Goal: Task Accomplishment & Management: Manage account settings

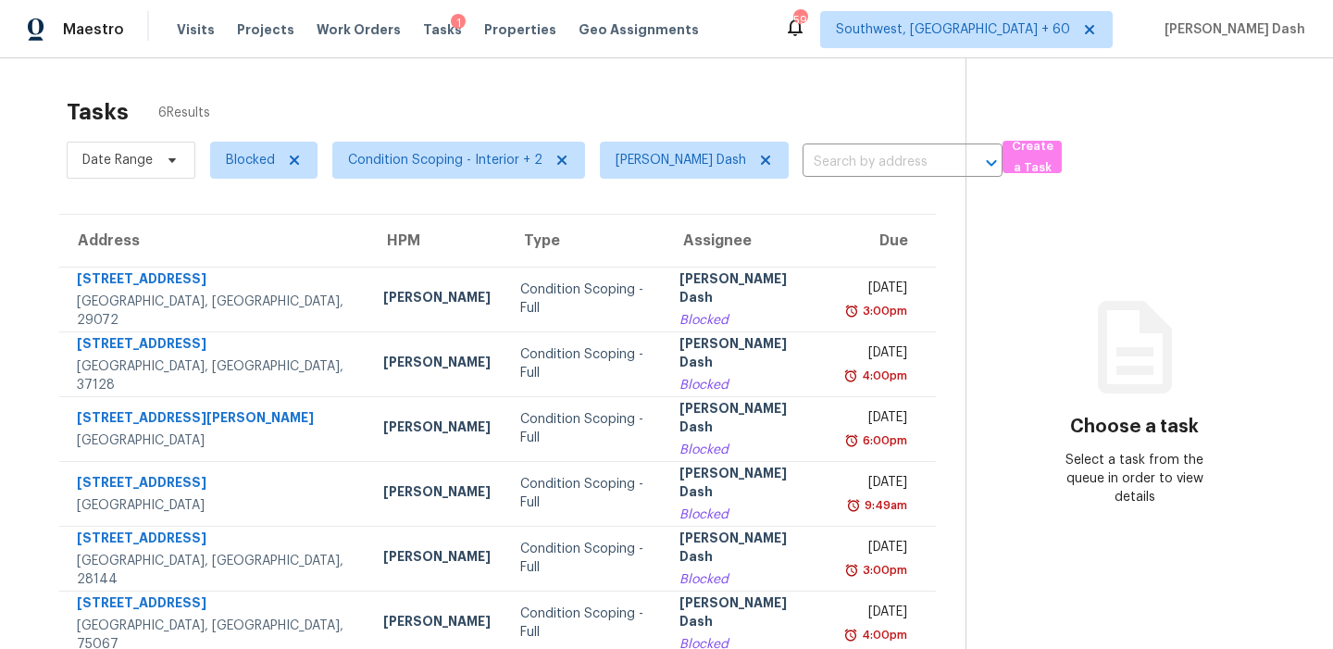
scroll to position [58, 0]
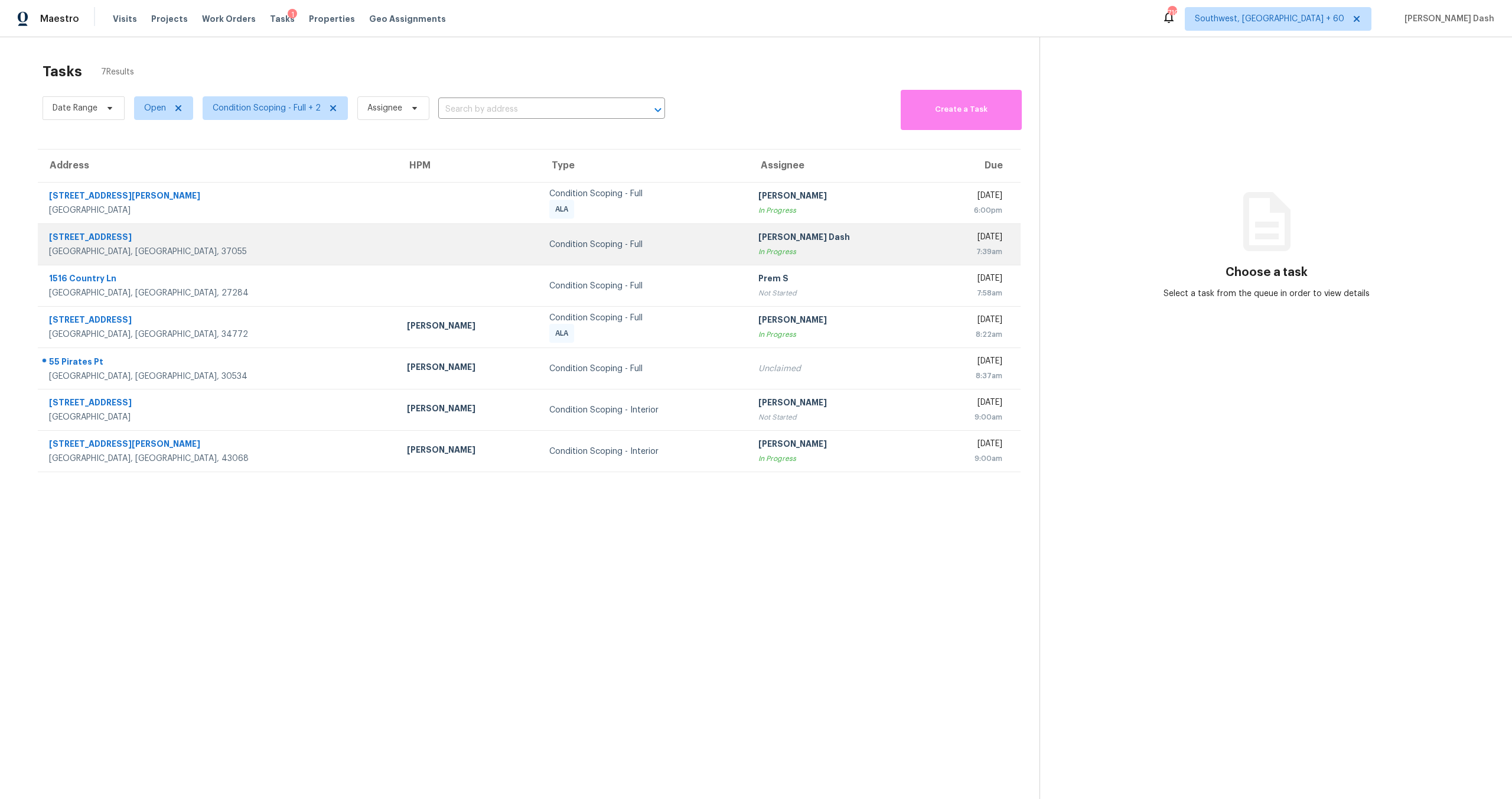
click at [595, 248] on div "Condition Scoping - Full" at bounding box center [644, 244] width 190 height 12
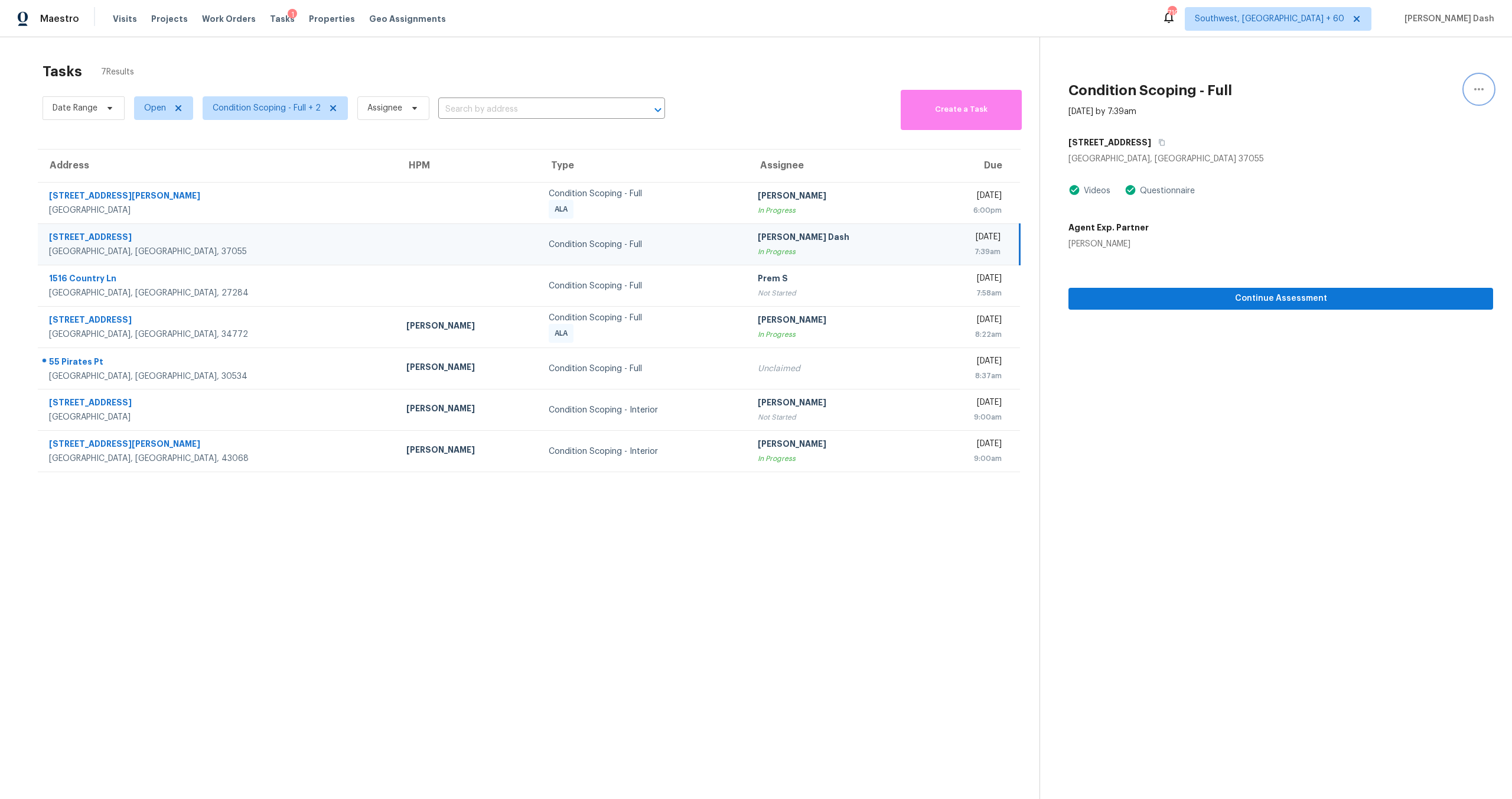
click at [1484, 86] on icon "button" at bounding box center [1479, 89] width 14 height 14
click at [1396, 91] on div "Mark as Blocked" at bounding box center [1412, 91] width 92 height 12
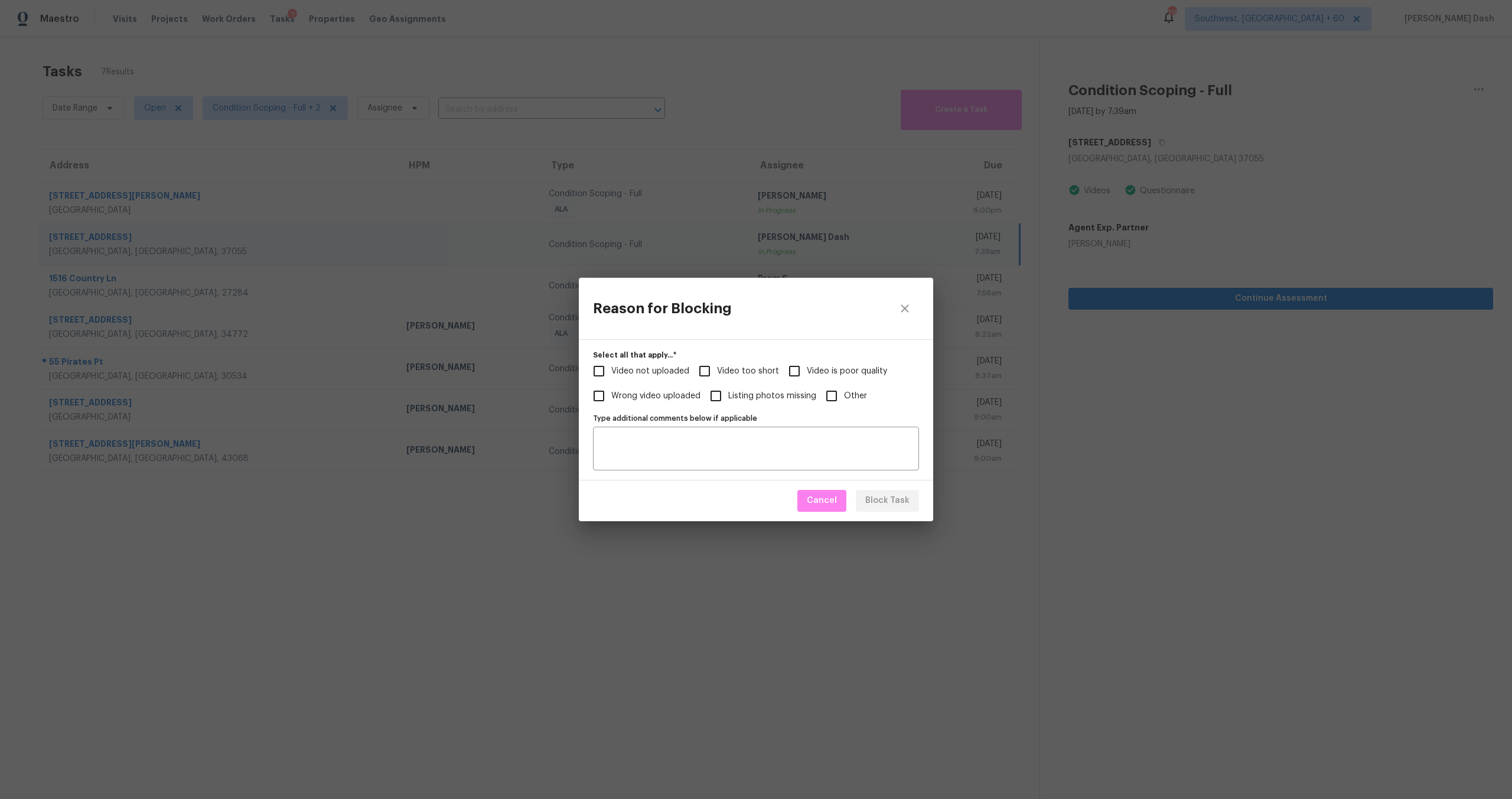
click at [682, 372] on span "Video not uploaded" at bounding box center [650, 371] width 78 height 12
click at [611, 372] on input "Video not uploaded" at bounding box center [598, 371] width 25 height 25
checkbox input "true"
click at [722, 372] on span "Video too short" at bounding box center [748, 371] width 62 height 12
click at [717, 372] on input "Video too short" at bounding box center [704, 371] width 25 height 25
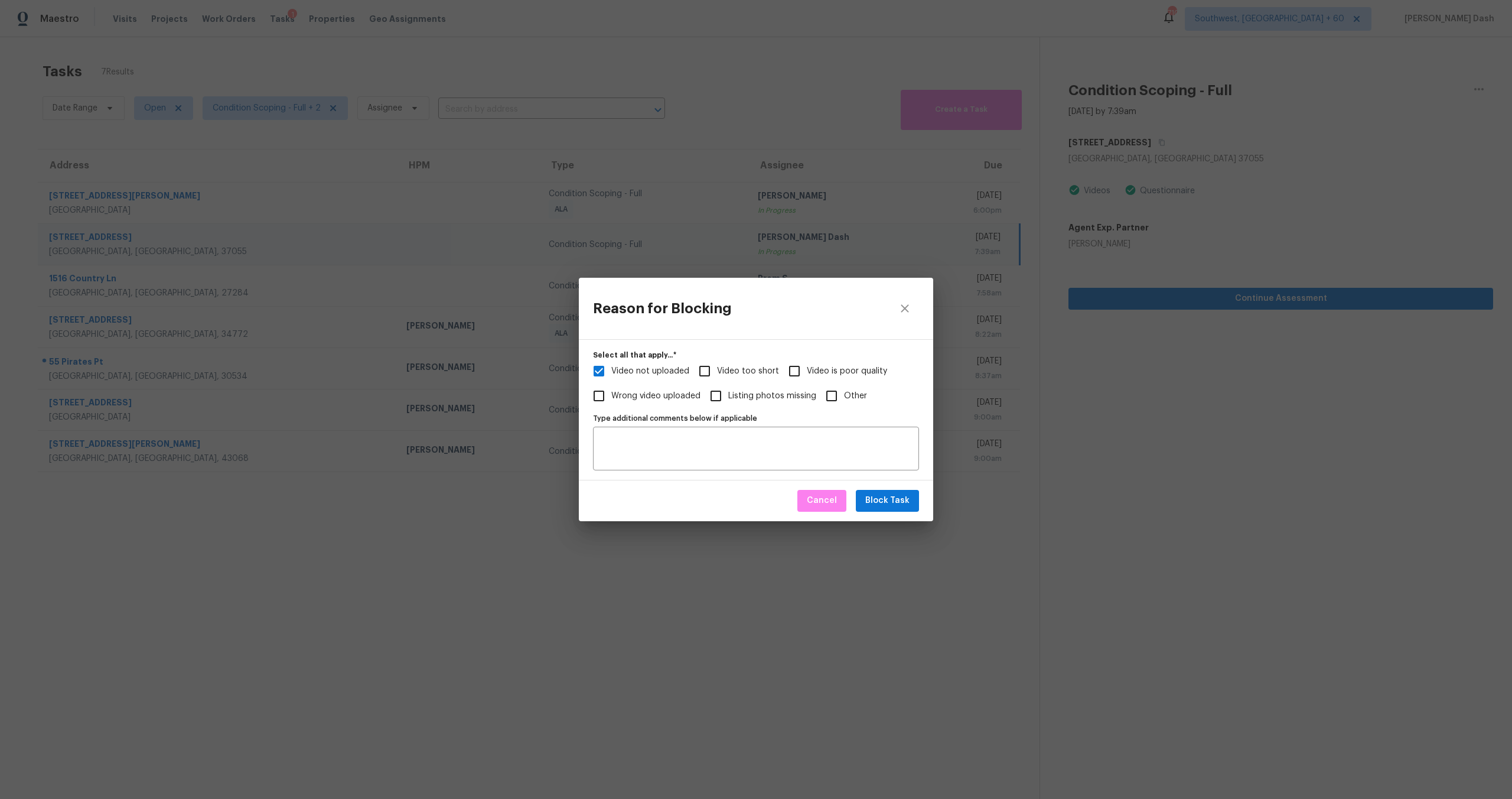
checkbox input "true"
click at [667, 372] on span "Video not uploaded" at bounding box center [650, 371] width 78 height 12
click at [611, 372] on input "Video not uploaded" at bounding box center [598, 371] width 25 height 25
checkbox input "false"
click at [884, 500] on span "Block Task" at bounding box center [887, 500] width 44 height 15
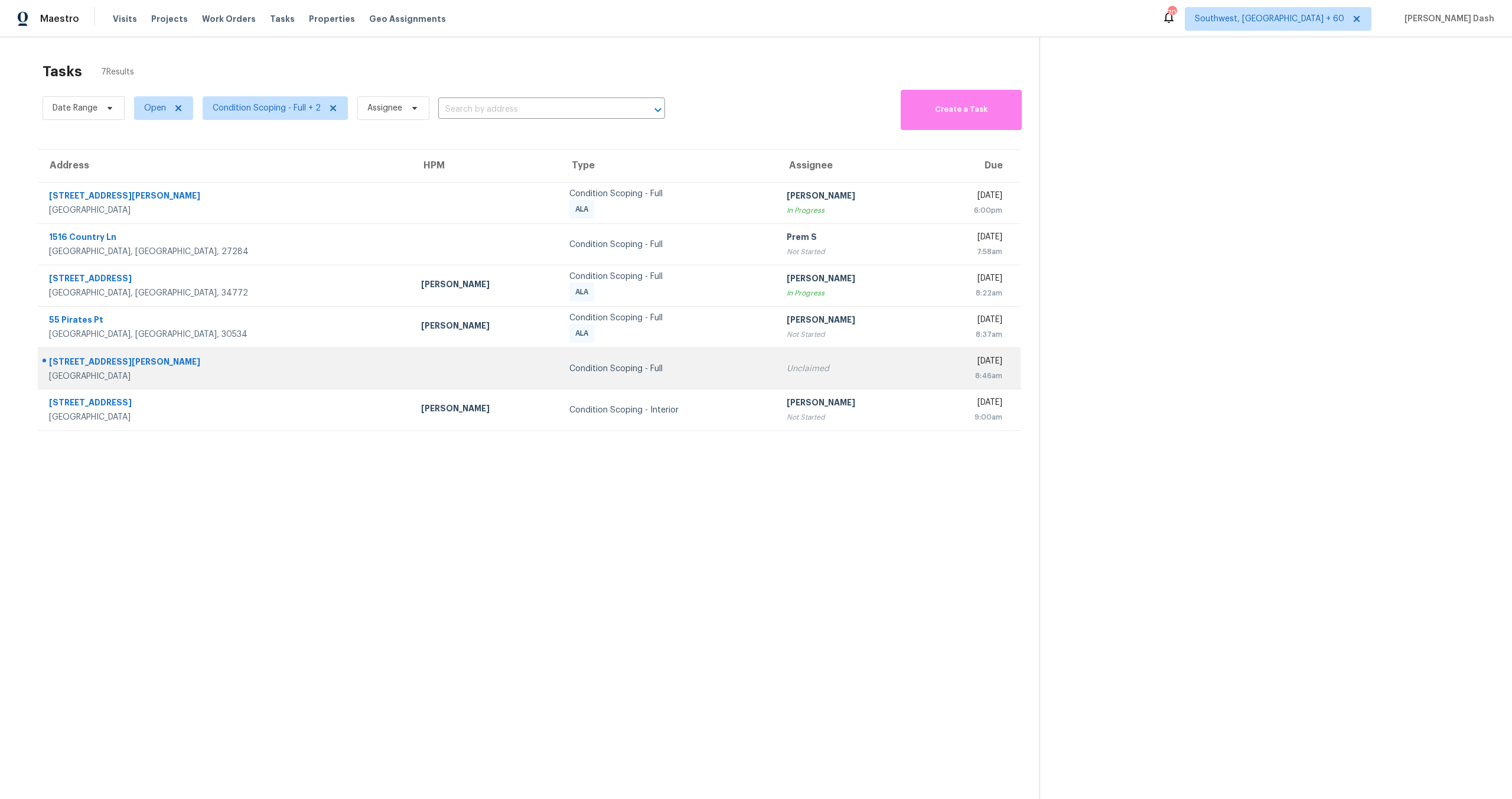
click at [560, 378] on td "Condition Scoping - Full" at bounding box center [669, 368] width 218 height 41
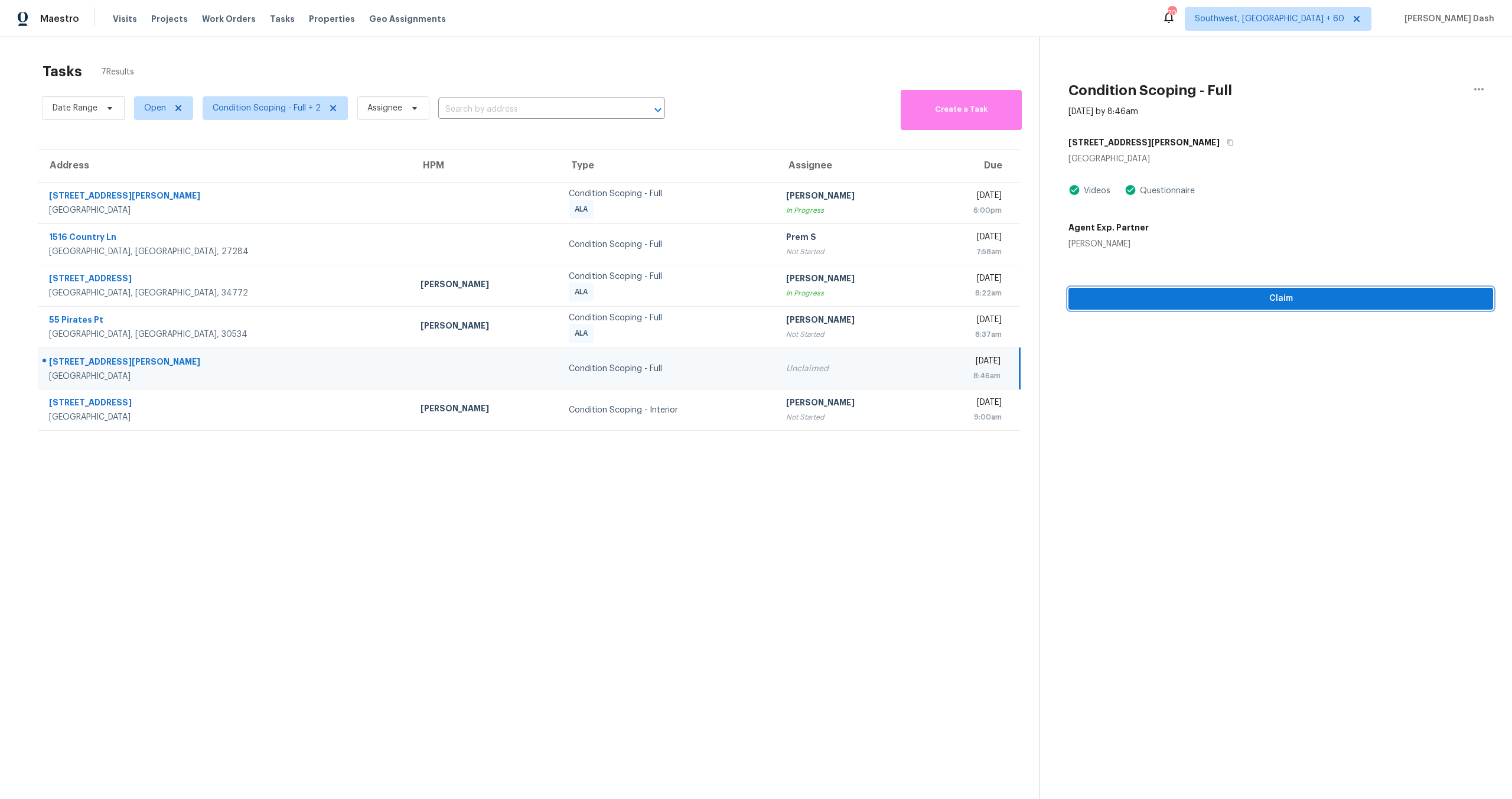
click at [1287, 290] on button "Claim" at bounding box center [1281, 299] width 425 height 22
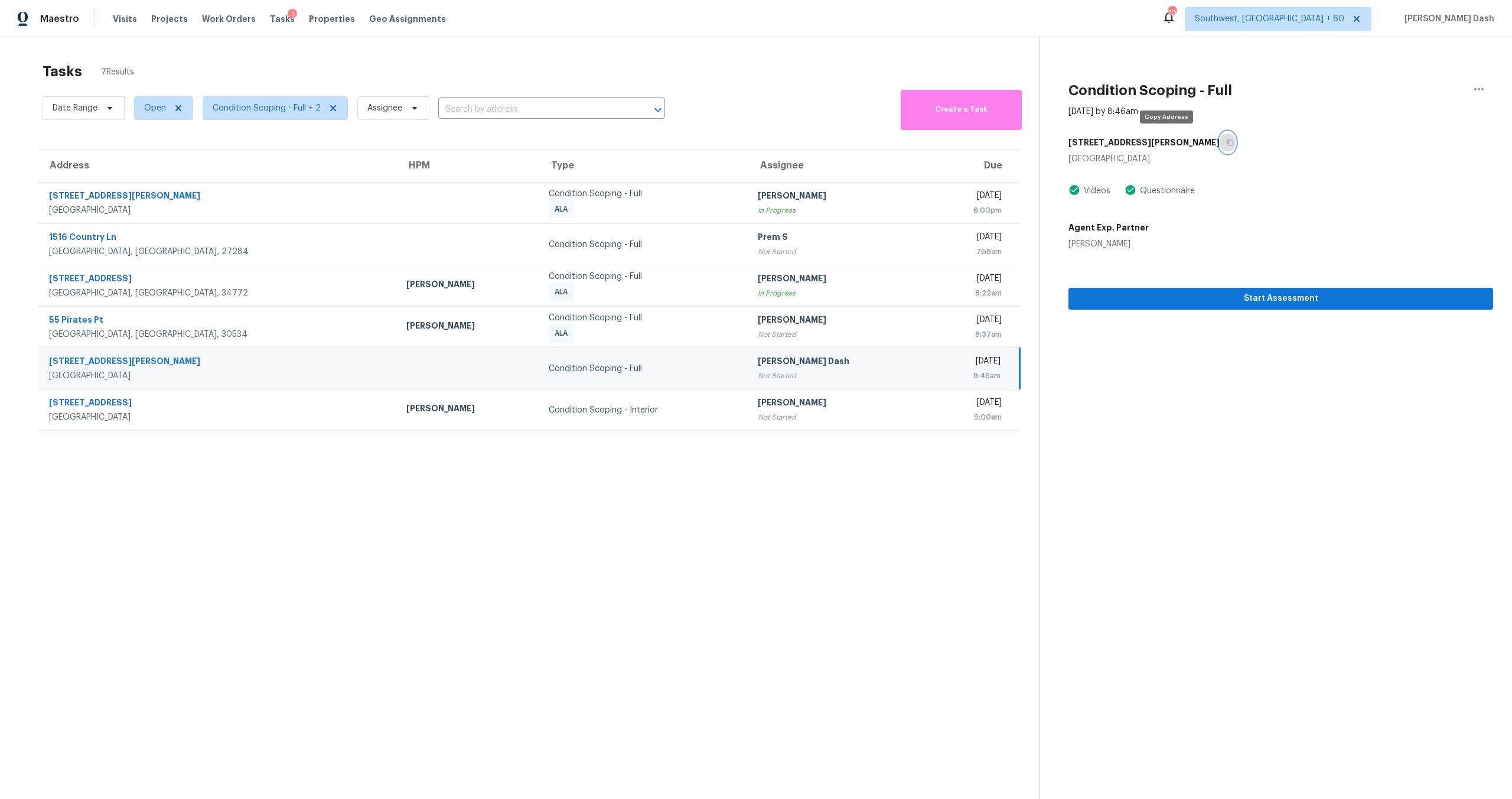
click at [1227, 142] on icon "button" at bounding box center [1230, 142] width 7 height 7
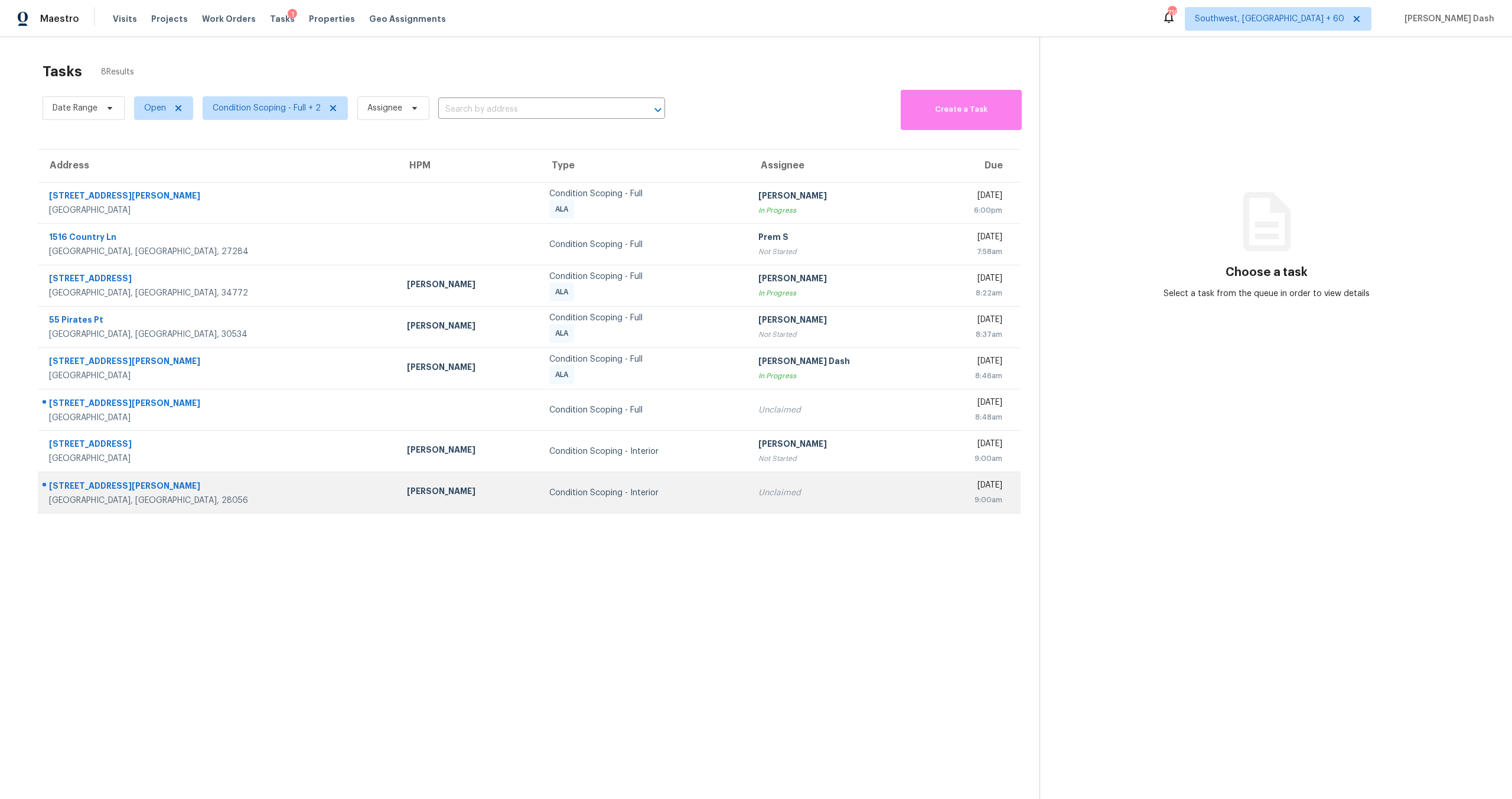
click at [596, 498] on td "Condition Scoping - Interior" at bounding box center [644, 493] width 209 height 41
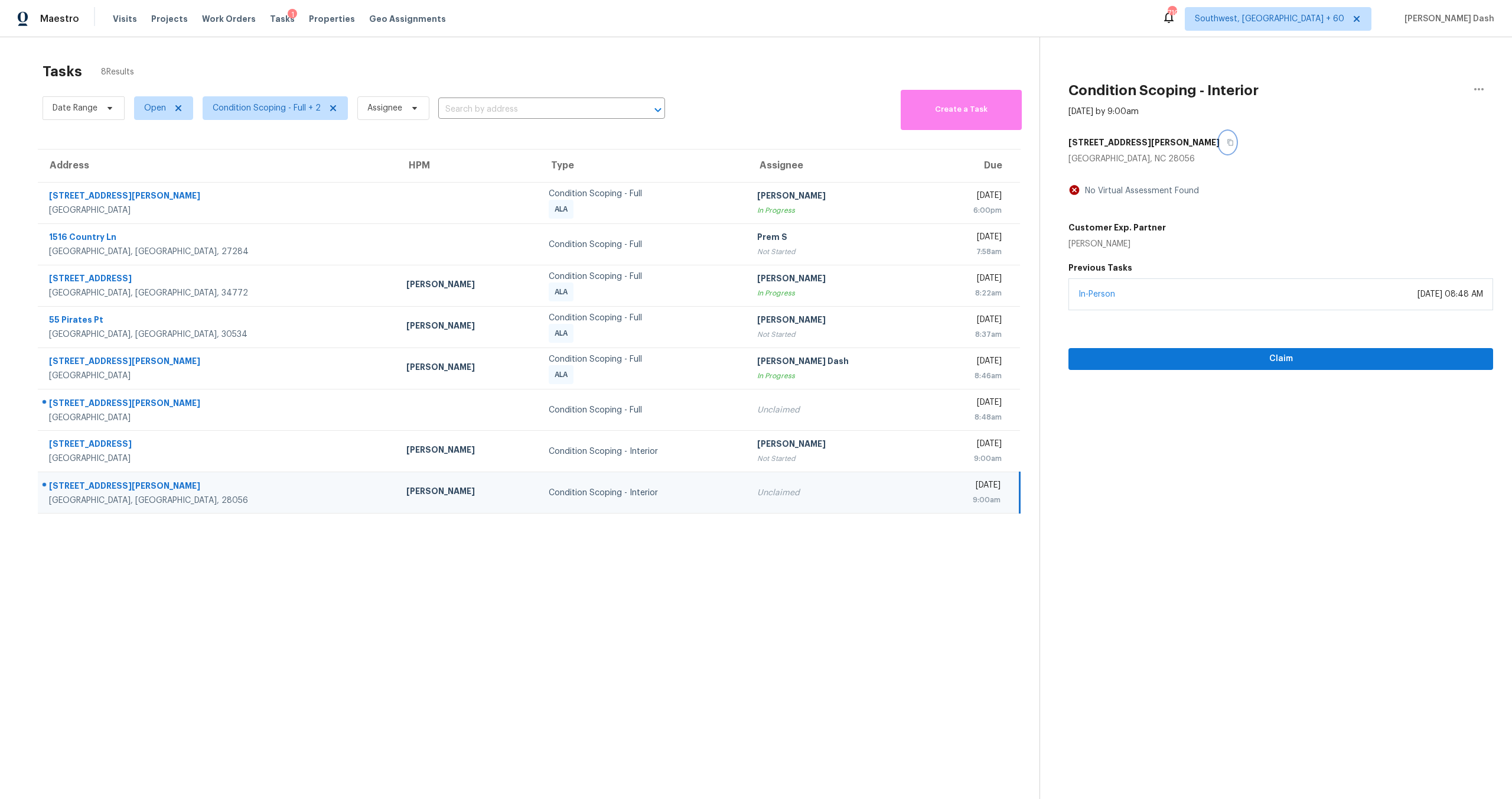
click at [1227, 143] on icon "button" at bounding box center [1230, 142] width 7 height 7
click at [1145, 24] on div "Maestro Visits Projects Work Orders Tasks 1 Properties Geo Assignments 707 Sout…" at bounding box center [756, 19] width 1512 height 37
click at [539, 500] on td "Condition Scoping - Interior" at bounding box center [644, 493] width 209 height 41
click at [1220, 147] on button "button" at bounding box center [1227, 142] width 16 height 21
click at [565, 493] on div "Condition Scoping - Interior" at bounding box center [644, 493] width 190 height 12
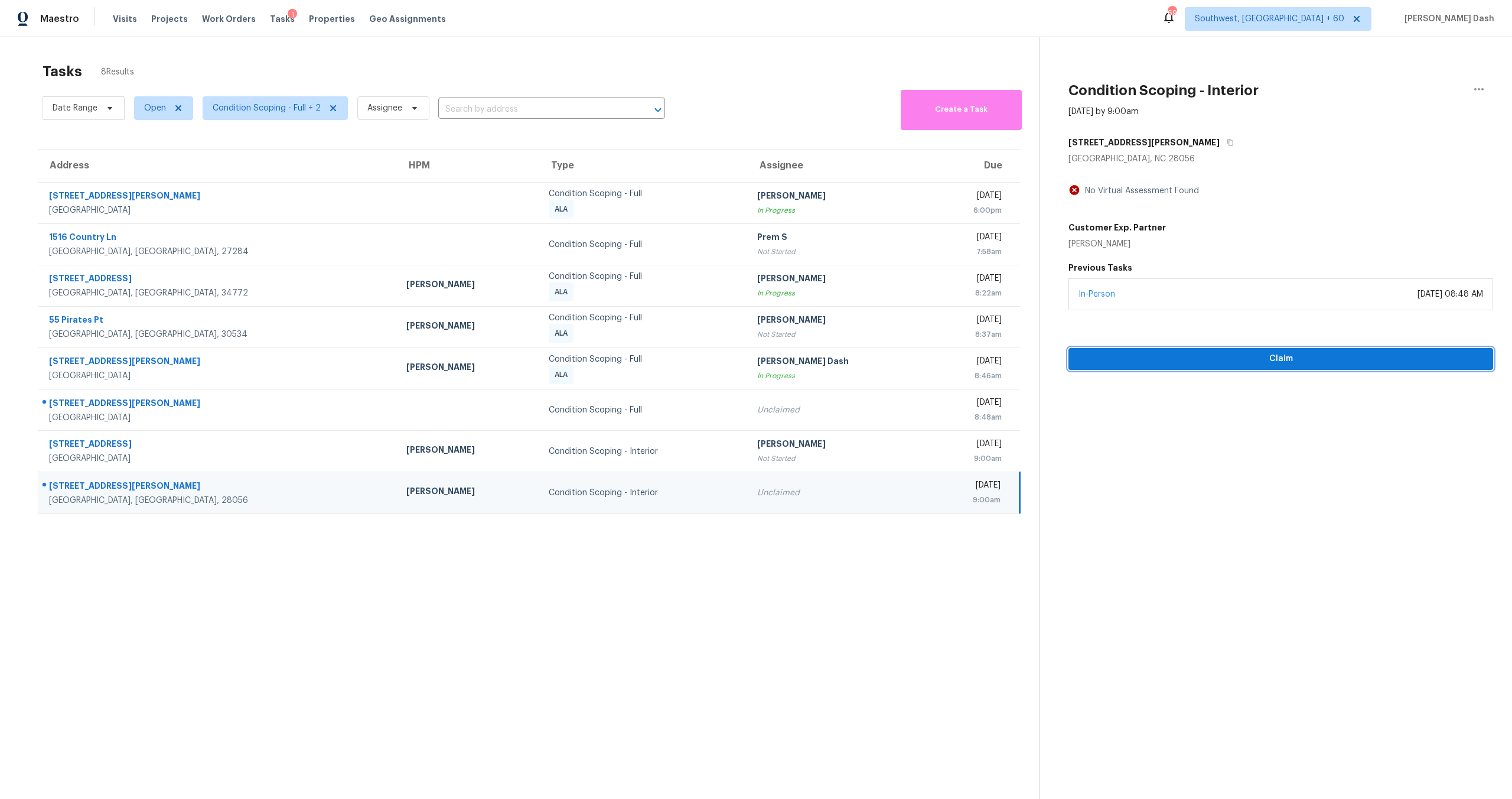
click at [1217, 361] on span "Claim" at bounding box center [1281, 359] width 406 height 15
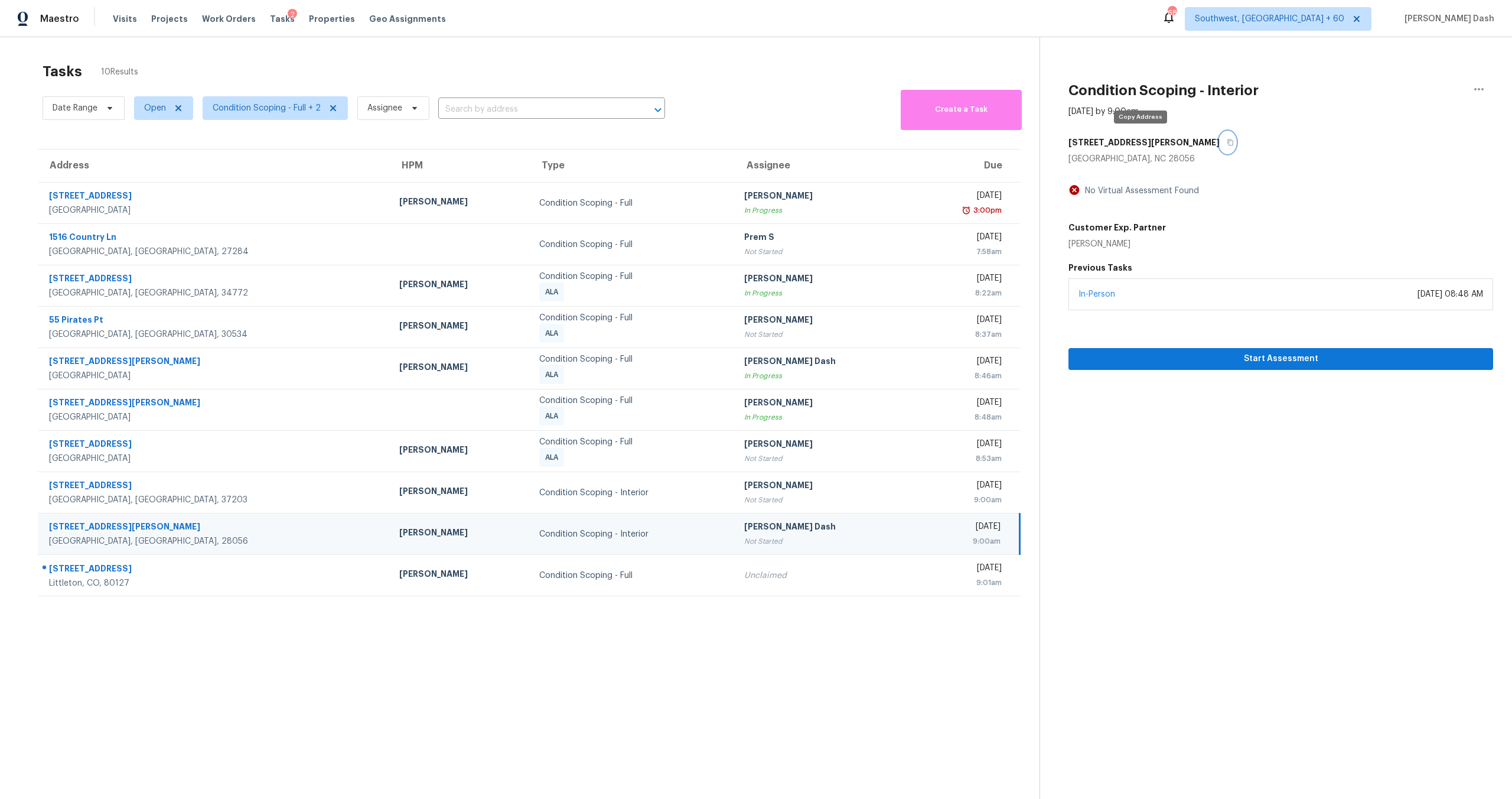
click at [1227, 140] on icon "button" at bounding box center [1230, 142] width 7 height 7
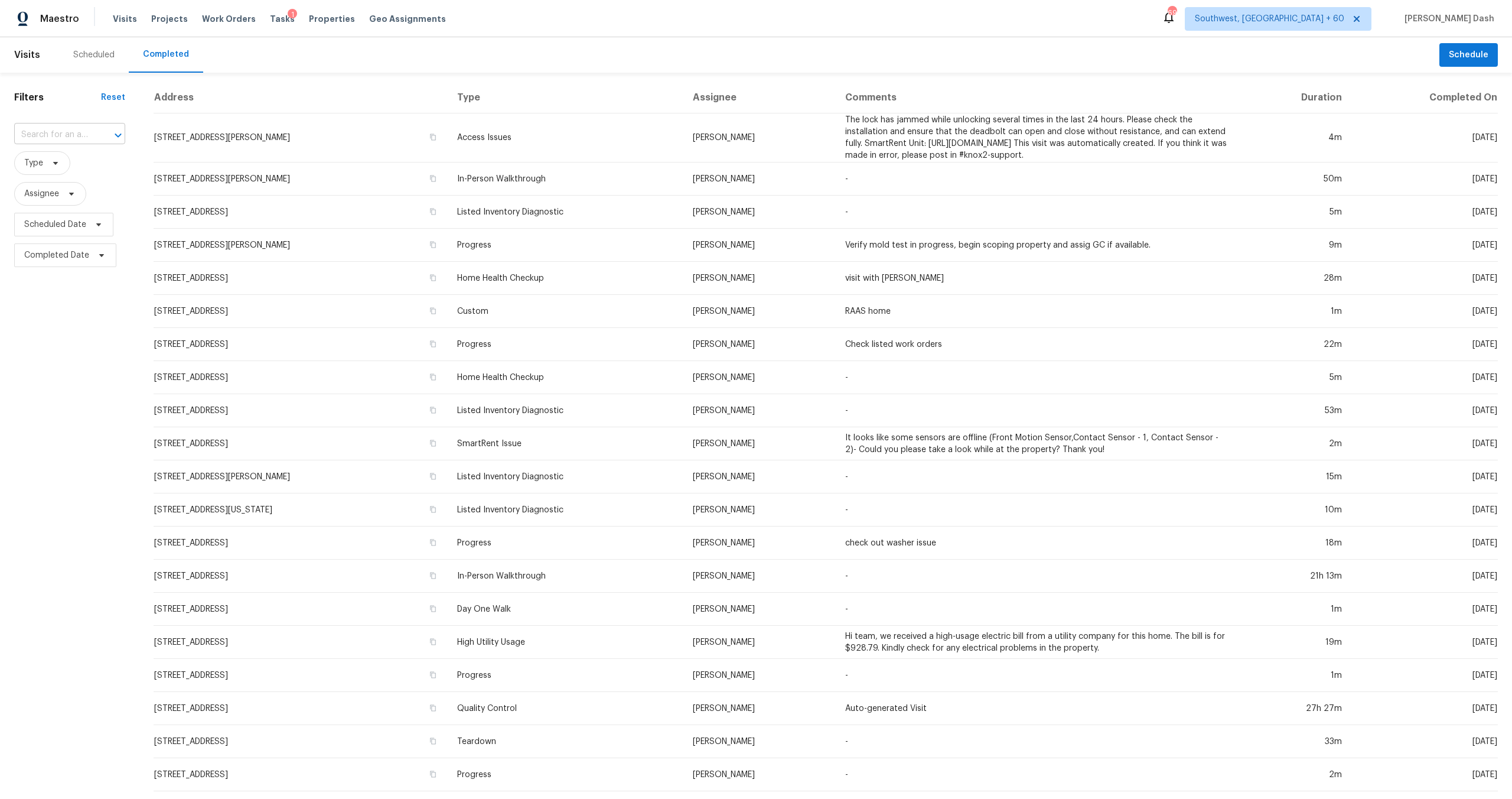
click at [94, 128] on div at bounding box center [110, 135] width 31 height 17
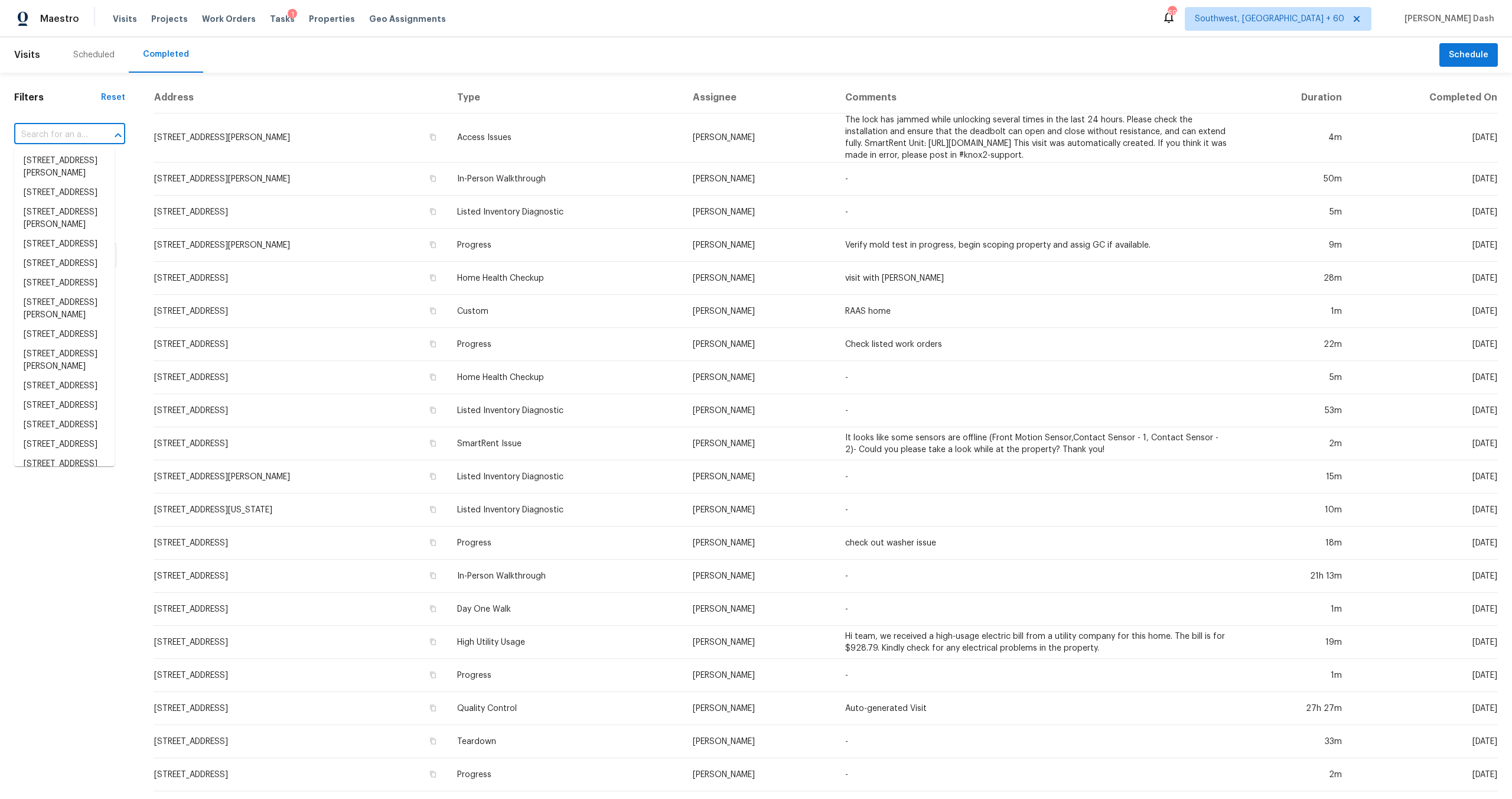
paste input "[URL][DOMAIN_NAME][US_STATE][US_STATE][US_STATE][DATE][US_STATE][US_STATE].."
type input "[URL][DOMAIN_NAME][US_STATE][US_STATE][US_STATE][DATE][US_STATE][US_STATE].."
paste input "130 Hamrick Rd, Gastonia, NC 28056"
type input "130 Hamrick Rd, Gastonia, NC 28056"
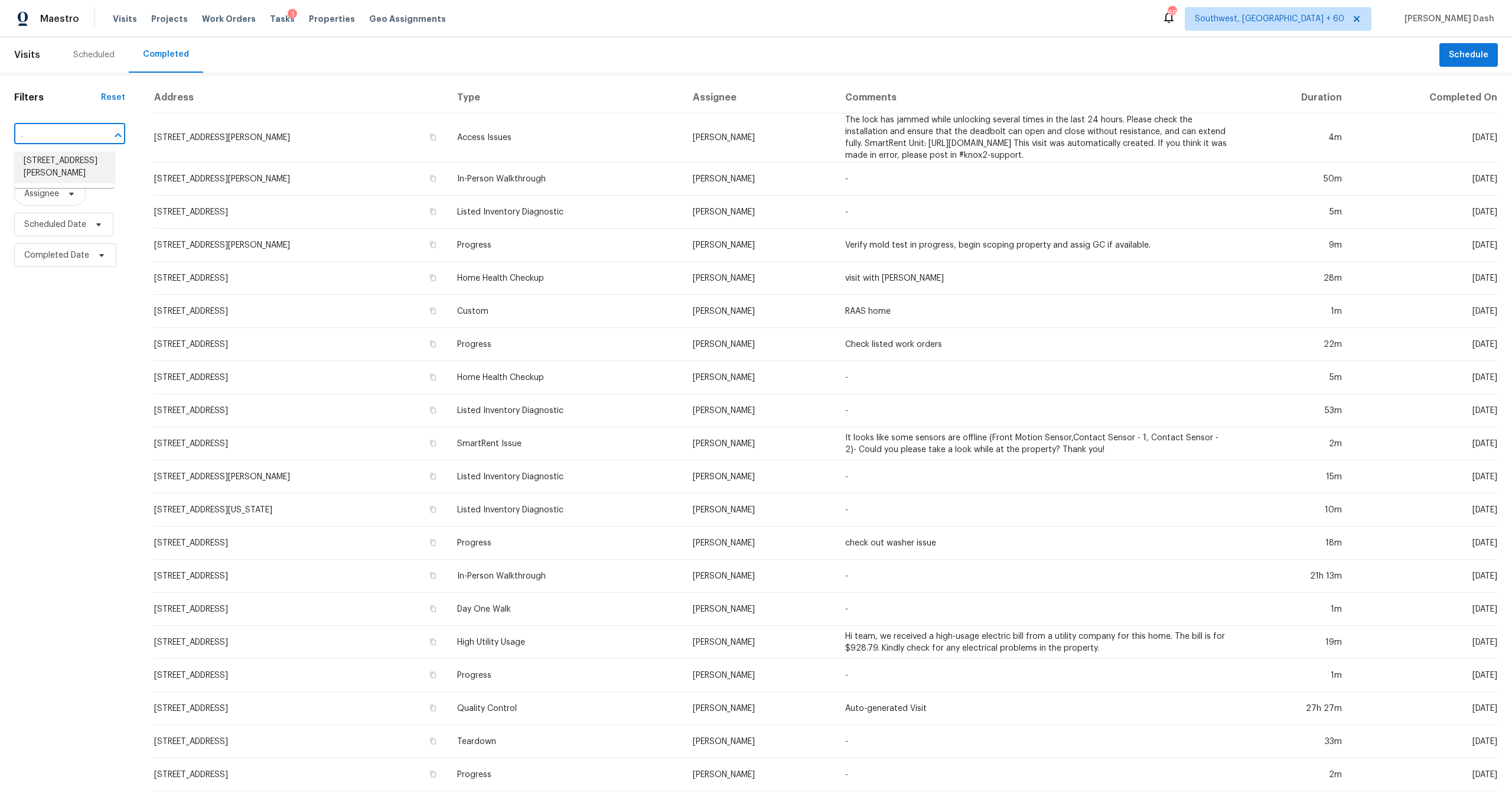
click at [76, 161] on li "[STREET_ADDRESS][PERSON_NAME]" at bounding box center [64, 167] width 100 height 32
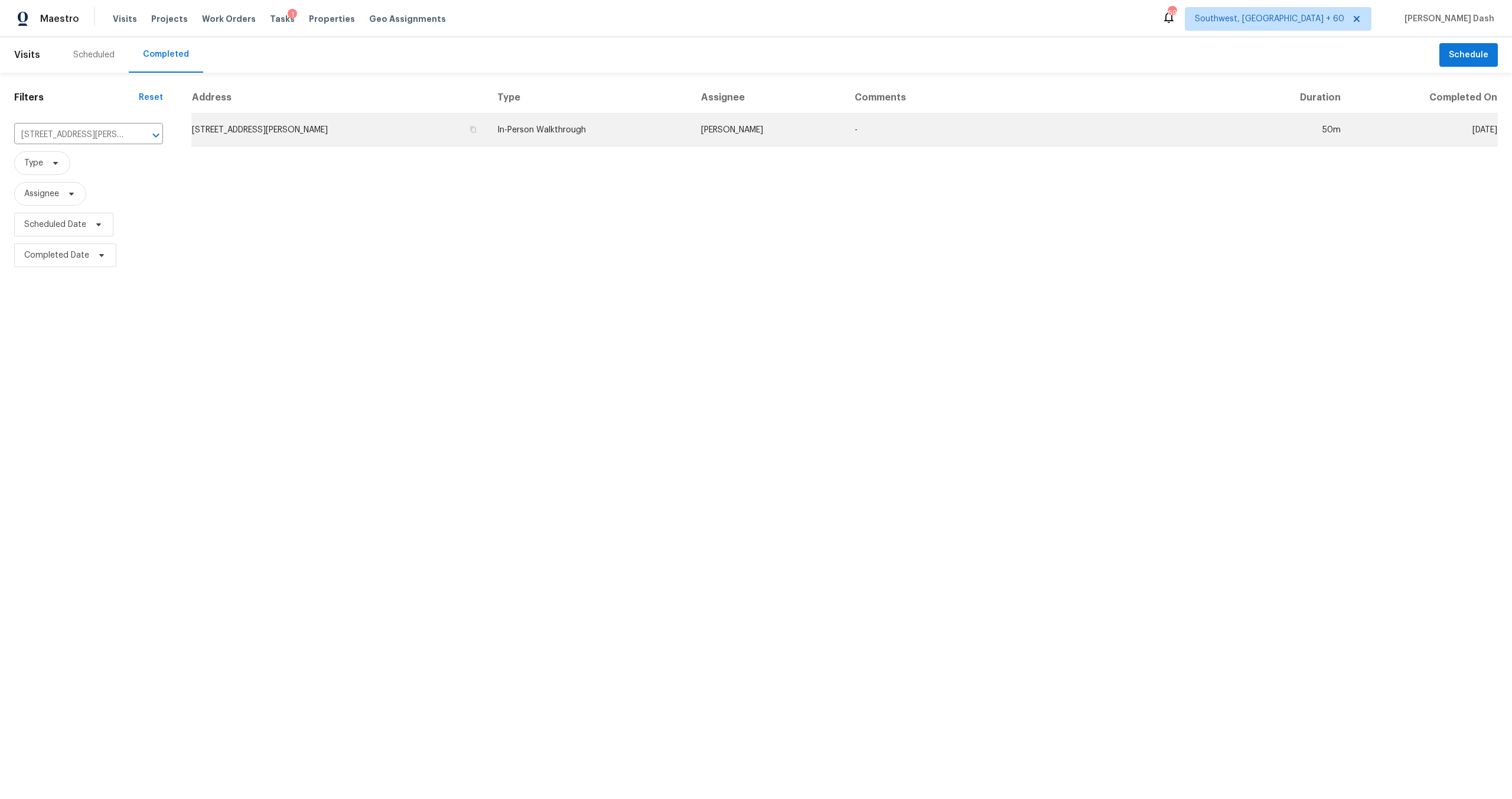
click at [624, 131] on td "In-Person Walkthrough" at bounding box center [589, 130] width 204 height 33
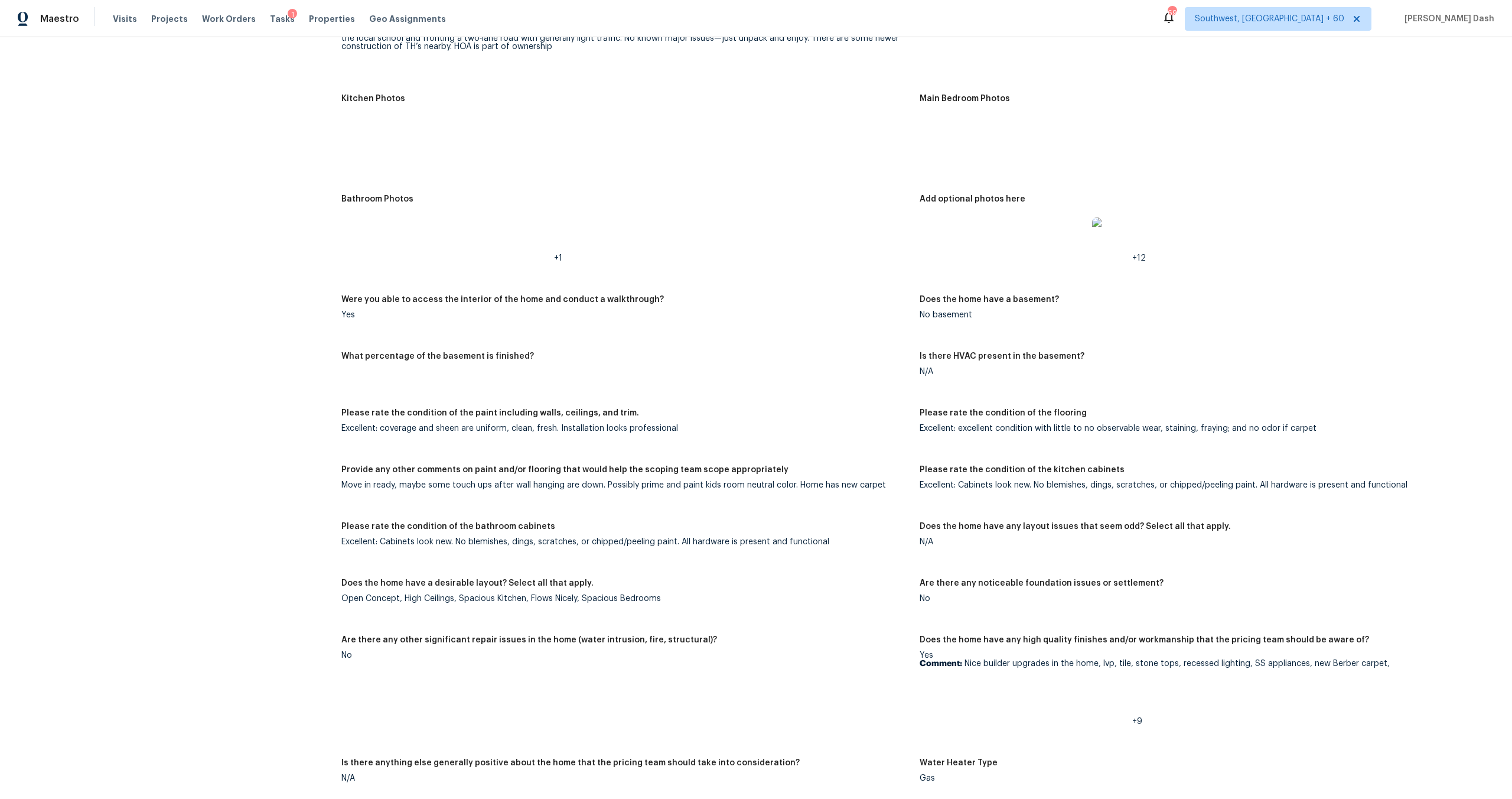
scroll to position [1641, 0]
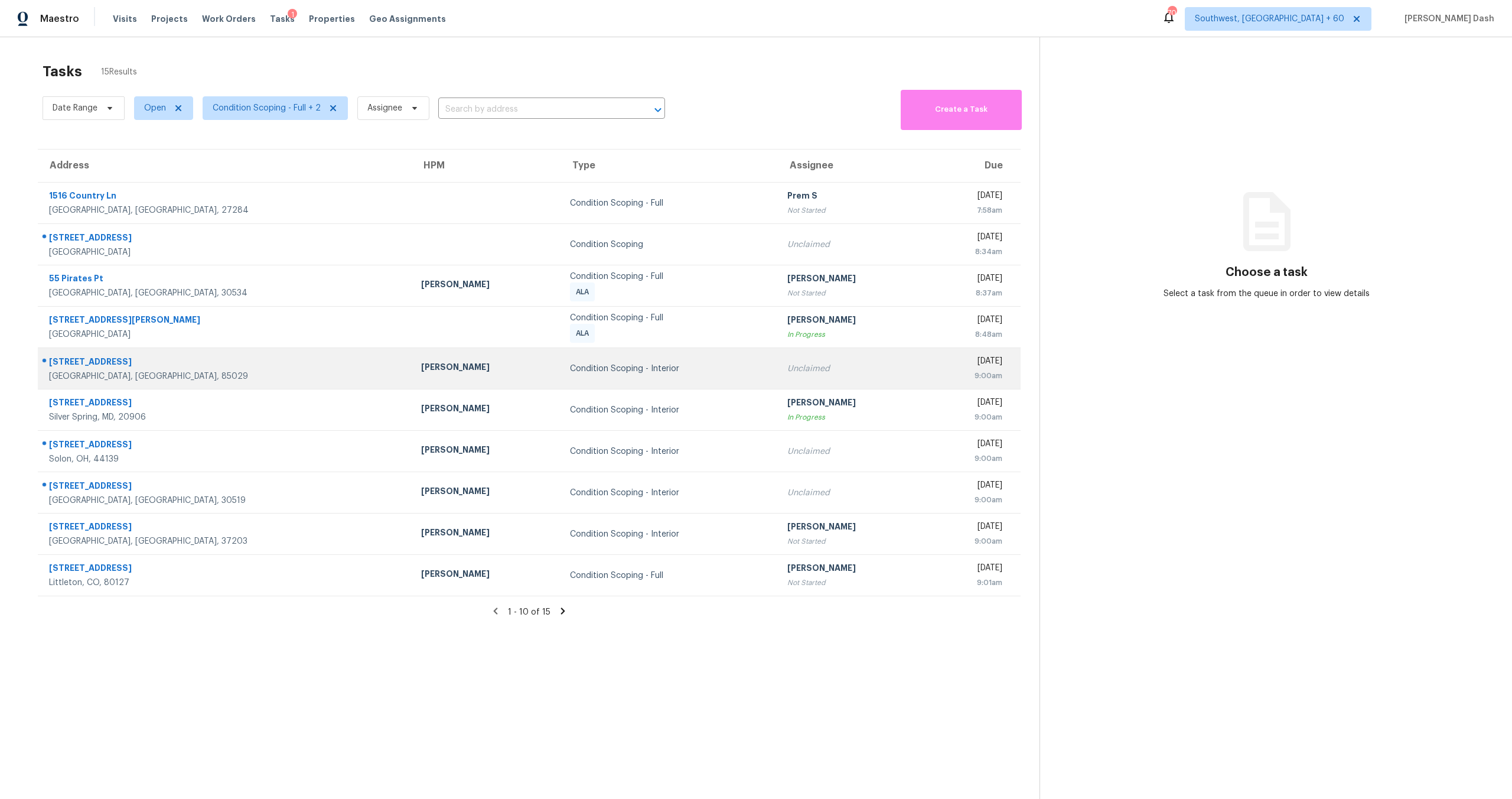
click at [574, 382] on td "Condition Scoping - Interior" at bounding box center [669, 368] width 218 height 41
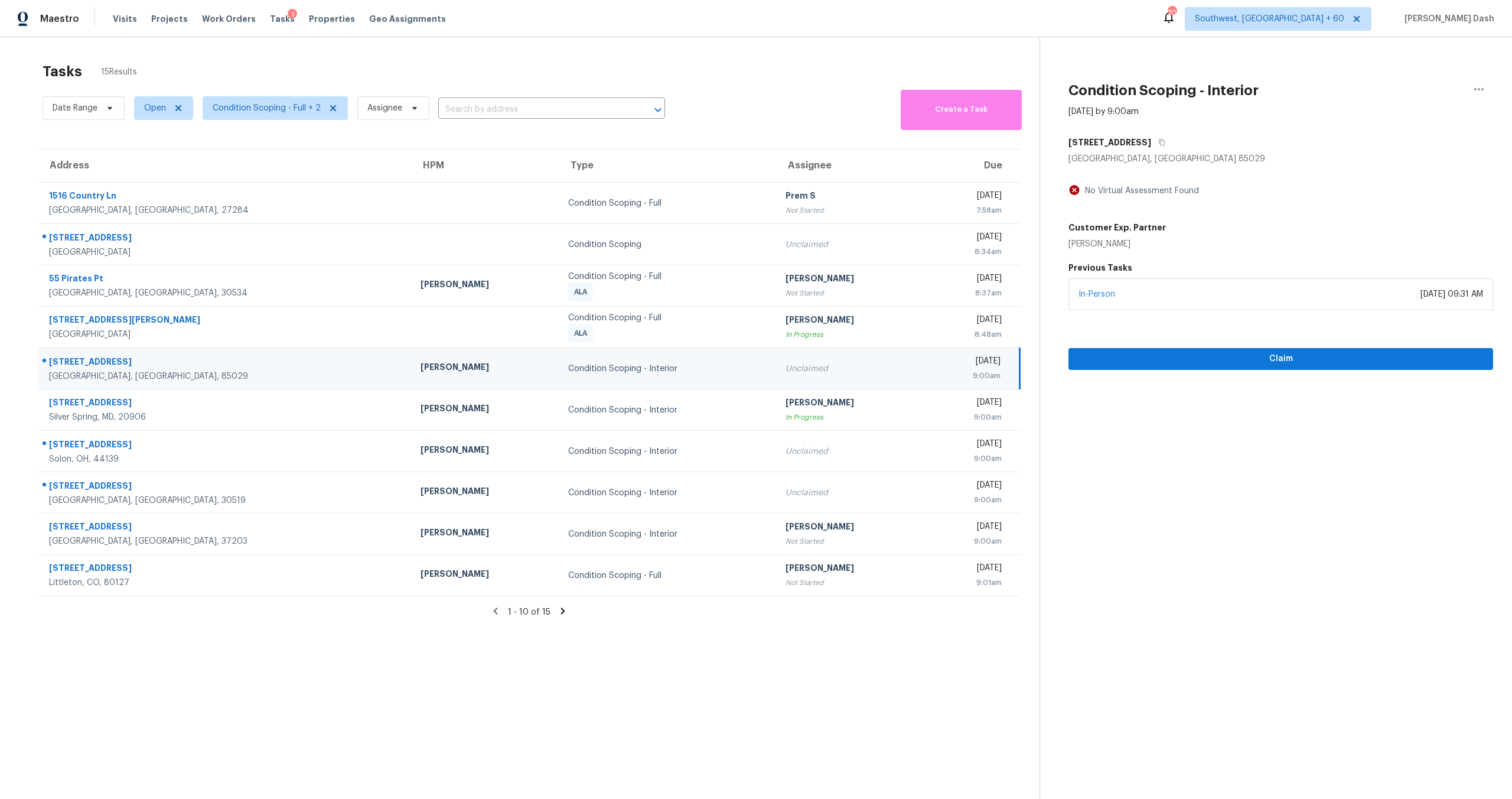
click at [563, 613] on icon at bounding box center [563, 611] width 11 height 11
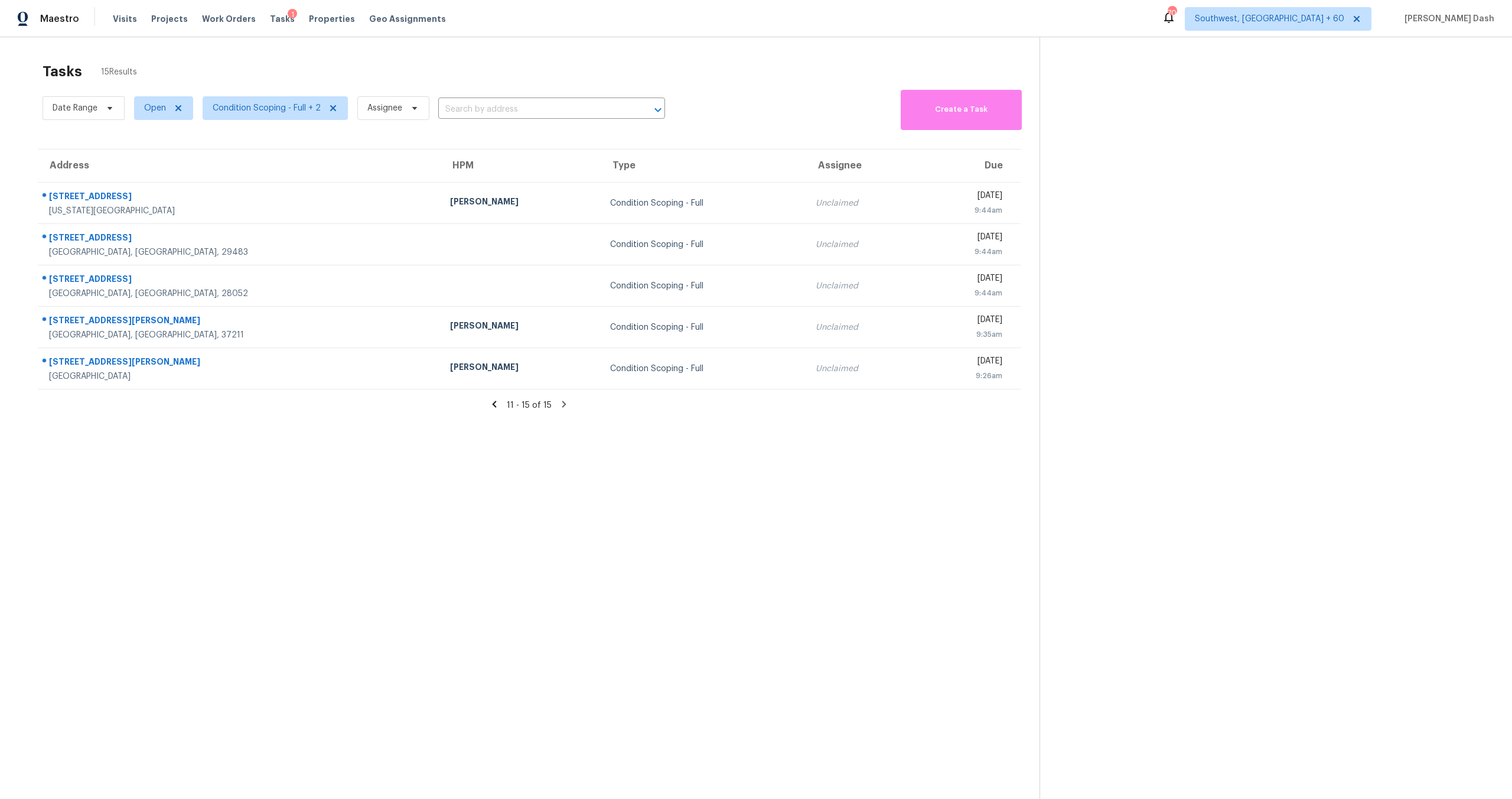
click at [496, 403] on icon at bounding box center [494, 404] width 11 height 11
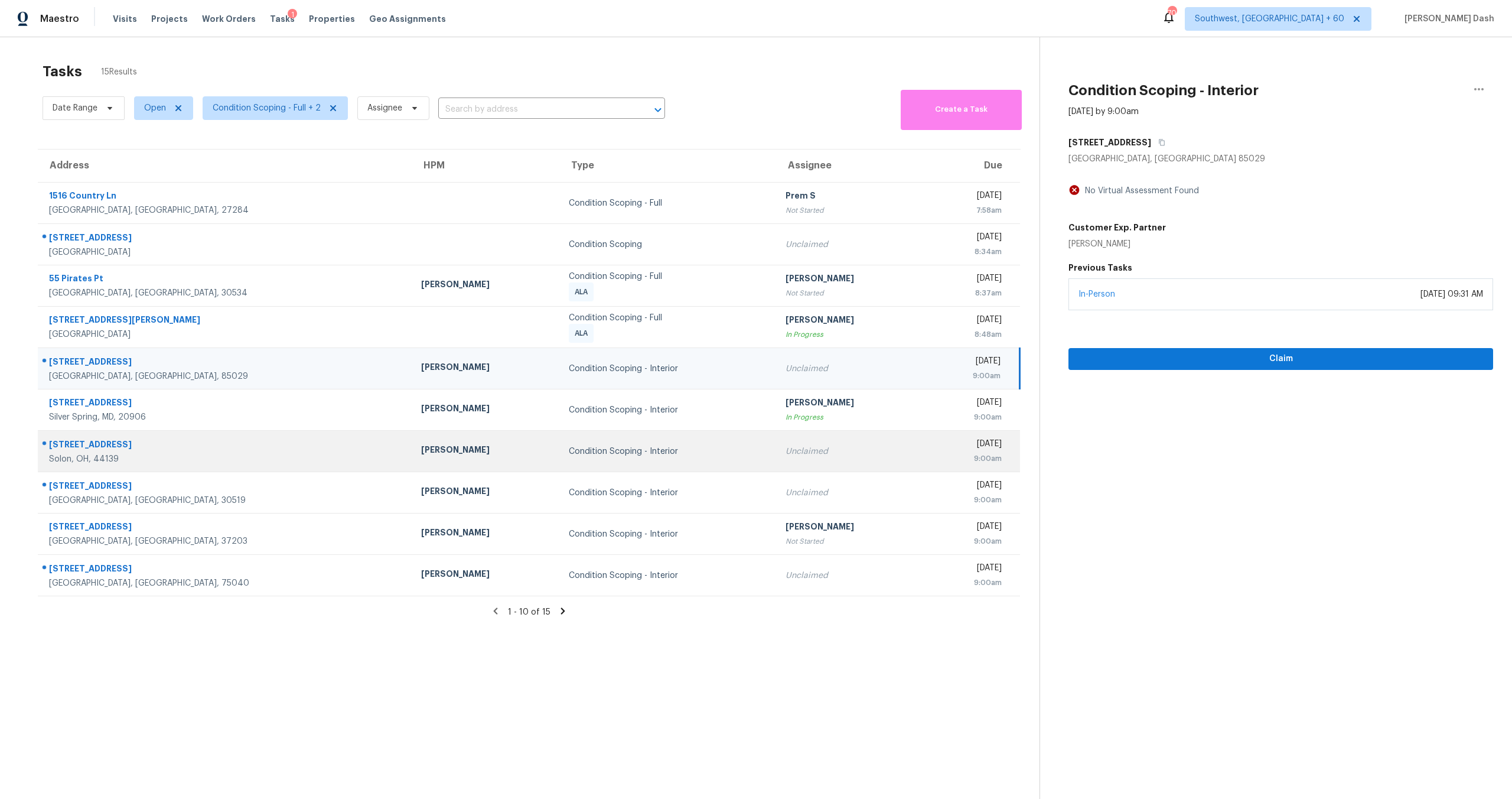
click at [574, 449] on div "Condition Scoping - Interior" at bounding box center [668, 451] width 198 height 12
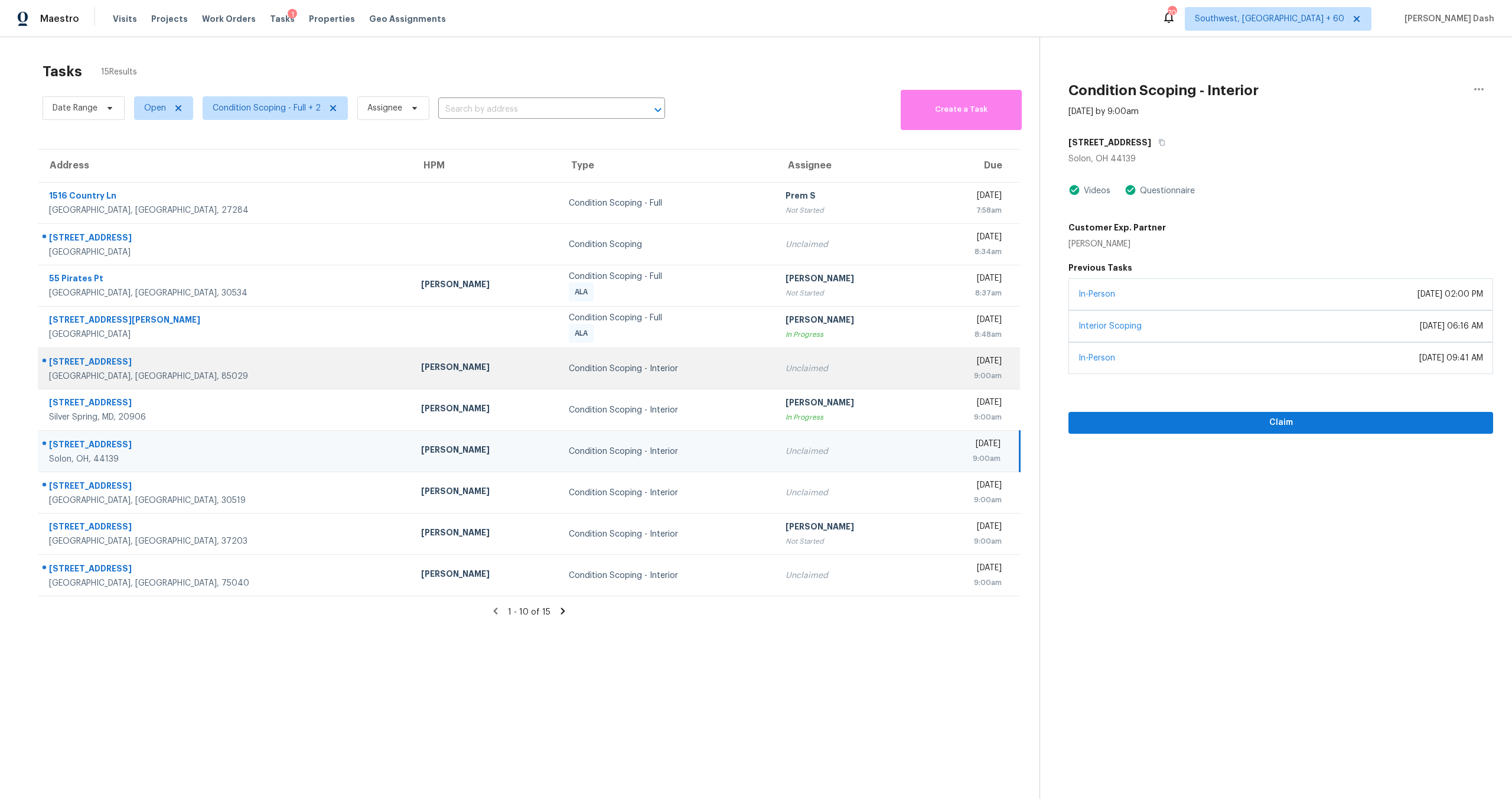
click at [569, 368] on div "Condition Scoping - Interior" at bounding box center [668, 369] width 198 height 12
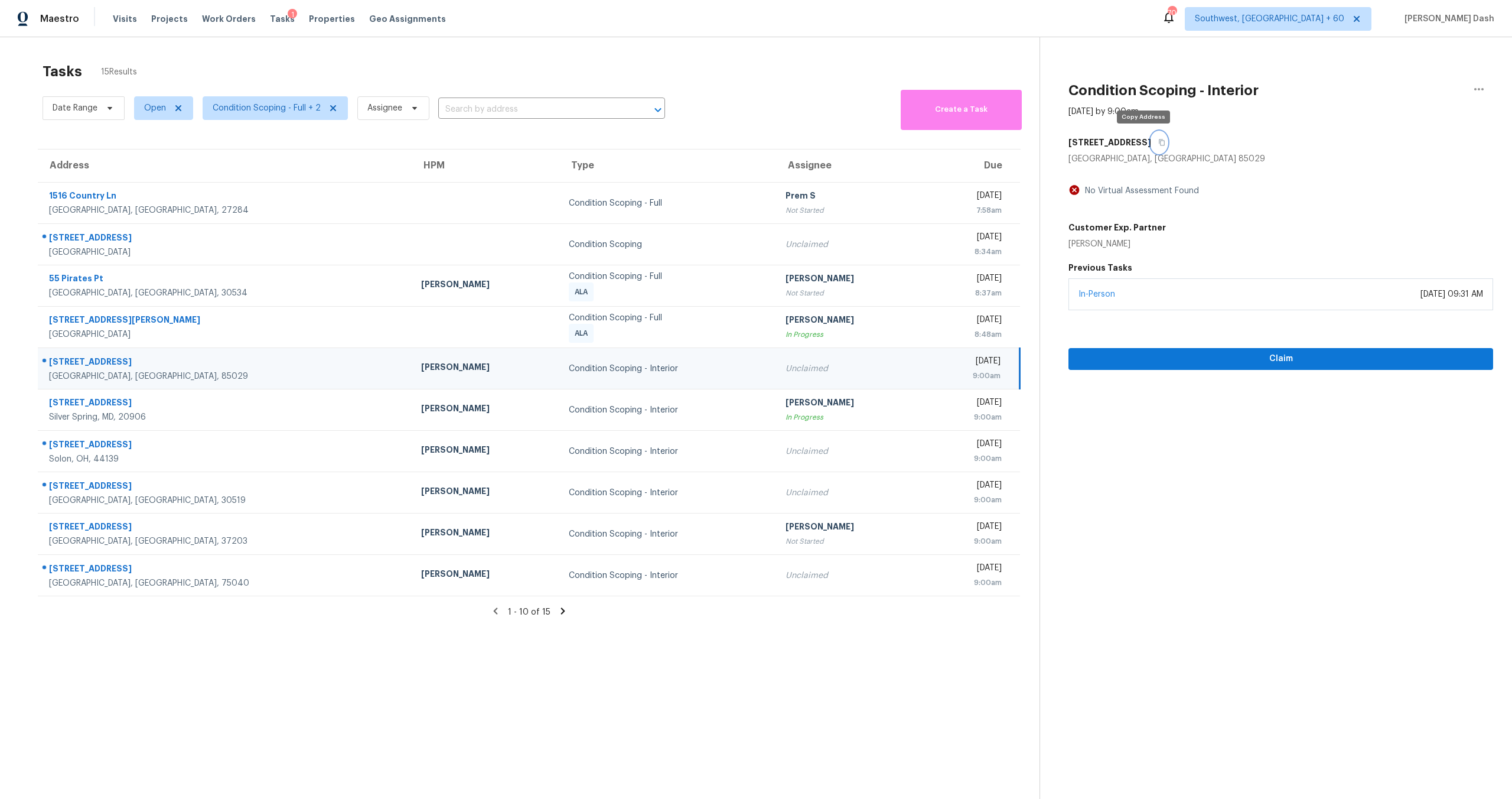
click at [1152, 146] on button "button" at bounding box center [1159, 142] width 16 height 21
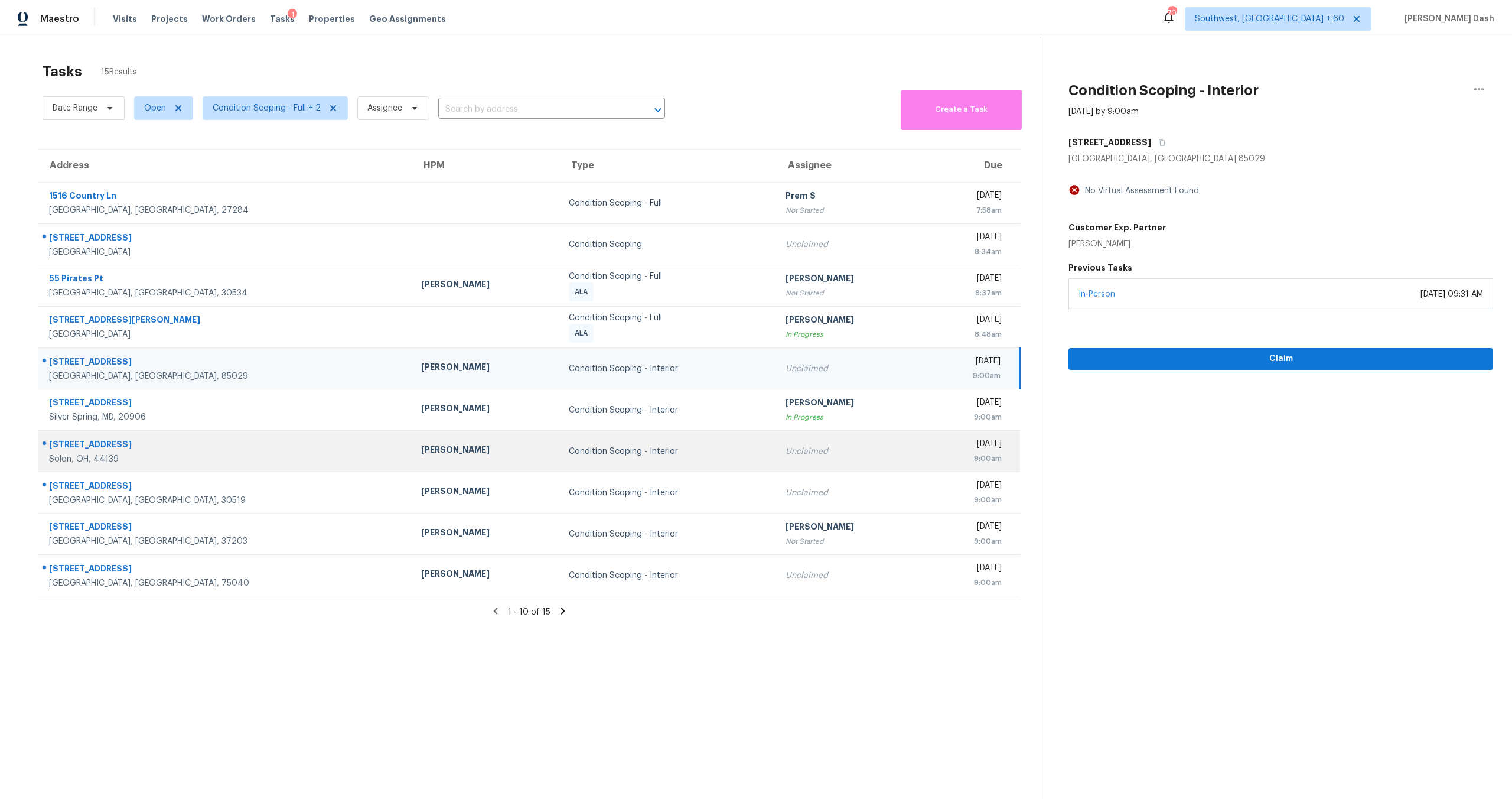
click at [648, 456] on div "Condition Scoping - Interior" at bounding box center [668, 451] width 198 height 12
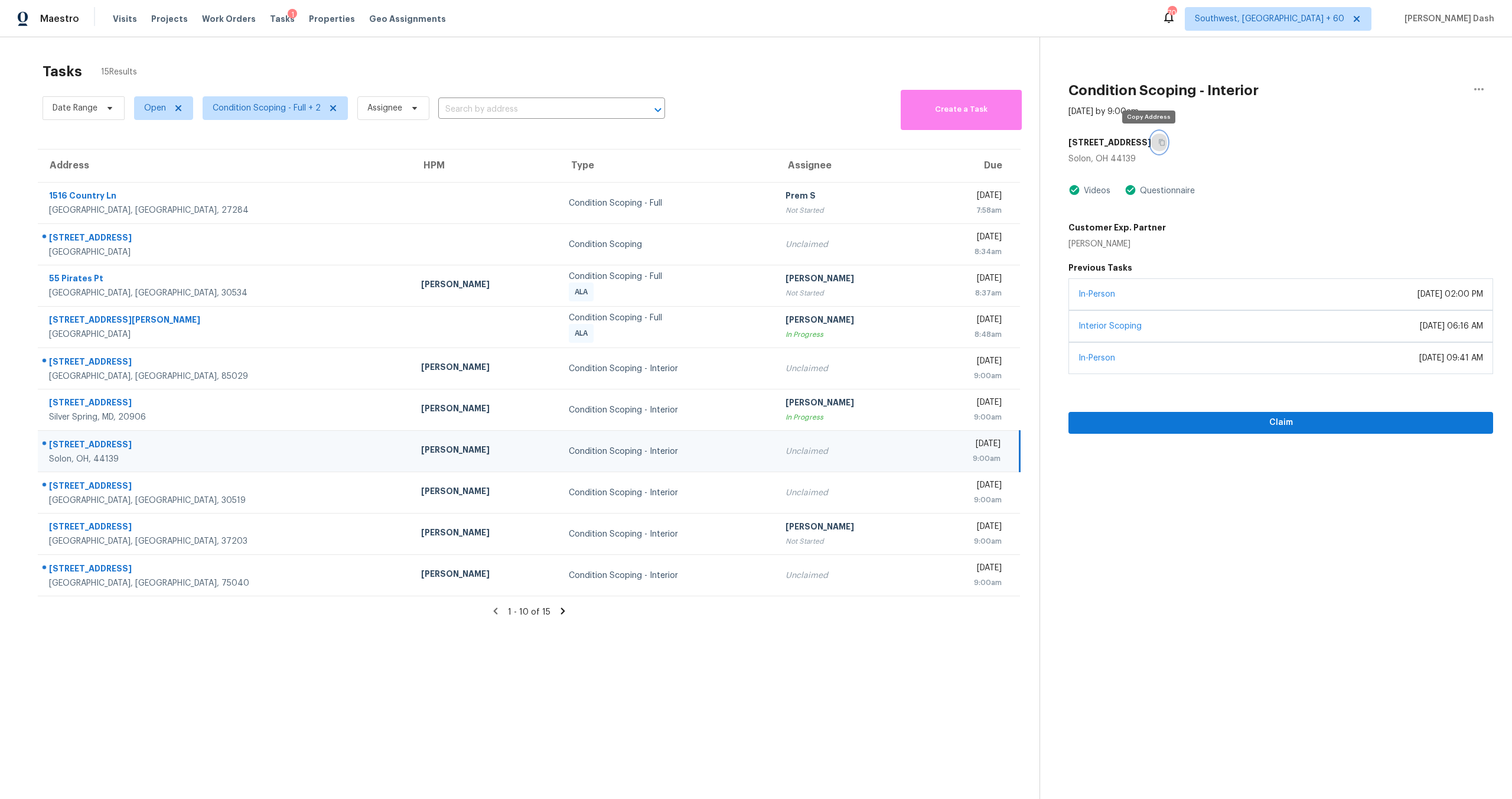
click at [1159, 144] on icon "button" at bounding box center [1162, 142] width 7 height 7
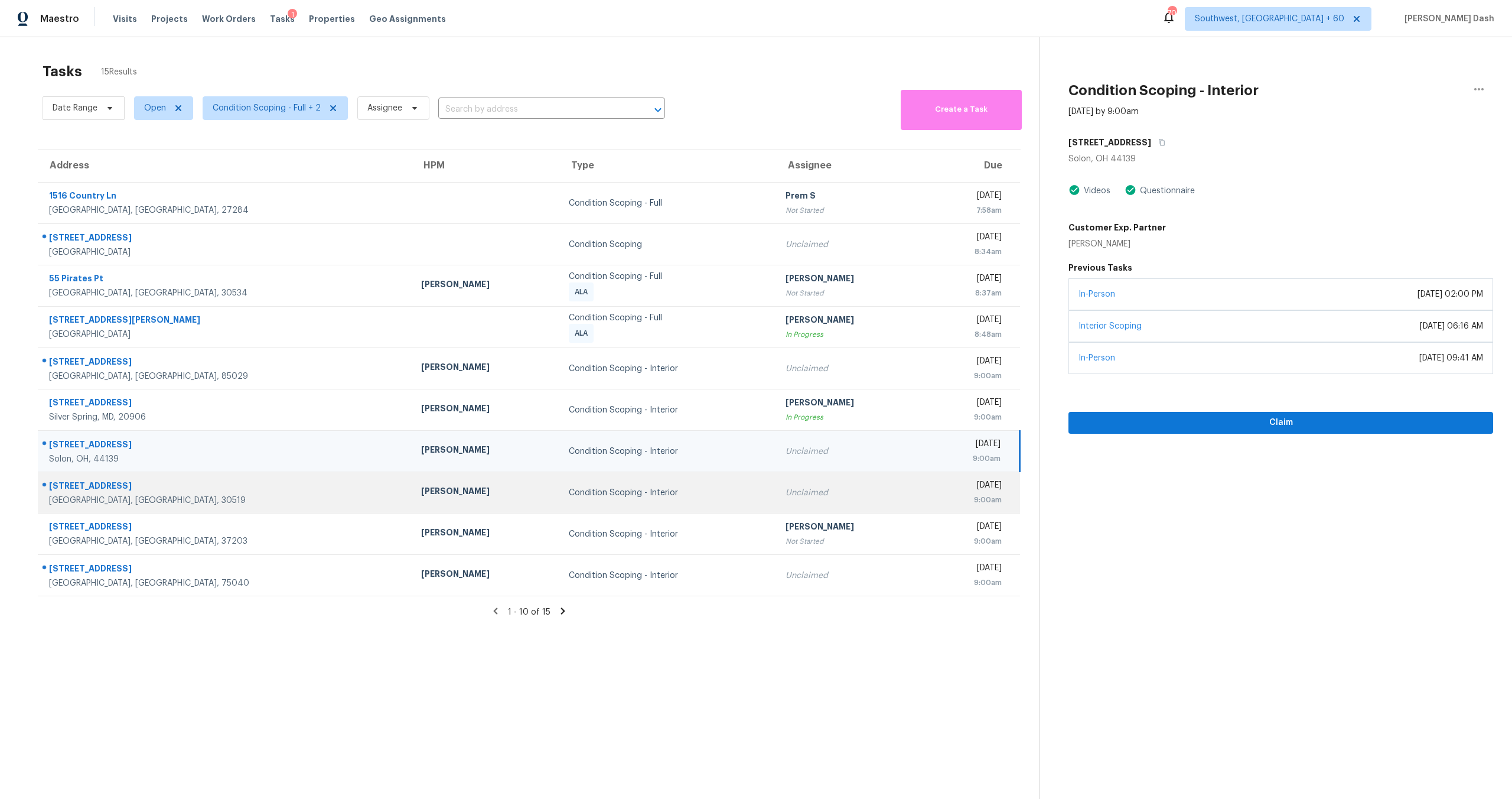
click at [421, 494] on div "[PERSON_NAME]" at bounding box center [485, 492] width 129 height 15
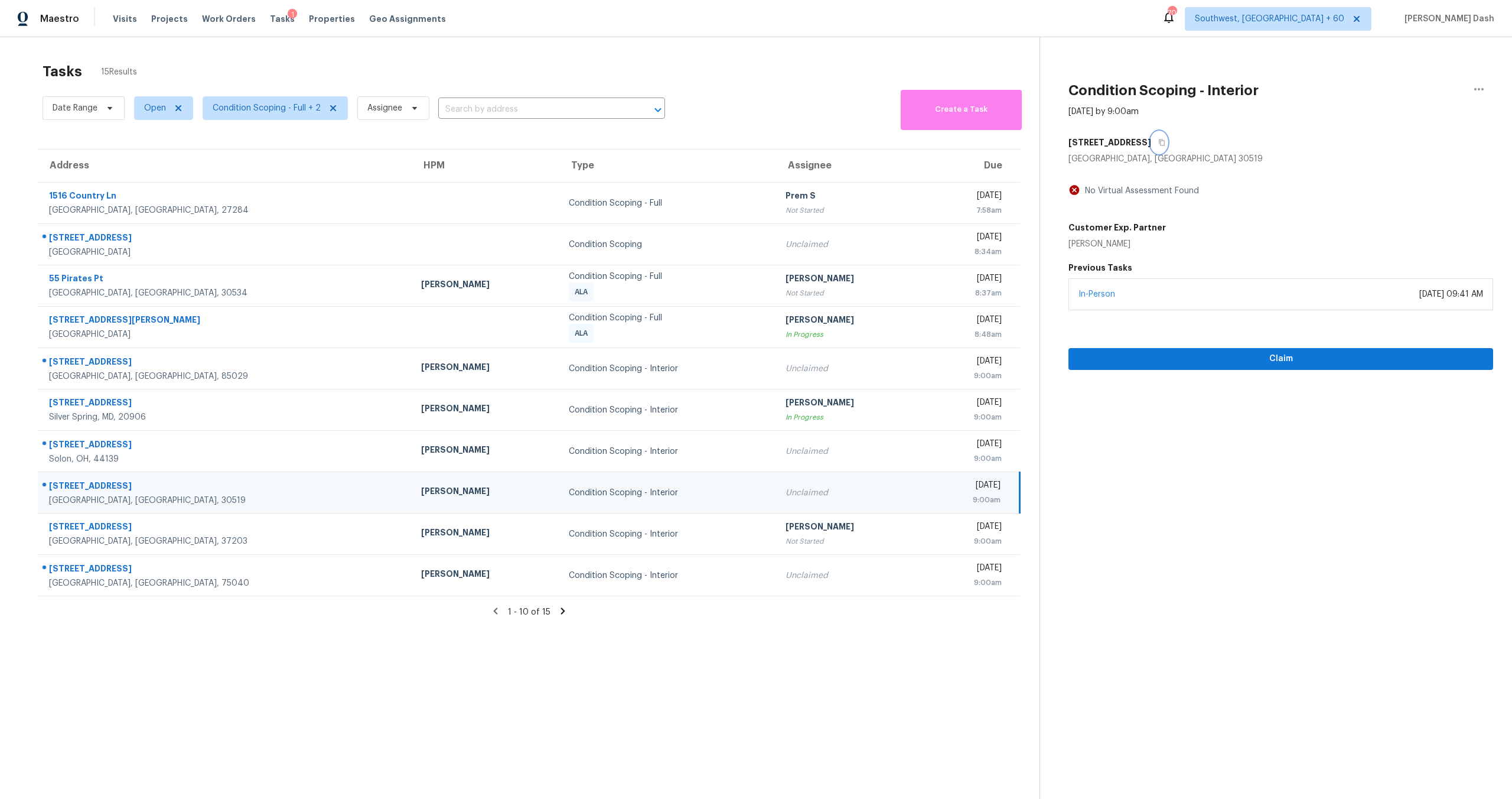
click at [1159, 145] on icon "button" at bounding box center [1162, 142] width 7 height 7
click at [1283, 355] on span "Claim" at bounding box center [1281, 359] width 406 height 15
click at [1283, 355] on div "Claim" at bounding box center [1281, 340] width 425 height 60
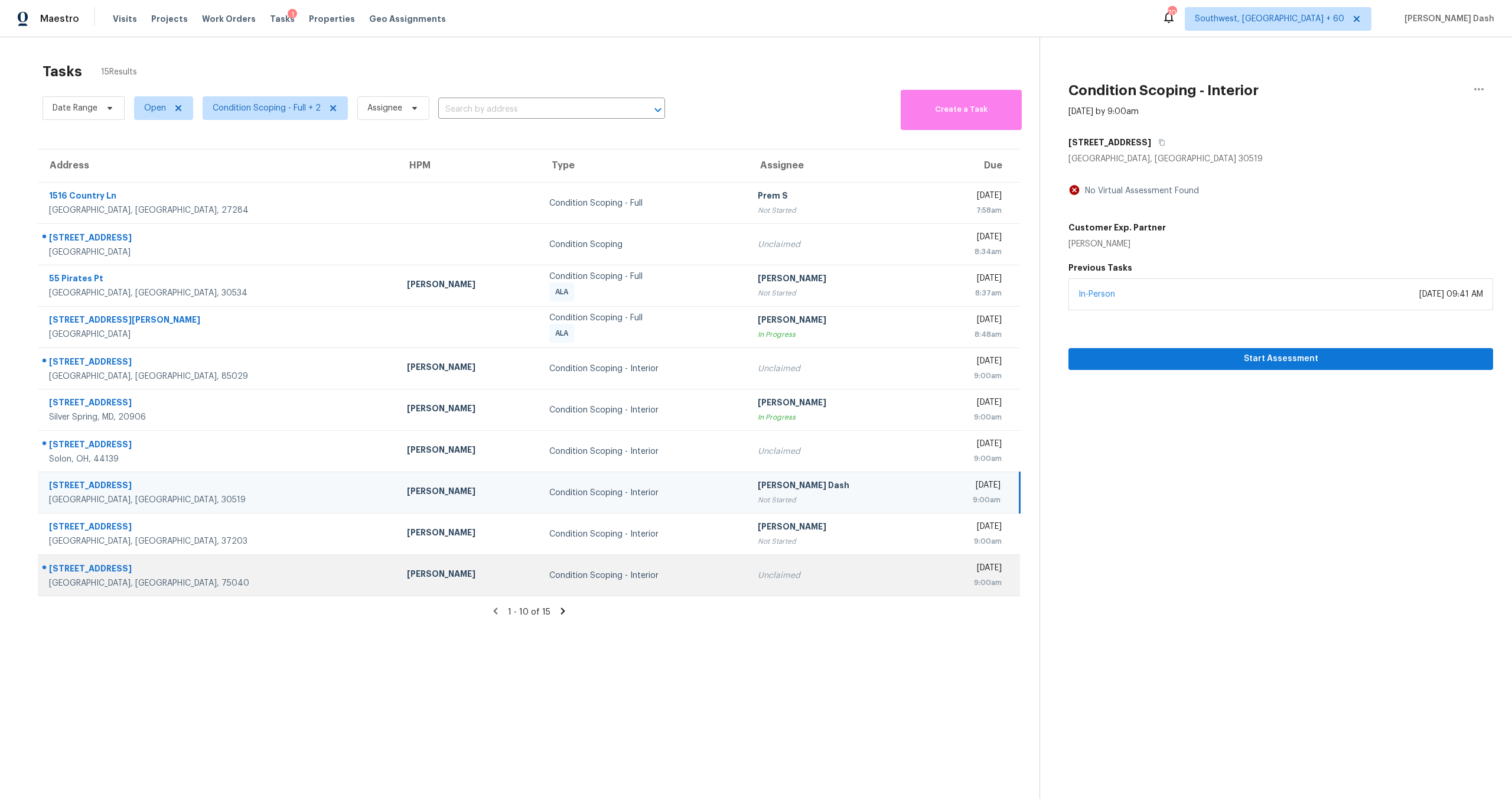
click at [758, 580] on div "Unclaimed" at bounding box center [838, 576] width 161 height 12
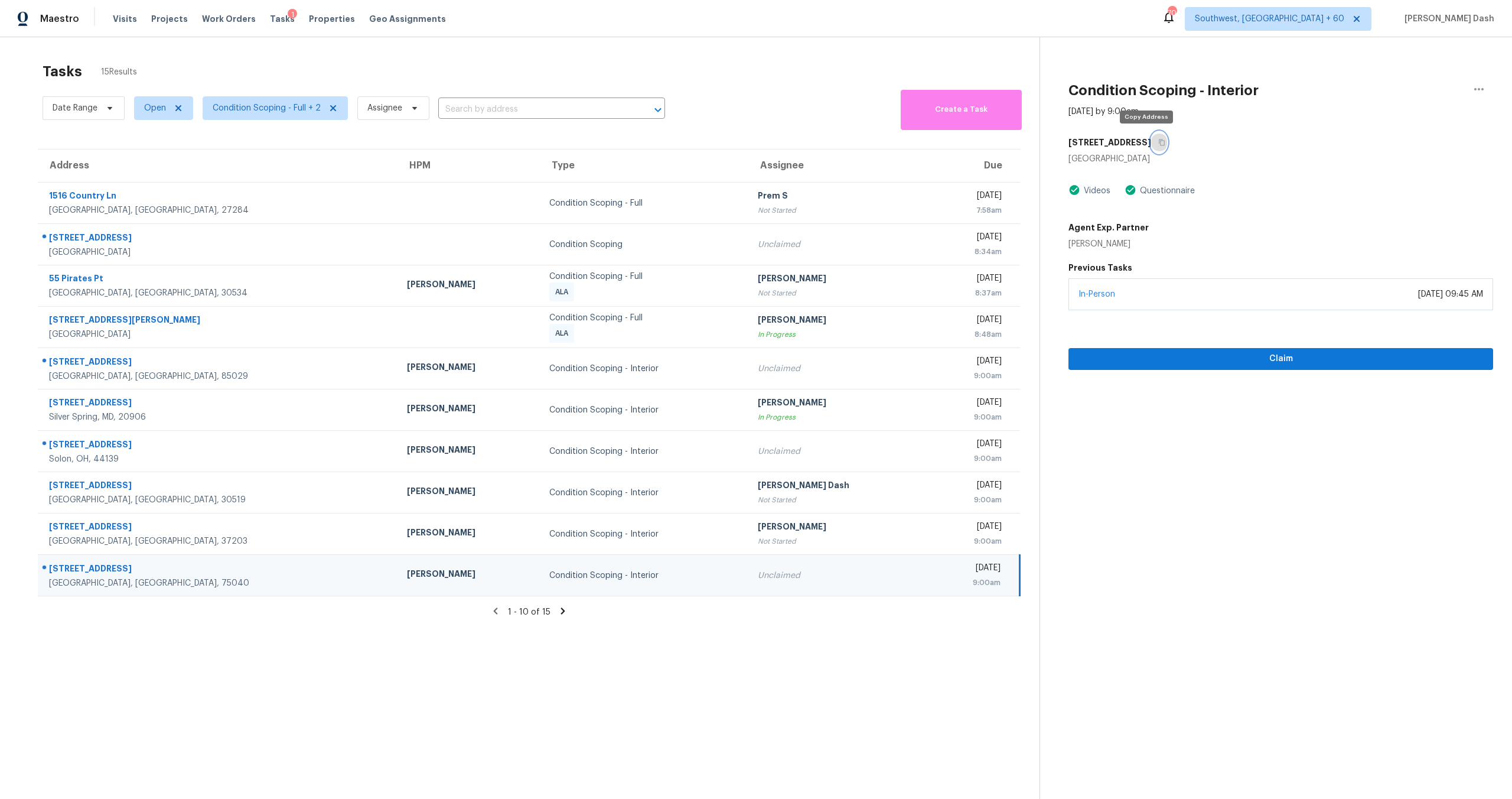
click at [1159, 140] on icon "button" at bounding box center [1162, 142] width 7 height 7
click at [560, 609] on icon at bounding box center [563, 611] width 11 height 11
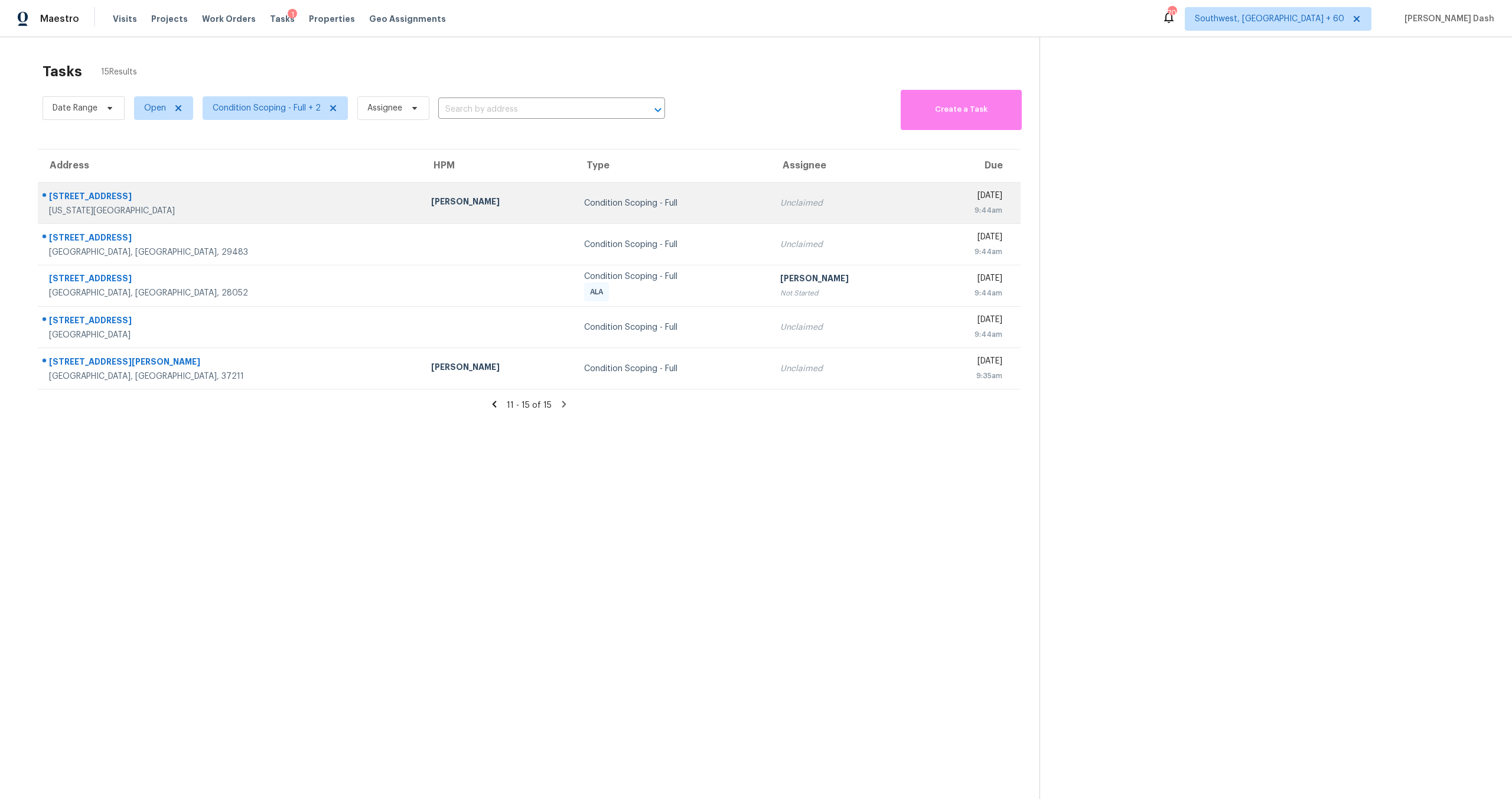
click at [601, 205] on div "Condition Scoping - Full" at bounding box center [673, 203] width 177 height 12
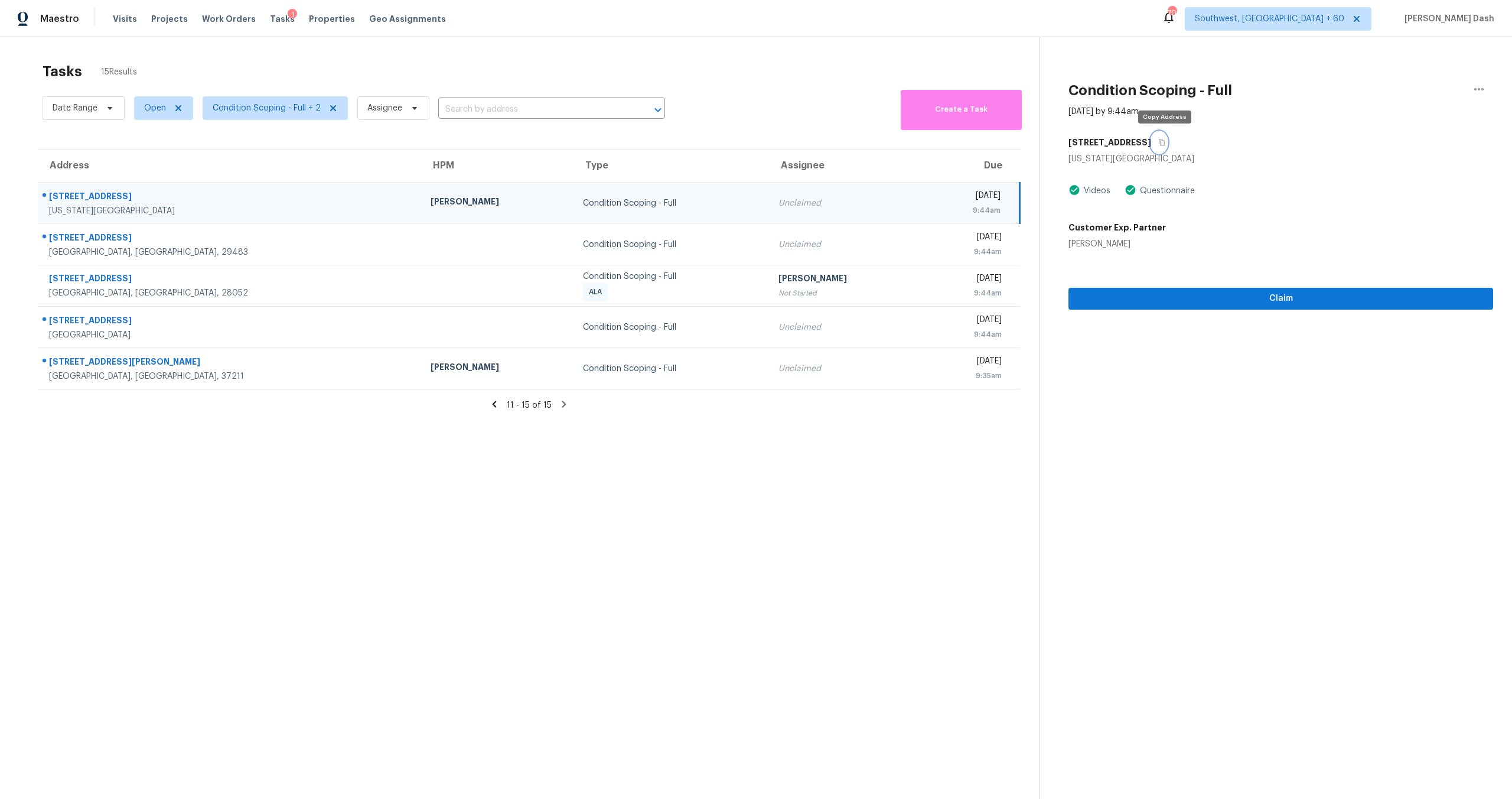
click at [1166, 140] on icon "button" at bounding box center [1162, 142] width 7 height 7
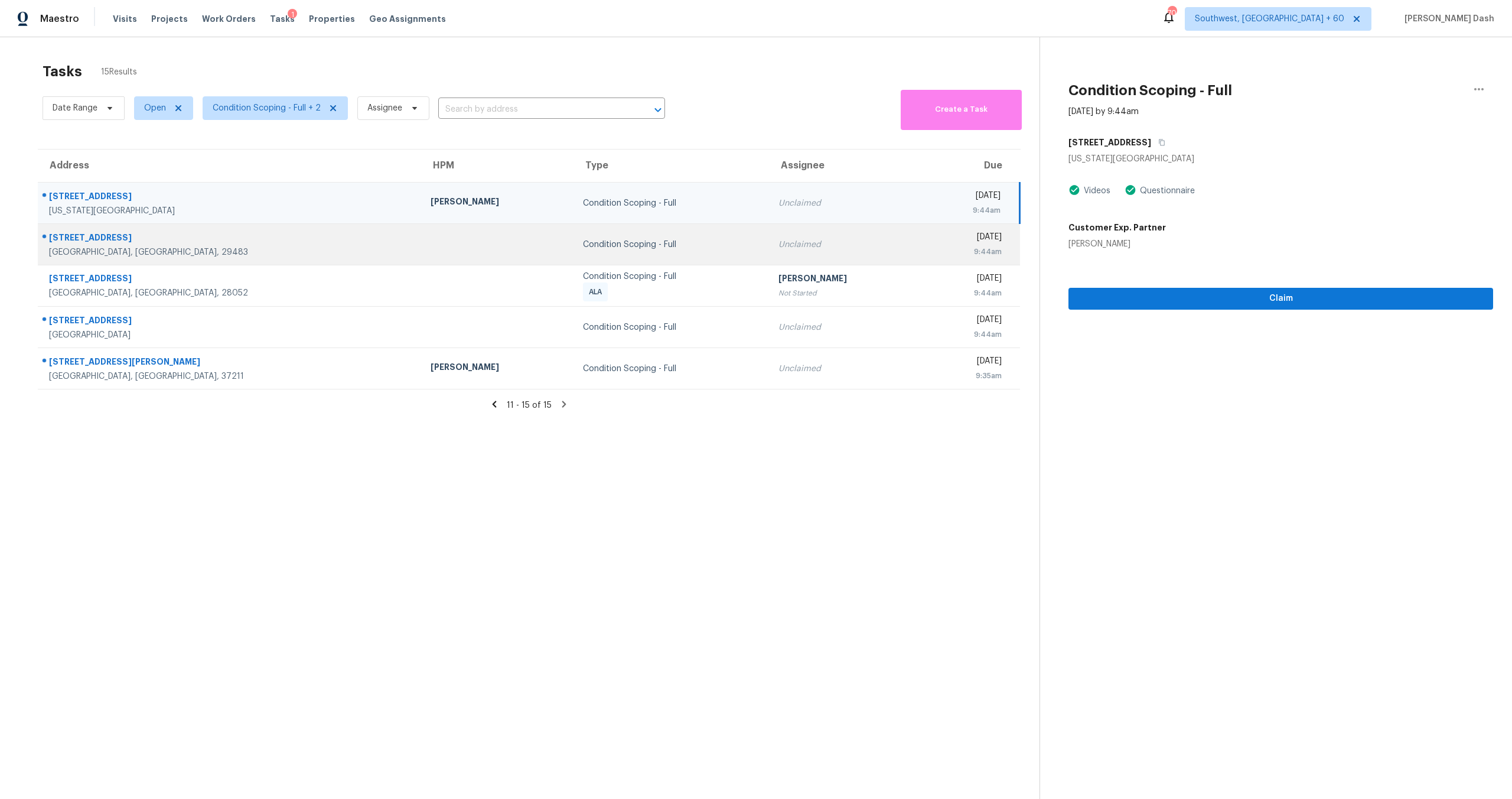
click at [583, 247] on div "Condition Scoping - Full" at bounding box center [671, 244] width 177 height 12
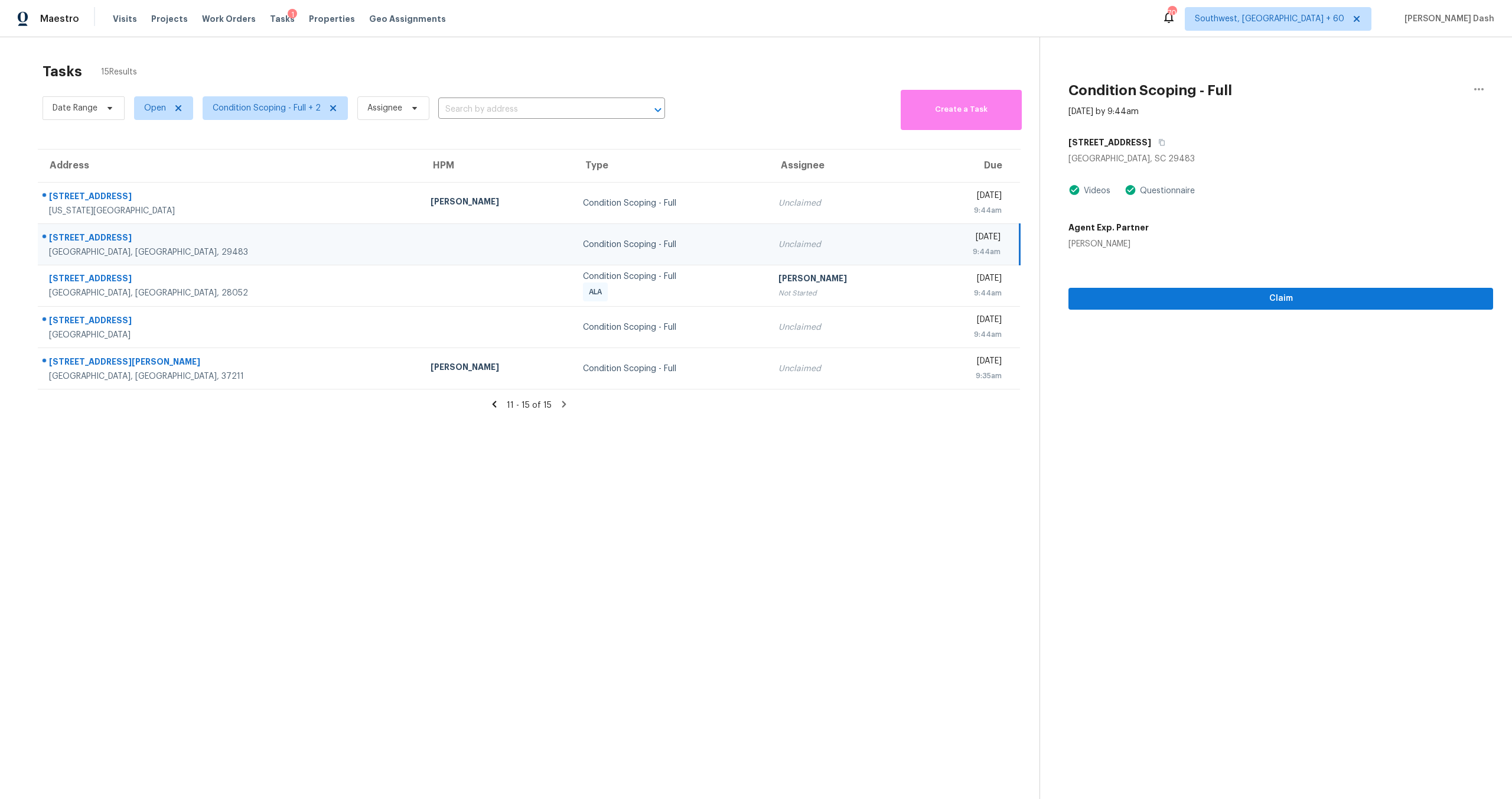
click at [1139, 139] on div "[STREET_ADDRESS]" at bounding box center [1281, 142] width 425 height 21
click at [1159, 140] on icon "button" at bounding box center [1162, 142] width 7 height 7
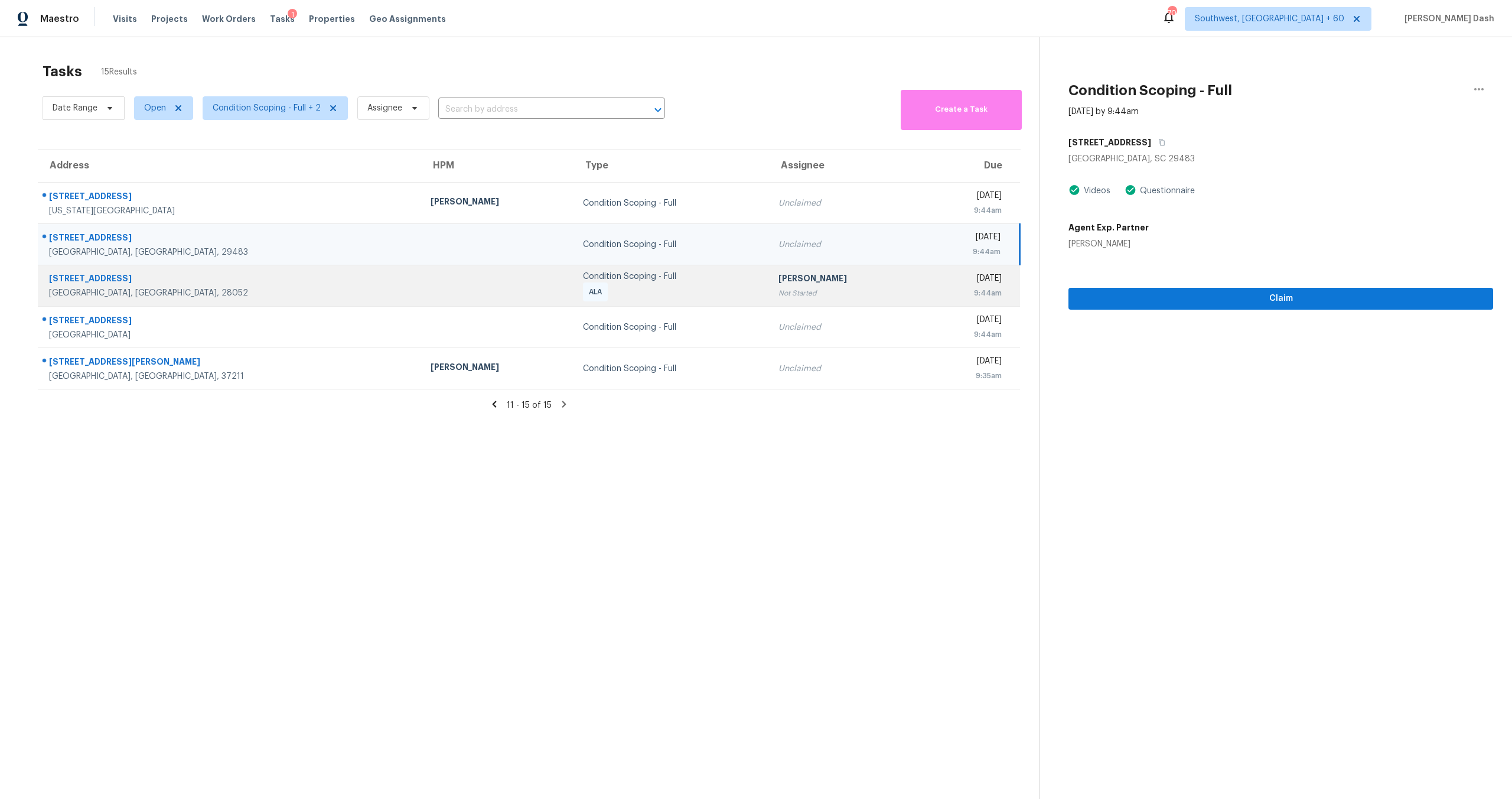
click at [583, 295] on div "Condition Scoping - Full ALA" at bounding box center [671, 286] width 177 height 31
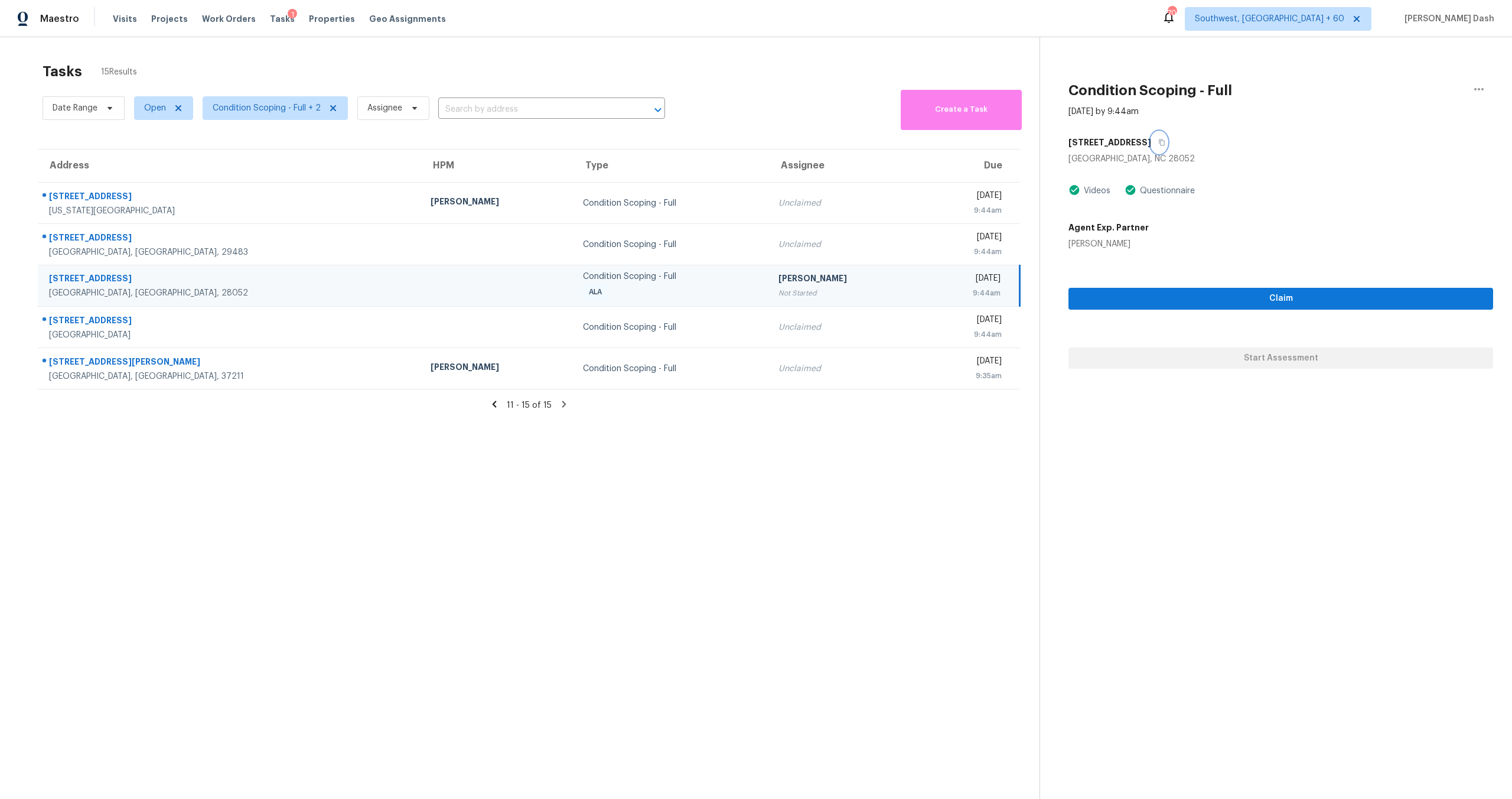
click at [1163, 142] on icon "button" at bounding box center [1162, 142] width 7 height 7
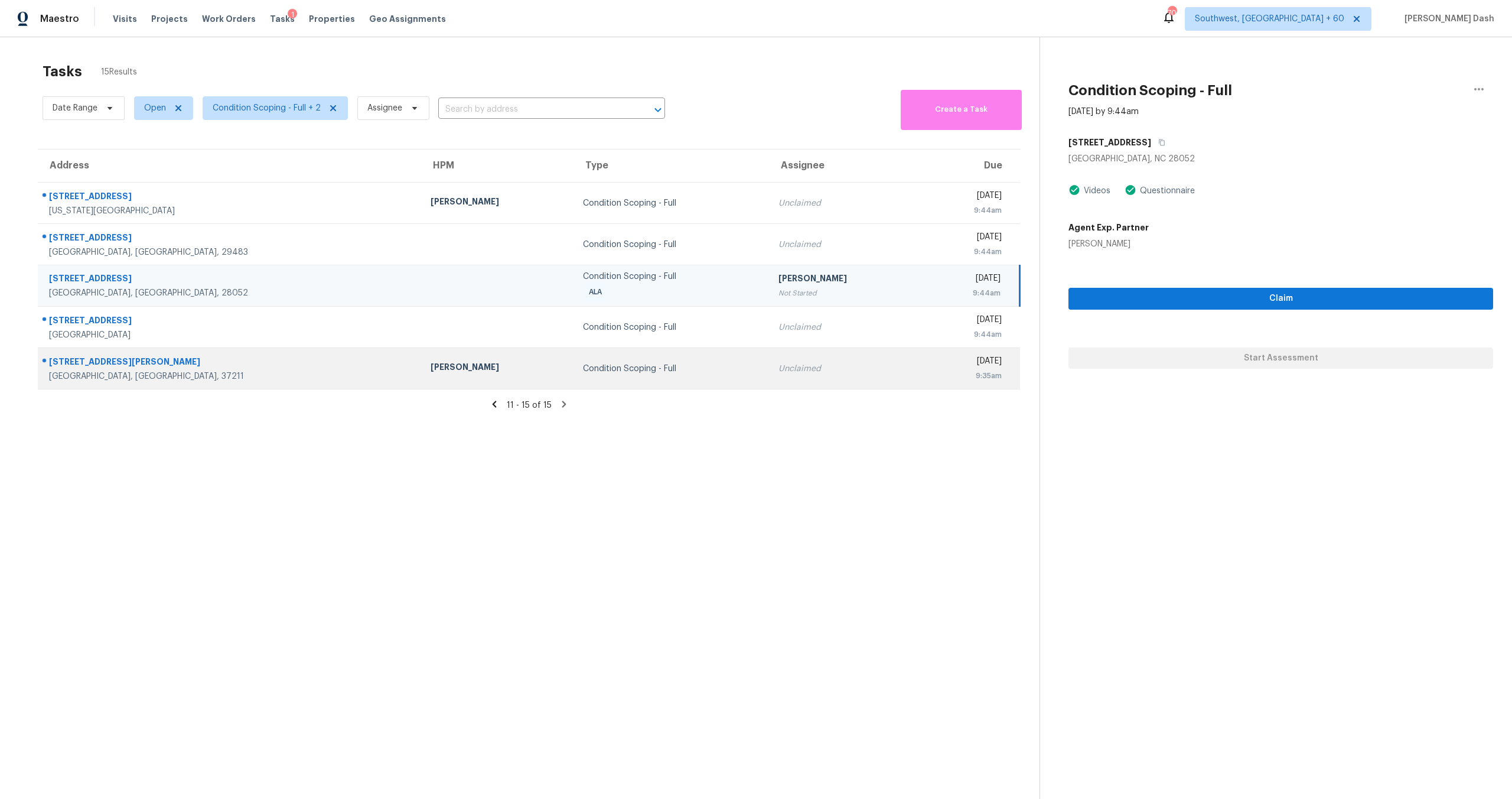
click at [583, 371] on div "Condition Scoping - Full" at bounding box center [671, 369] width 177 height 12
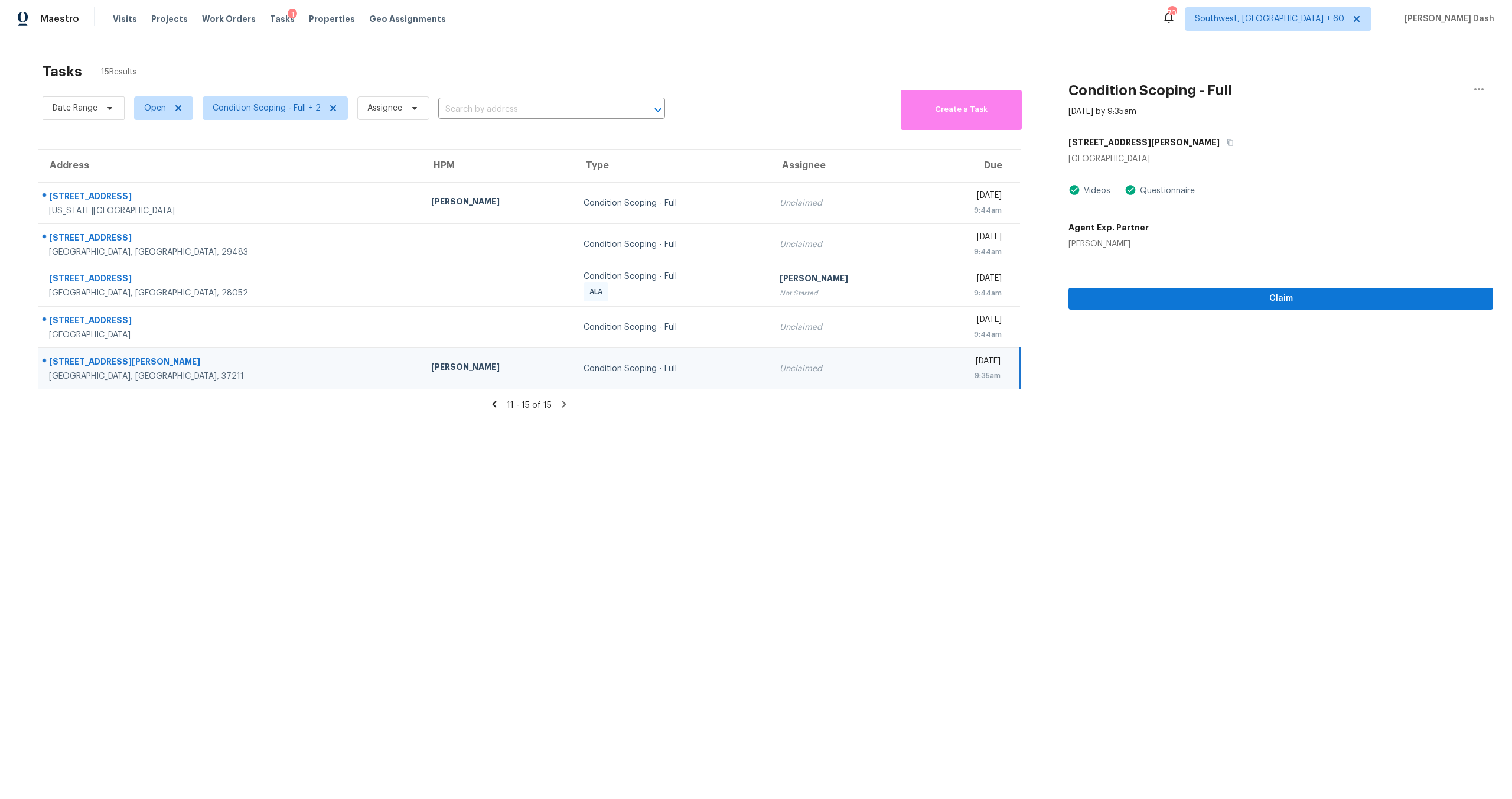
click at [1137, 142] on div "[STREET_ADDRESS][PERSON_NAME]" at bounding box center [1281, 142] width 425 height 21
click at [1227, 142] on icon "button" at bounding box center [1230, 142] width 7 height 7
click at [1179, 297] on span "Claim" at bounding box center [1281, 298] width 406 height 15
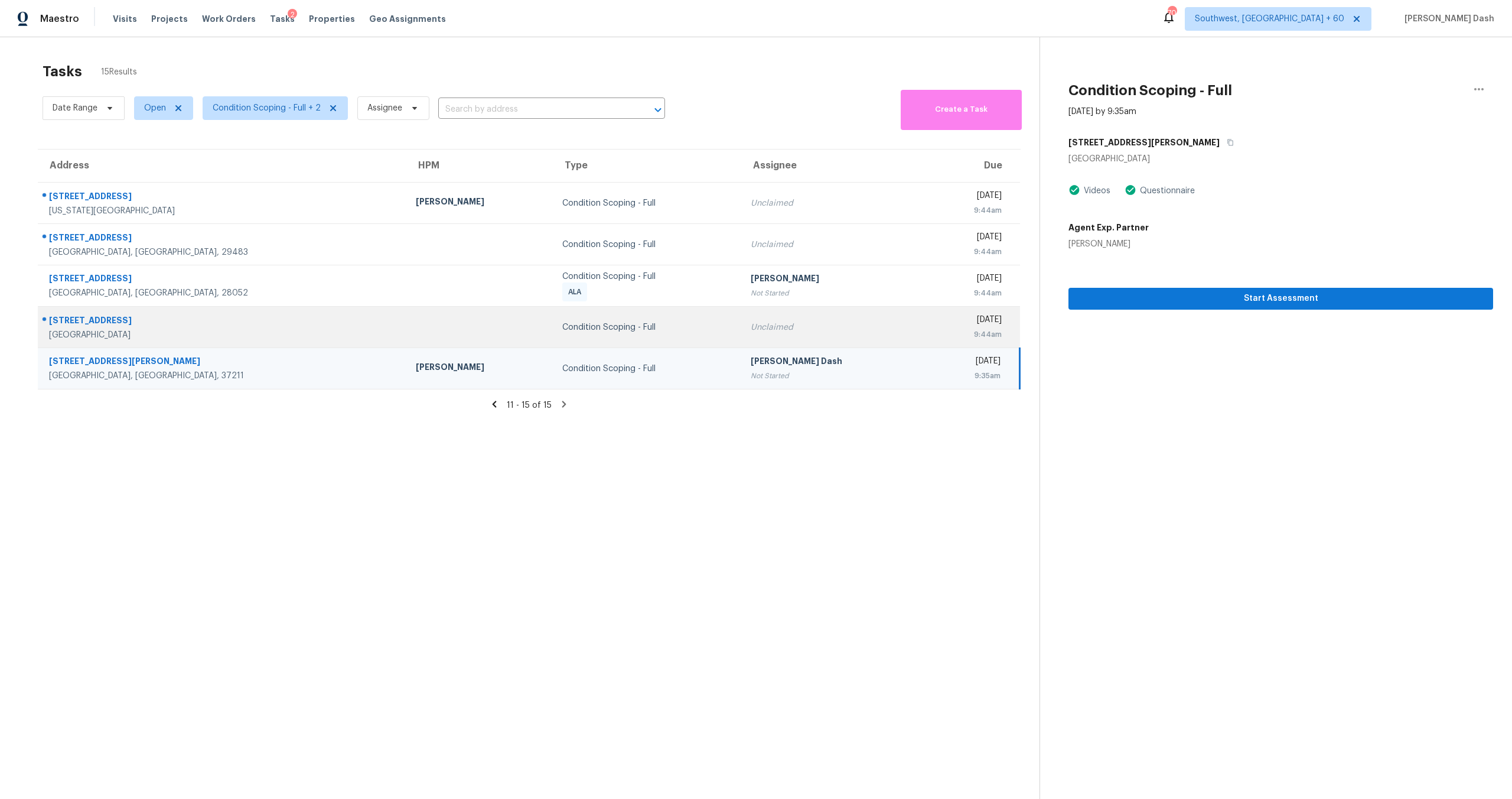
click at [566, 326] on div "Condition Scoping - Full" at bounding box center [647, 327] width 170 height 12
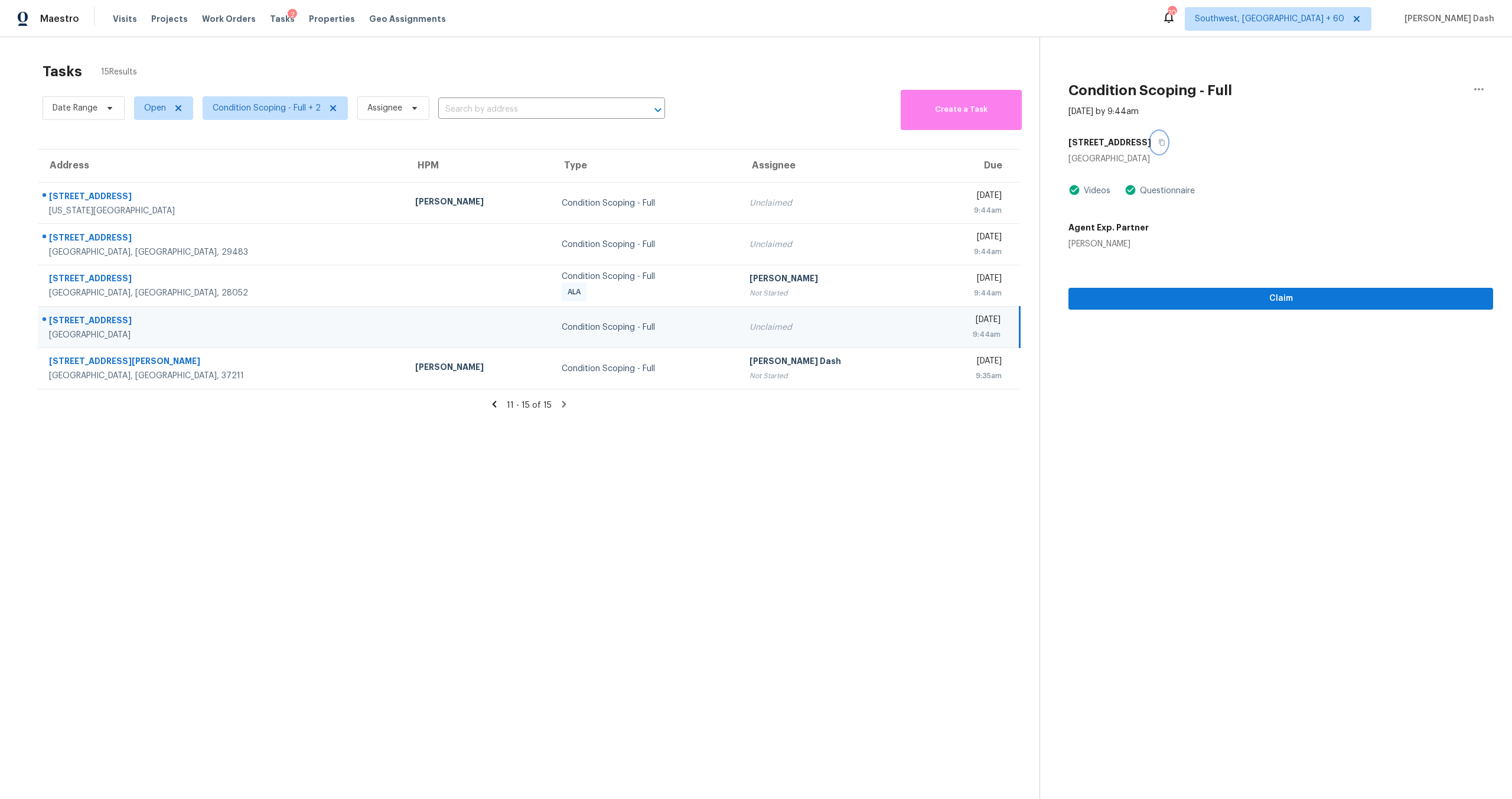
click at [1166, 140] on icon "button" at bounding box center [1162, 142] width 7 height 7
click at [1166, 299] on span "Claim" at bounding box center [1281, 298] width 406 height 15
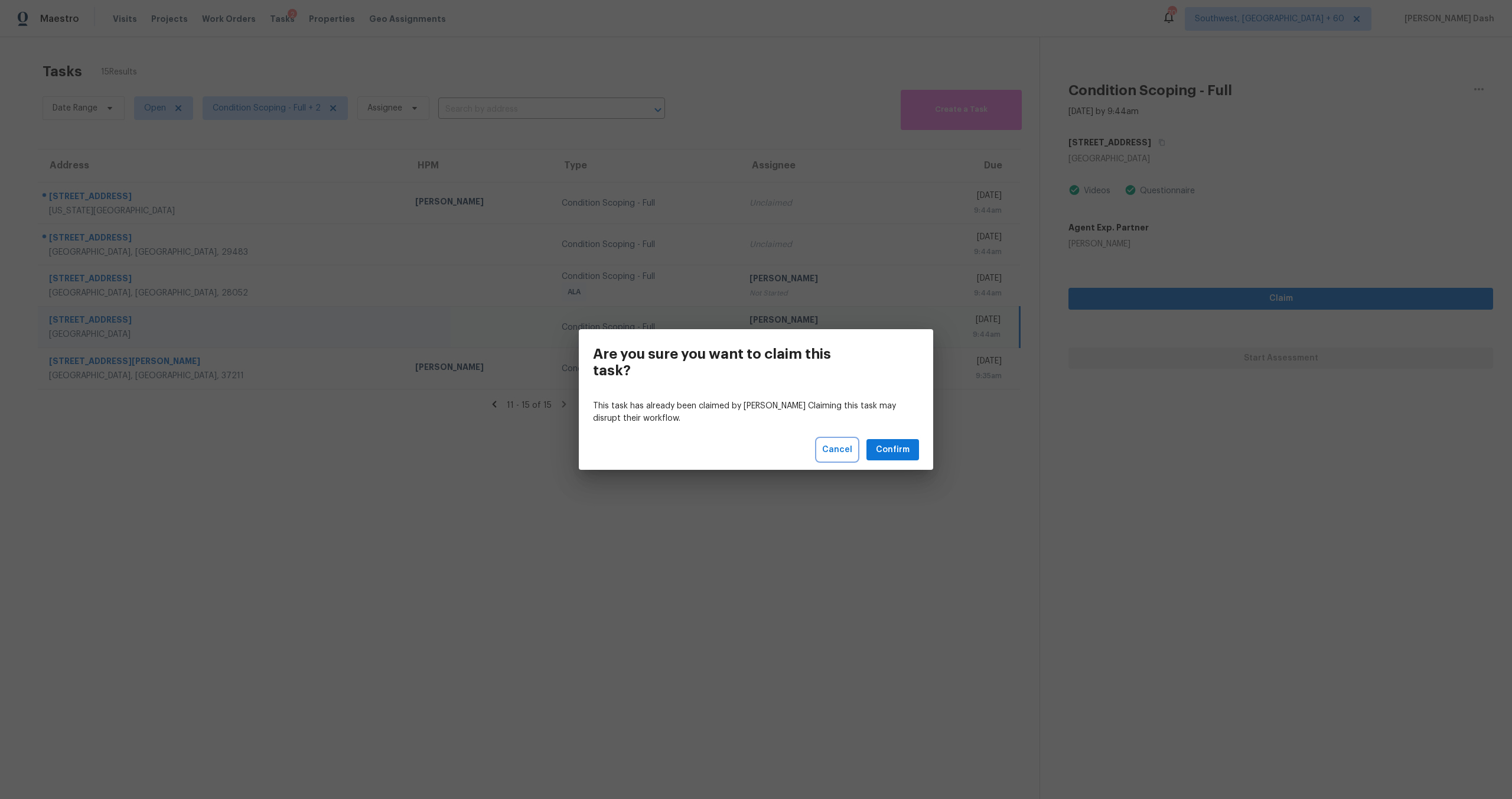
click at [838, 444] on span "Cancel" at bounding box center [837, 450] width 30 height 15
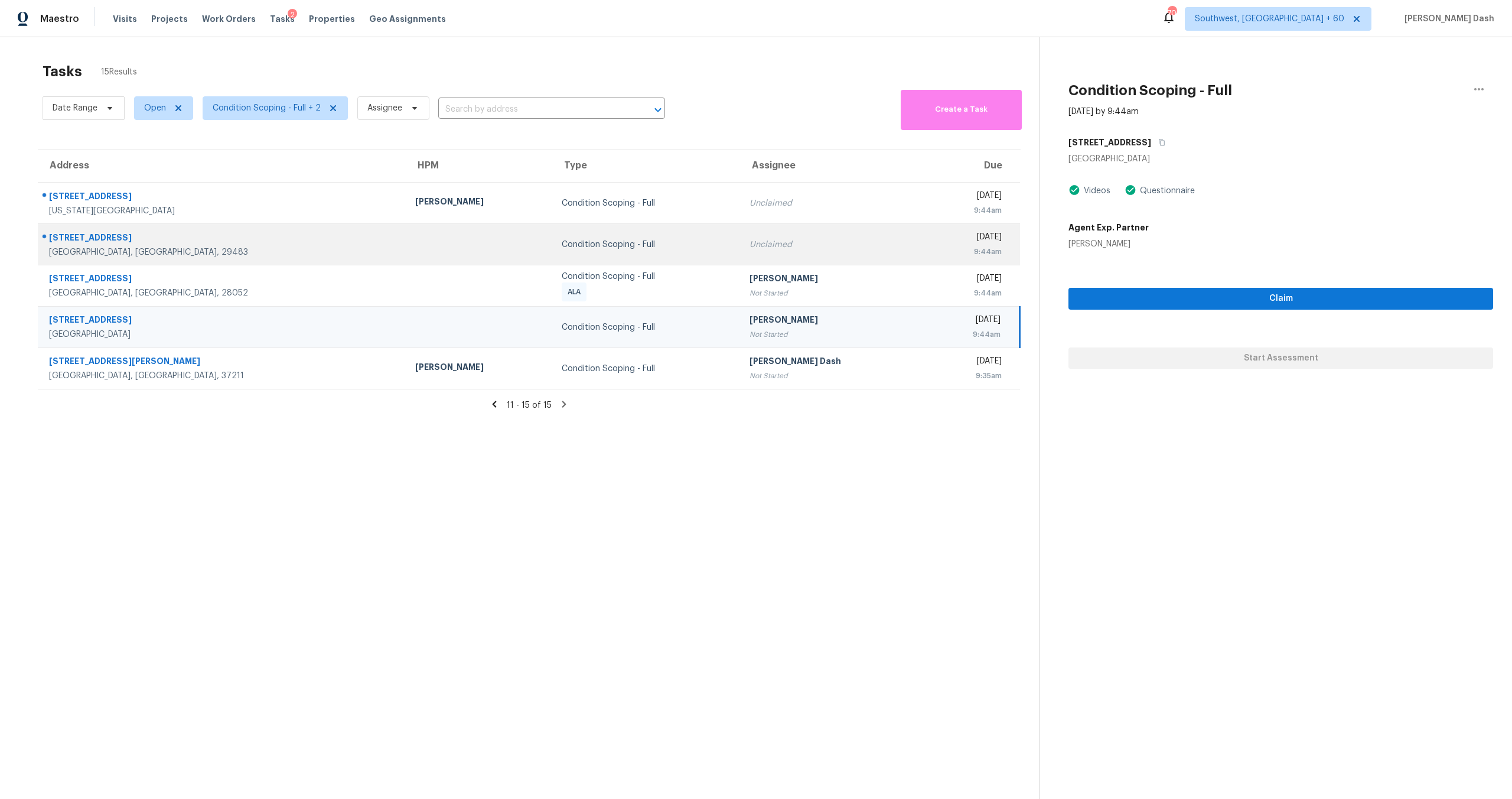
click at [750, 248] on div "Unclaimed" at bounding box center [833, 244] width 166 height 12
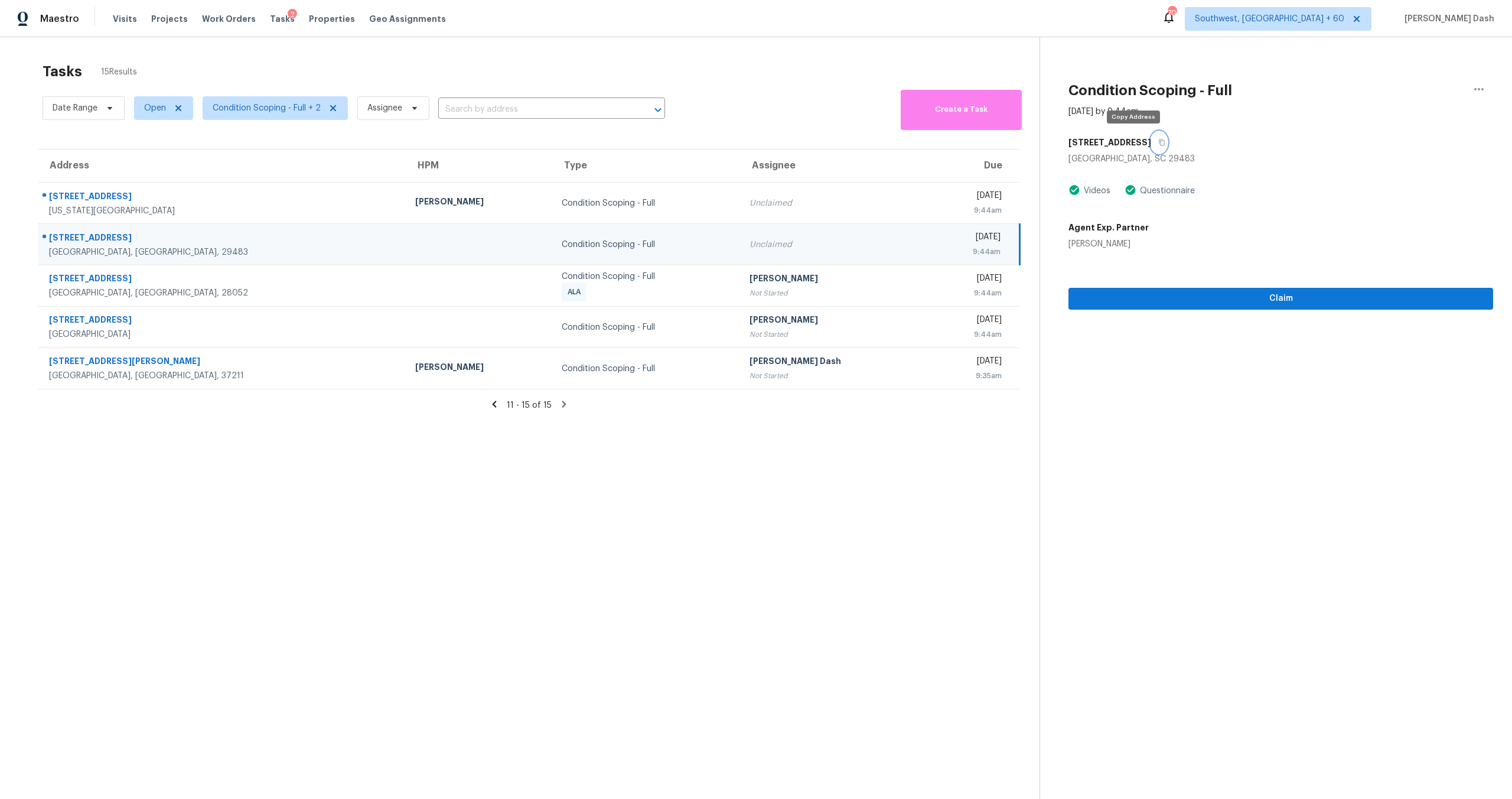
click at [1159, 140] on icon "button" at bounding box center [1162, 142] width 7 height 7
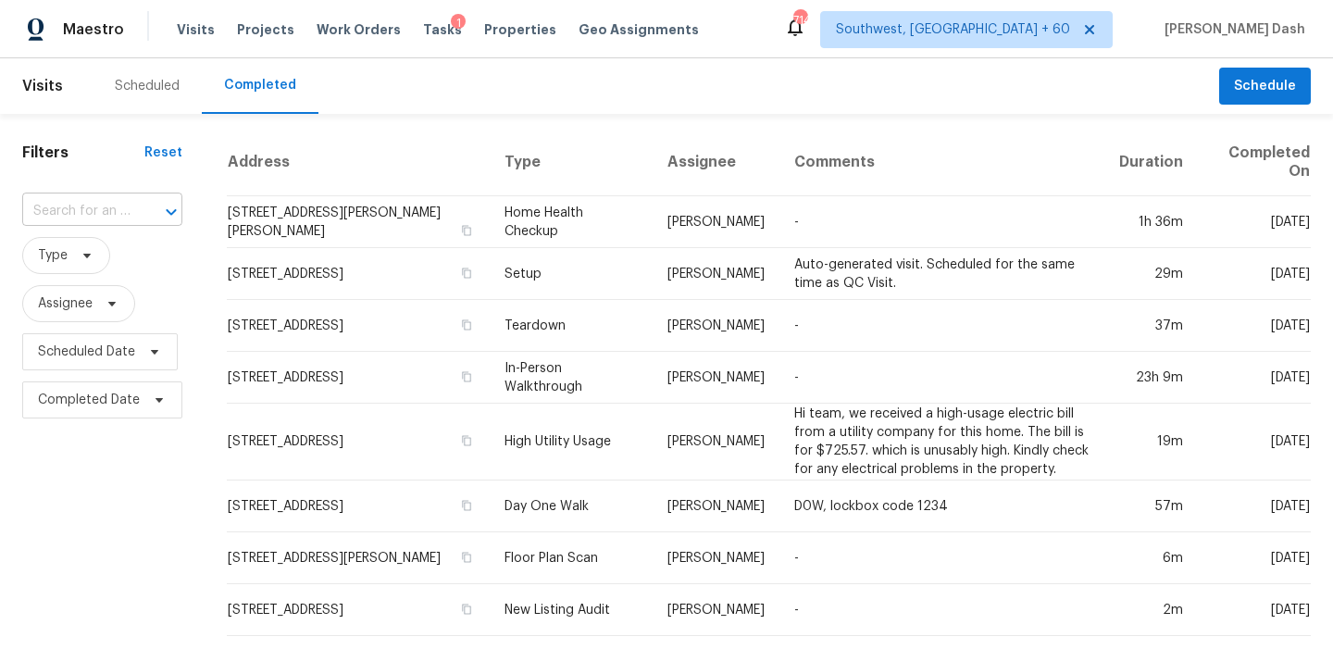
click at [123, 221] on input "text" at bounding box center [76, 211] width 108 height 29
paste input "[STREET_ADDRESS]"
type input "[STREET_ADDRESS]"
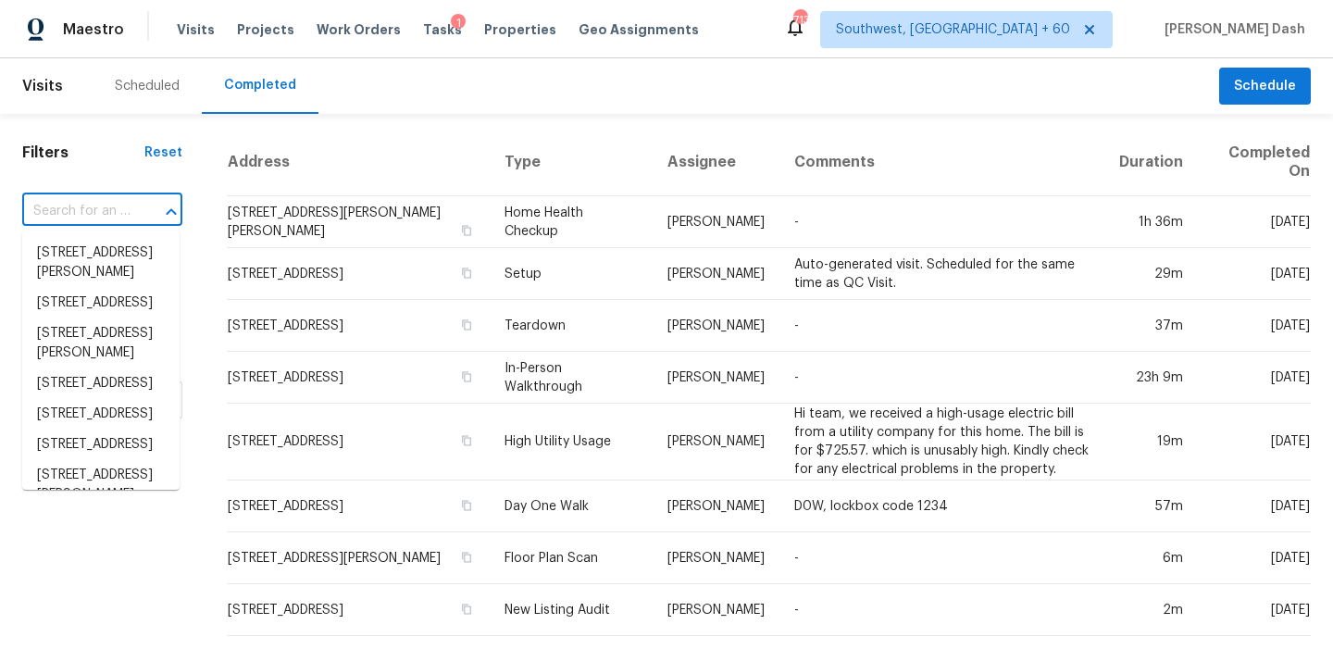
click at [130, 213] on div "​" at bounding box center [102, 211] width 160 height 29
paste input "[STREET_ADDRESS][PERSON_NAME]"
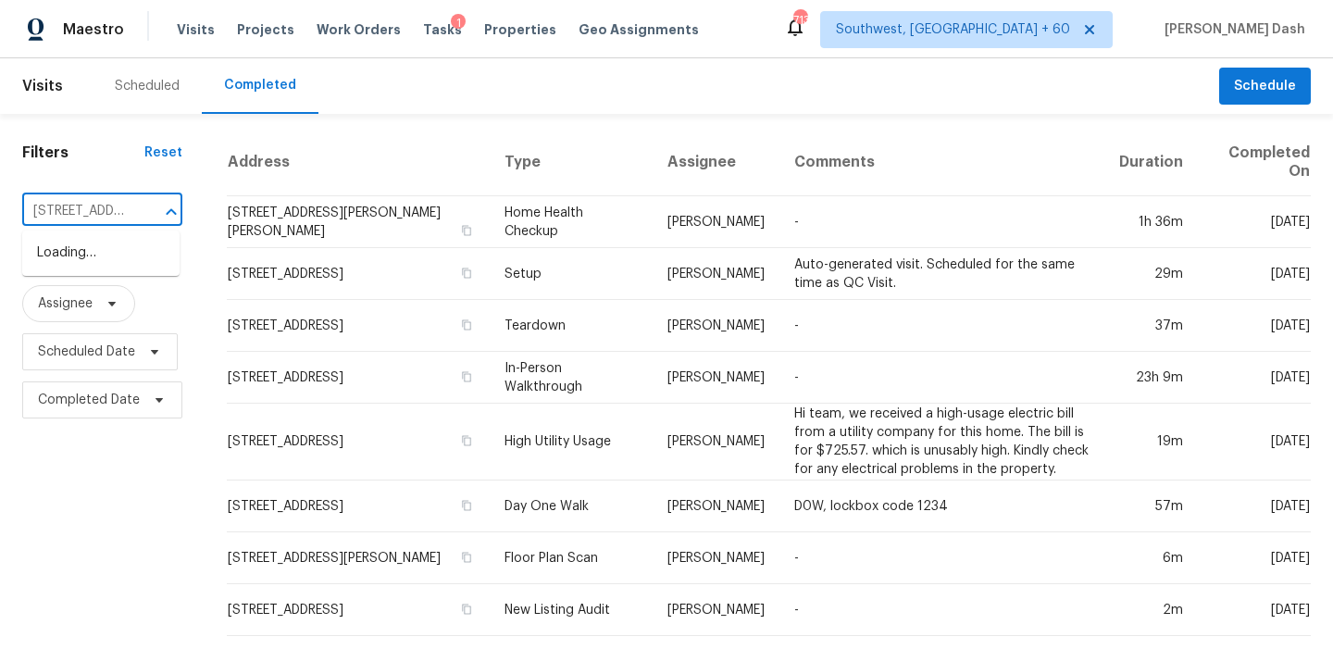
scroll to position [0, 130]
type input "[STREET_ADDRESS][PERSON_NAME]"
click at [118, 273] on li "[STREET_ADDRESS][PERSON_NAME]" at bounding box center [100, 263] width 157 height 50
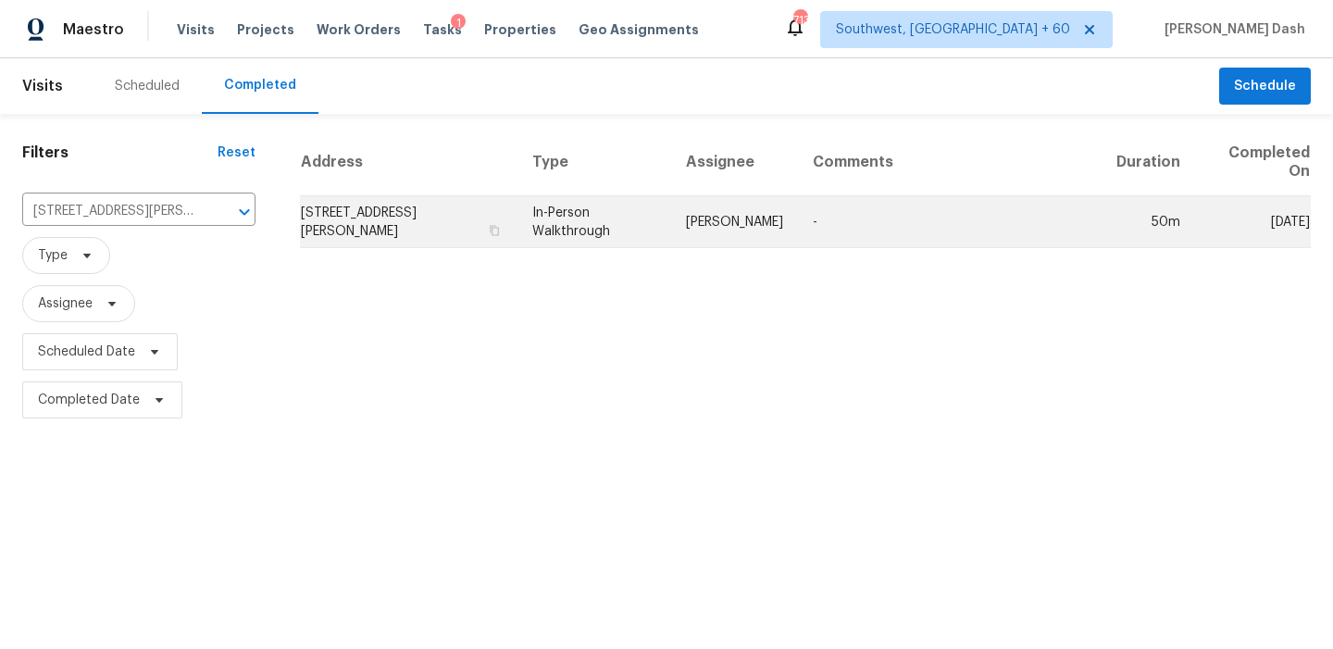
click at [578, 224] on td "In-Person Walkthrough" at bounding box center [595, 222] width 154 height 52
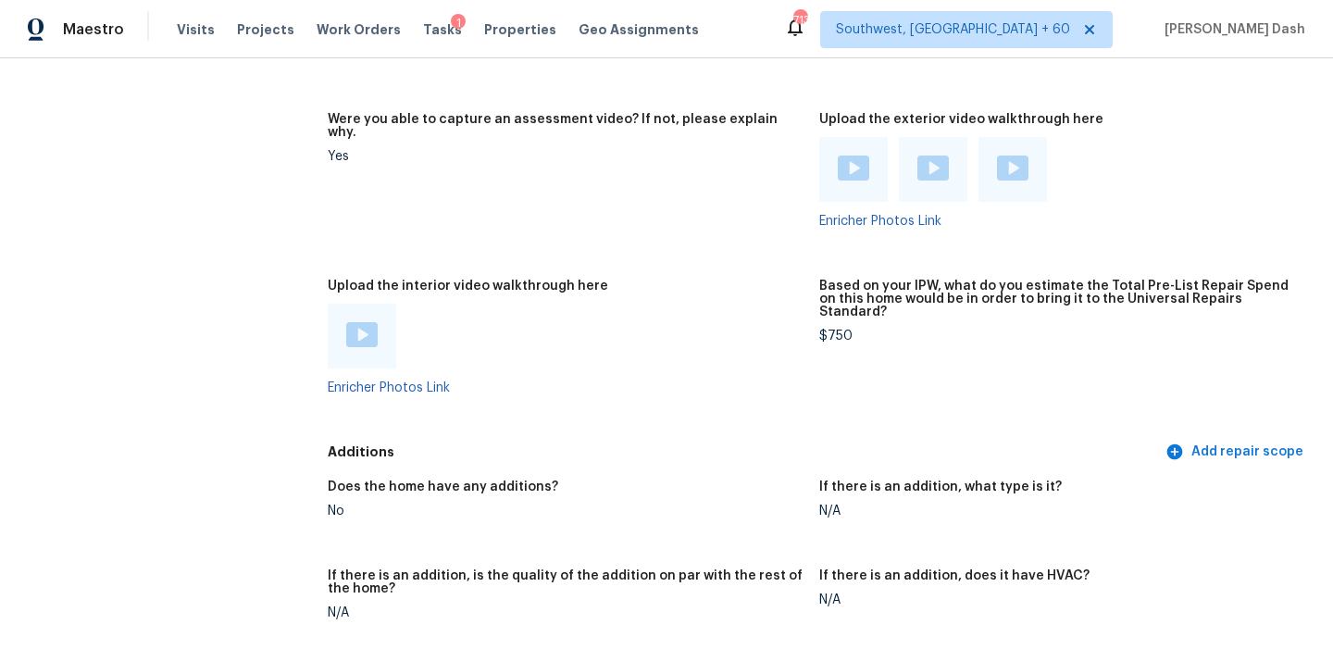
scroll to position [3856, 0]
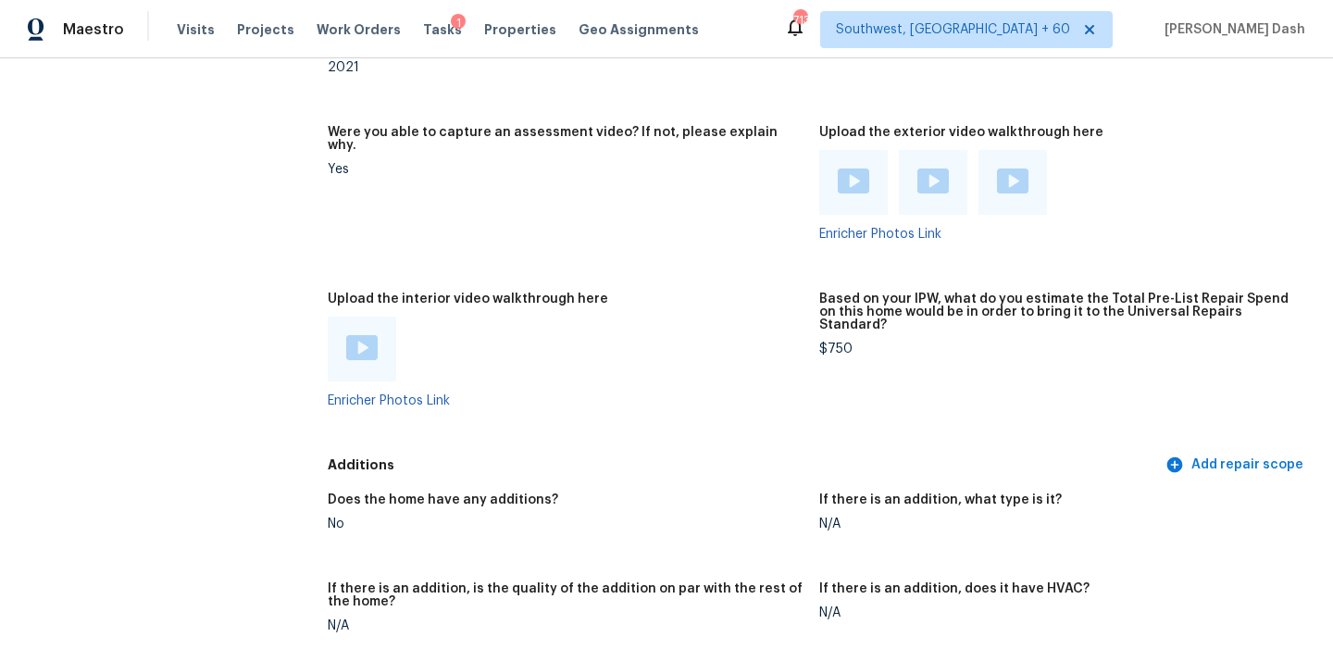
click at [356, 335] on img at bounding box center [361, 347] width 31 height 25
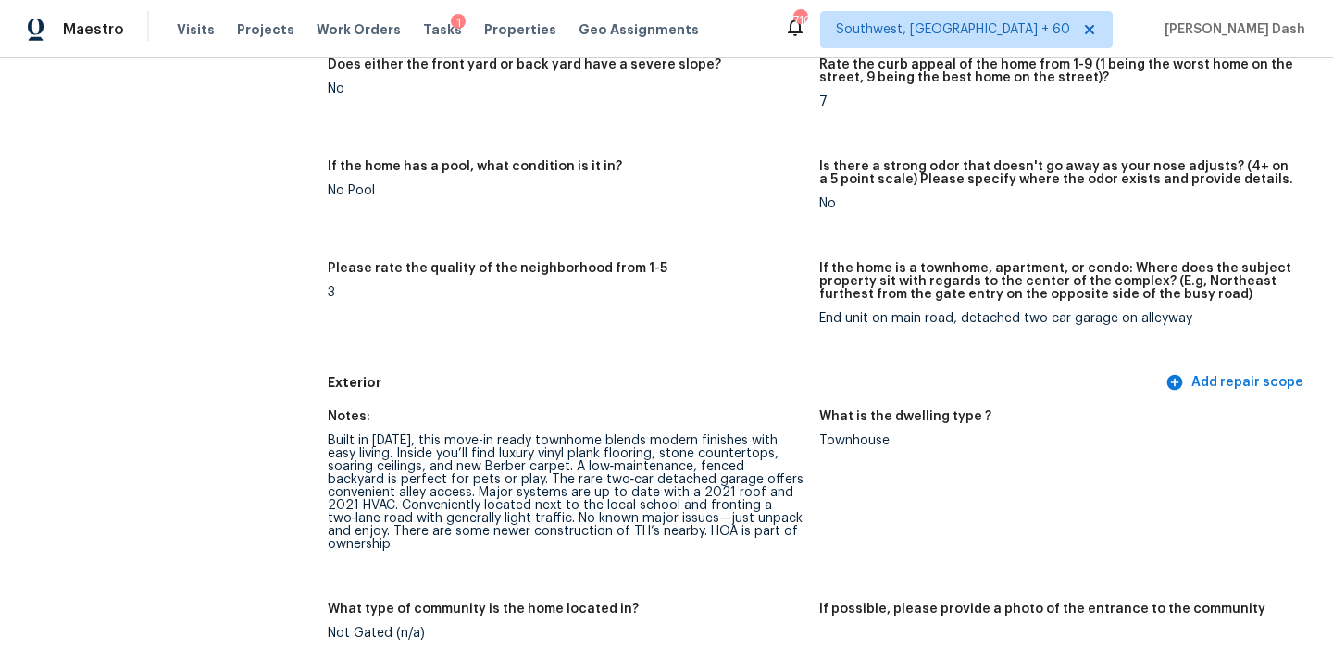
scroll to position [402, 0]
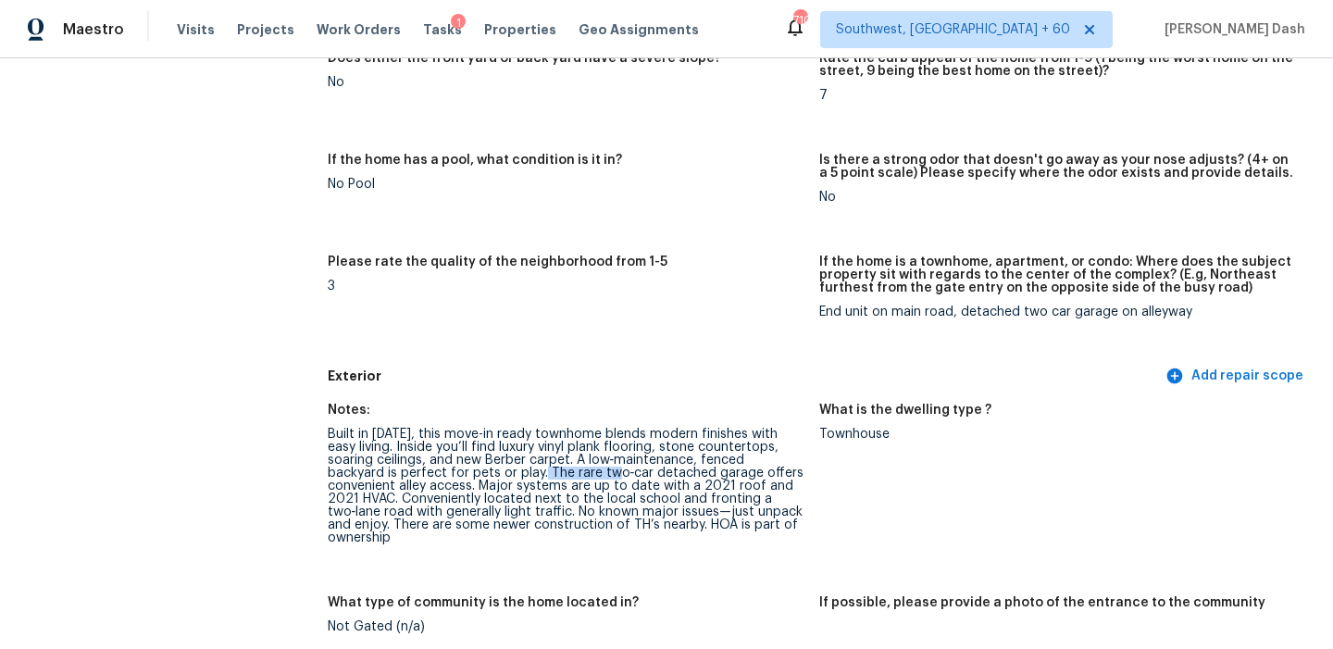
drag, startPoint x: 474, startPoint y: 470, endPoint x: 545, endPoint y: 478, distance: 71.7
click at [545, 478] on div "Built in 2021, this move-in ready townhome blends modern finishes with easy liv…" at bounding box center [566, 486] width 477 height 117
drag, startPoint x: 527, startPoint y: 475, endPoint x: 677, endPoint y: 469, distance: 150.1
click at [677, 469] on div "Built in 2021, this move-in ready townhome blends modern finishes with easy liv…" at bounding box center [566, 486] width 477 height 117
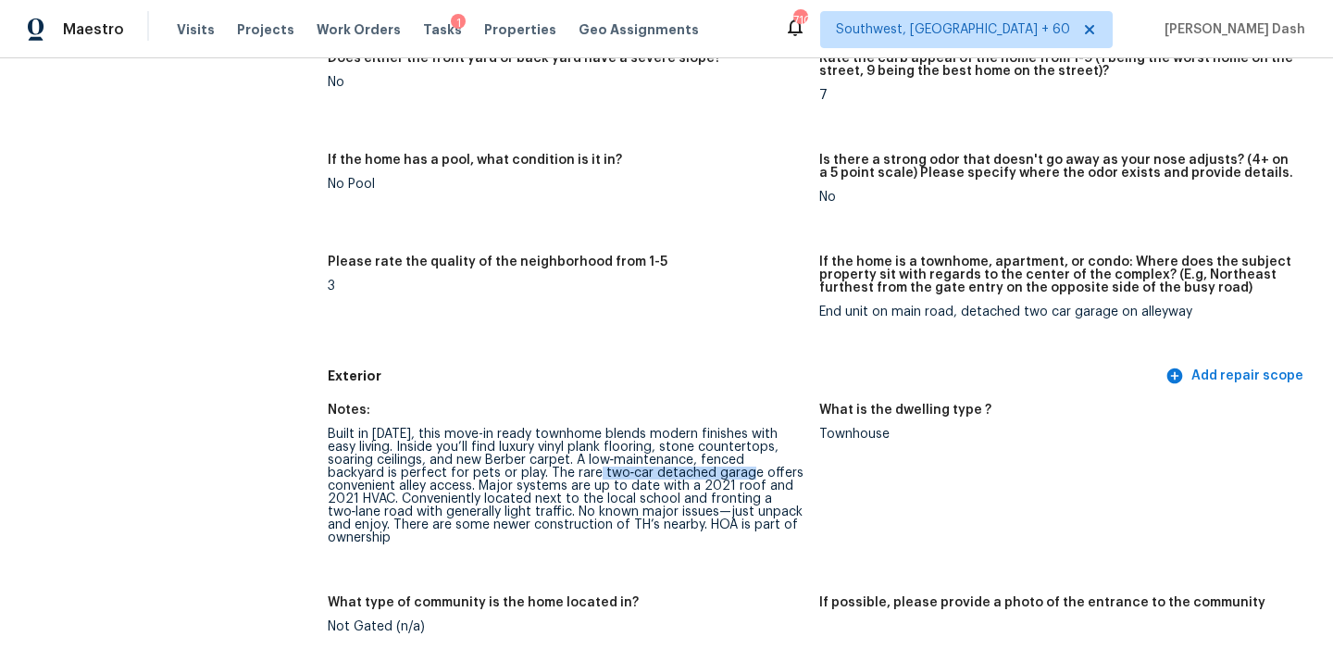
copy div "two‑car detached garage"
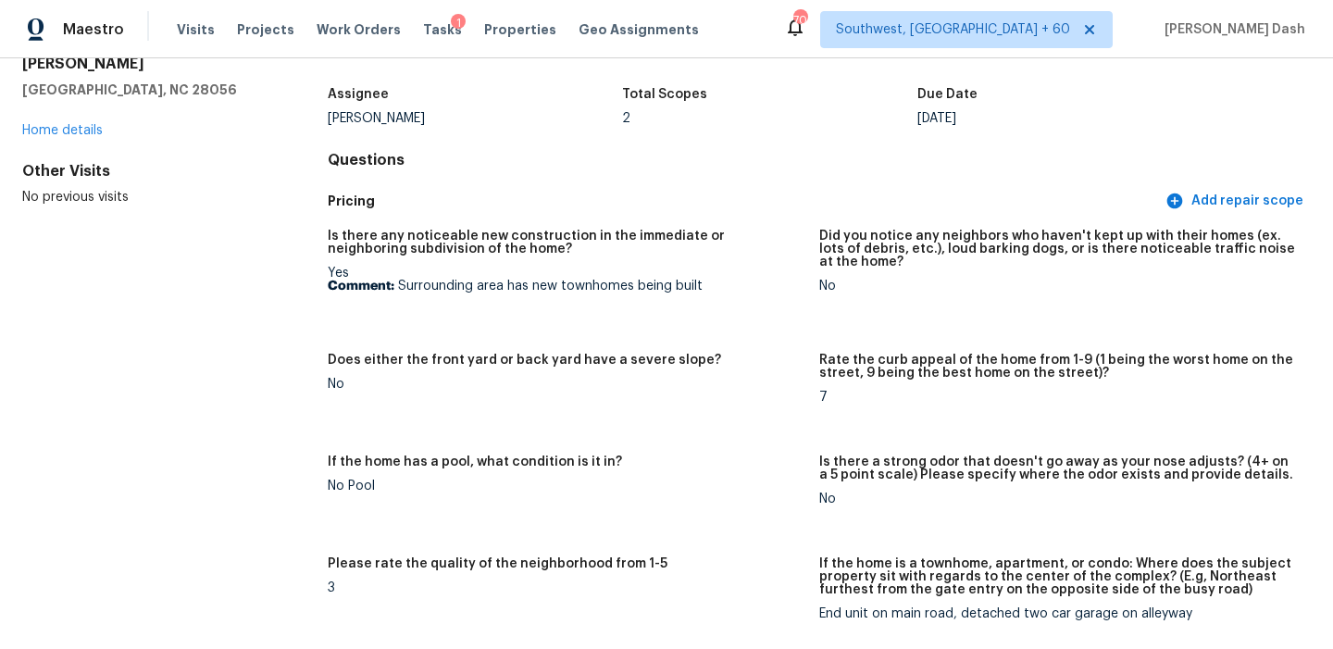
scroll to position [0, 0]
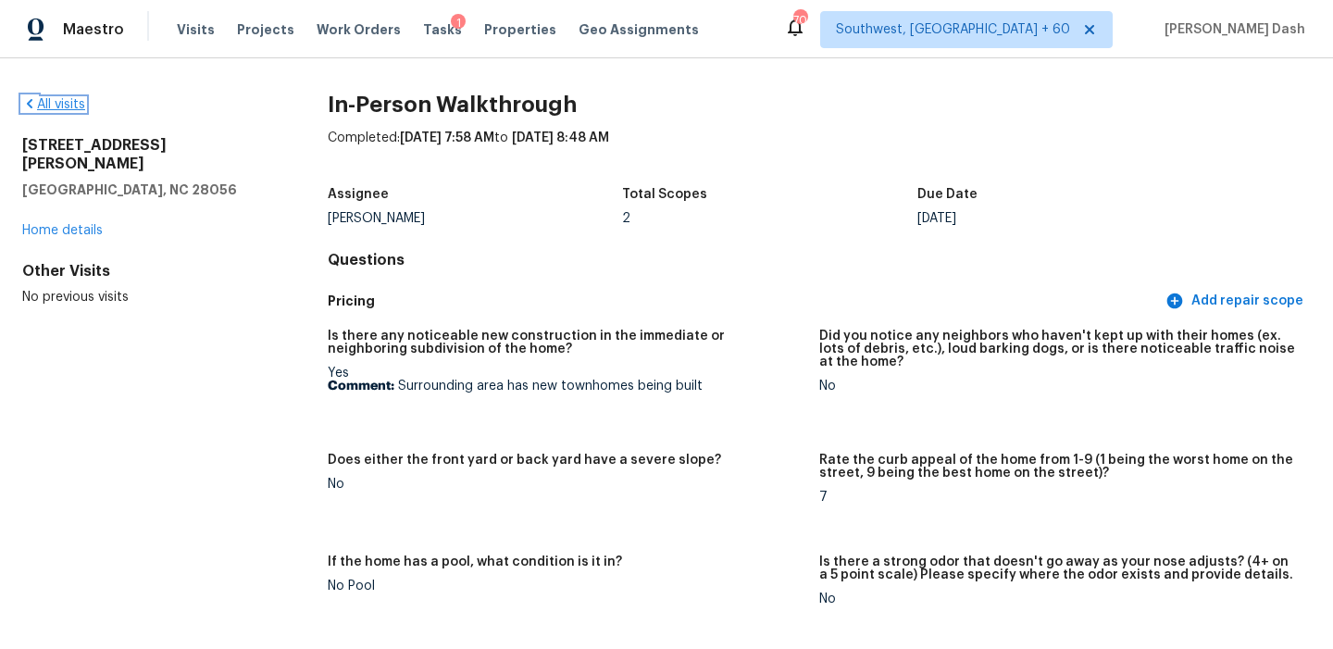
click at [64, 106] on link "All visits" at bounding box center [53, 104] width 63 height 13
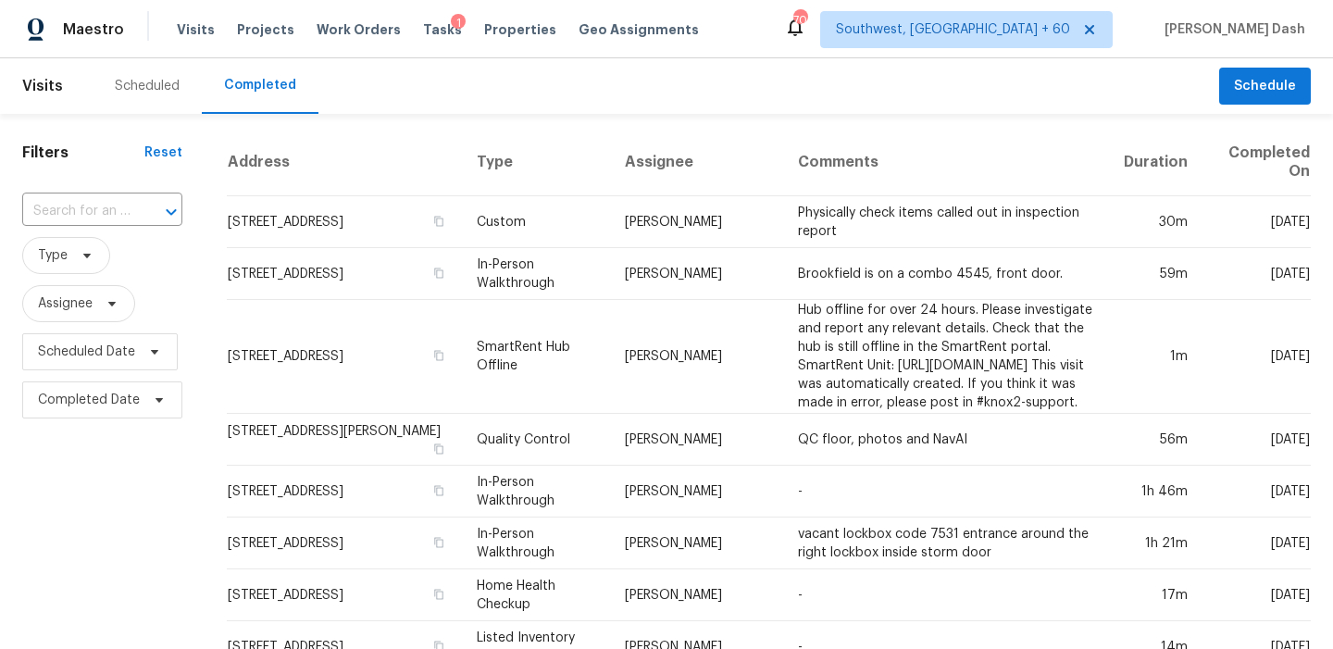
click at [128, 212] on input "text" at bounding box center [76, 211] width 108 height 29
paste input "2042 W Aster Dr, Phoenix, AZ 85029"
type input "2042 W Aster Dr, Phoenix, AZ 85029"
click at [120, 250] on li "2042 W Aster Dr, Phoenix, AZ 85029" at bounding box center [100, 253] width 157 height 31
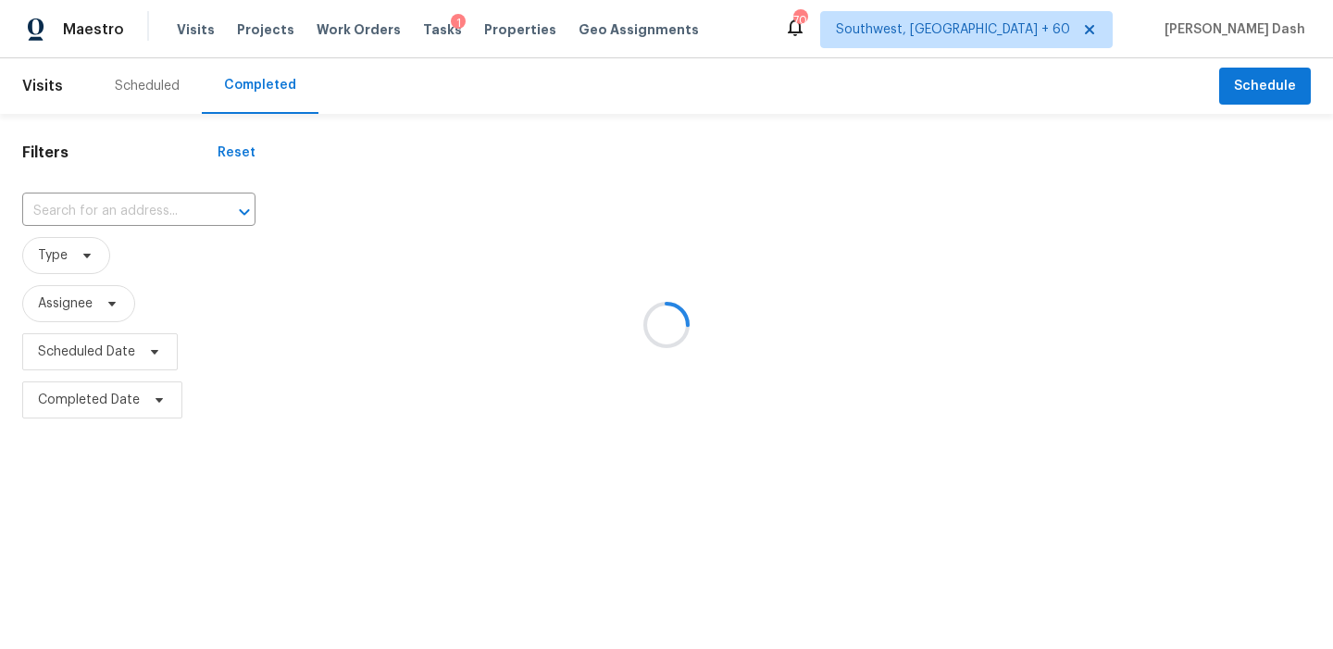
type input "2042 W Aster Dr, Phoenix, AZ 85029"
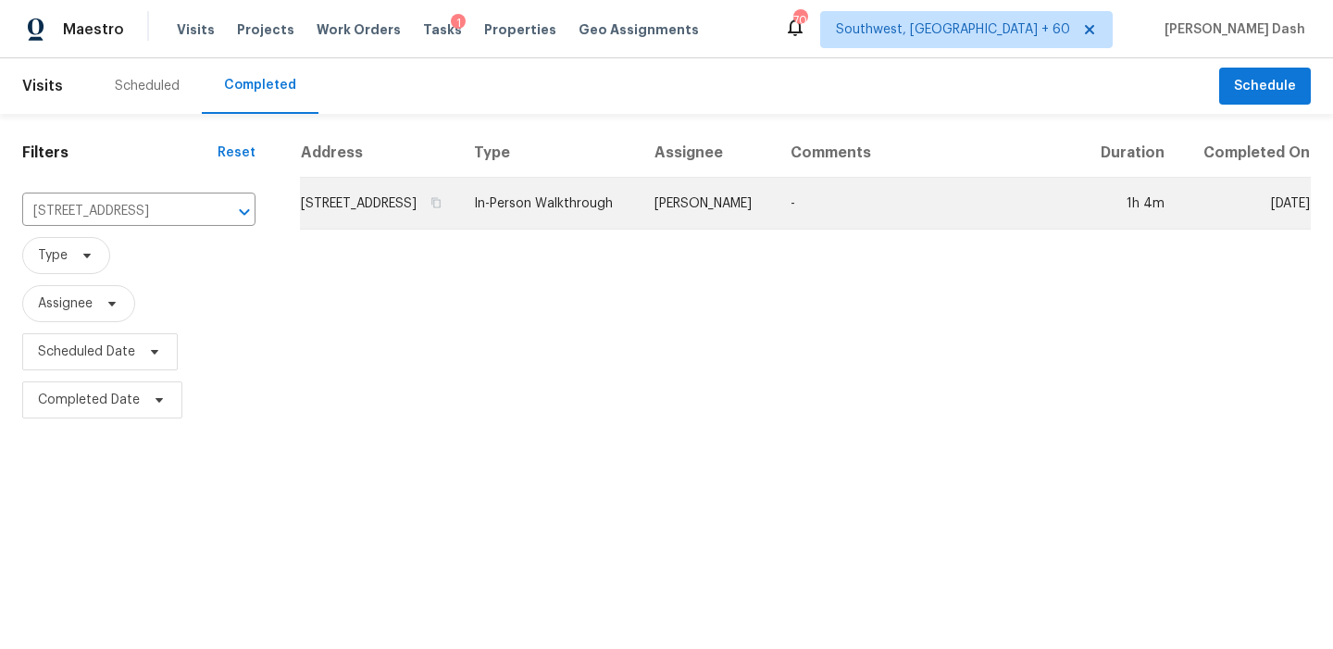
click at [640, 229] on td "In-Person Walkthrough" at bounding box center [549, 204] width 181 height 52
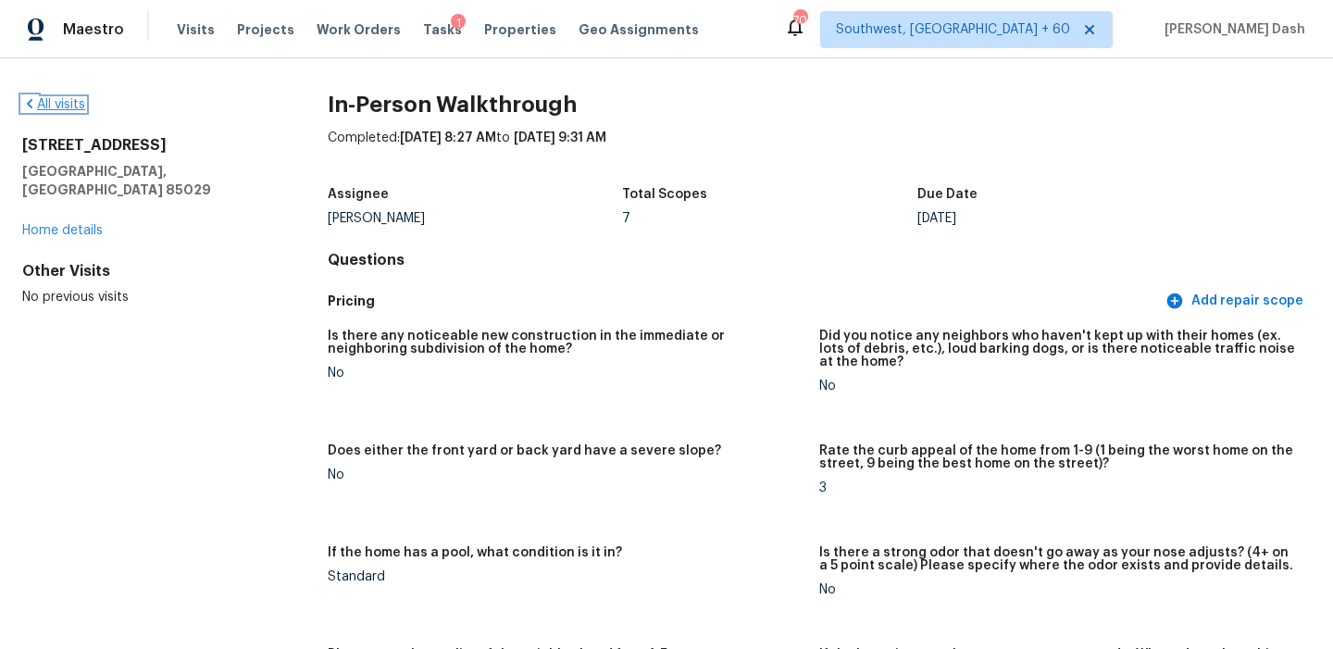
click at [66, 101] on link "All visits" at bounding box center [53, 104] width 63 height 13
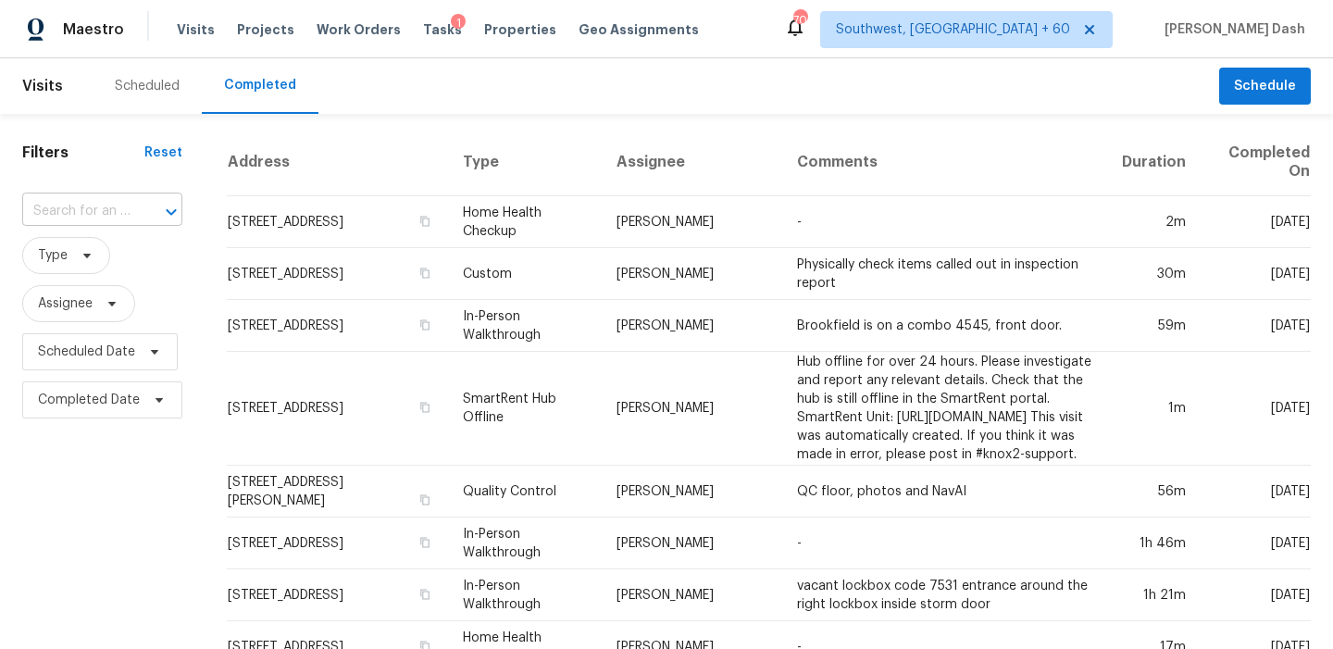
click at [155, 213] on div at bounding box center [158, 212] width 48 height 26
paste input "6939 Highland Dr, Solon, OH 44139"
type input "6939 Highland Dr, Solon, OH 44139"
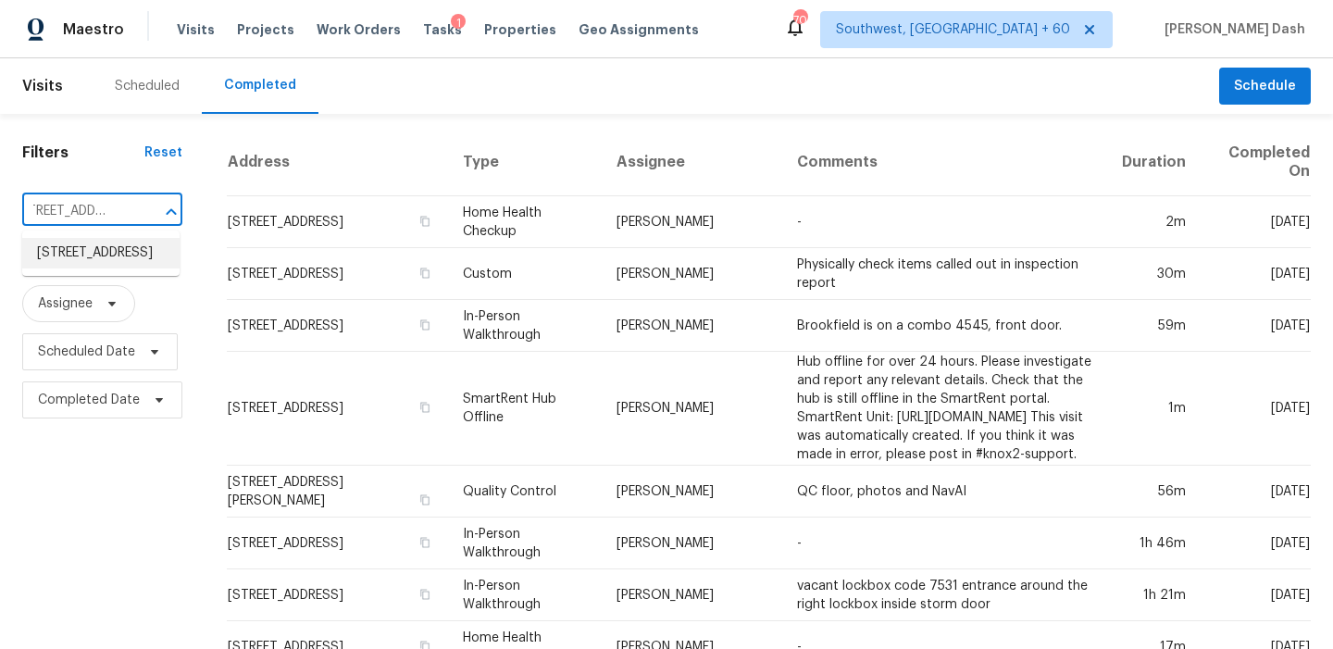
click at [138, 254] on li "6939 Highland Dr, Solon, OH 44139" at bounding box center [100, 253] width 157 height 31
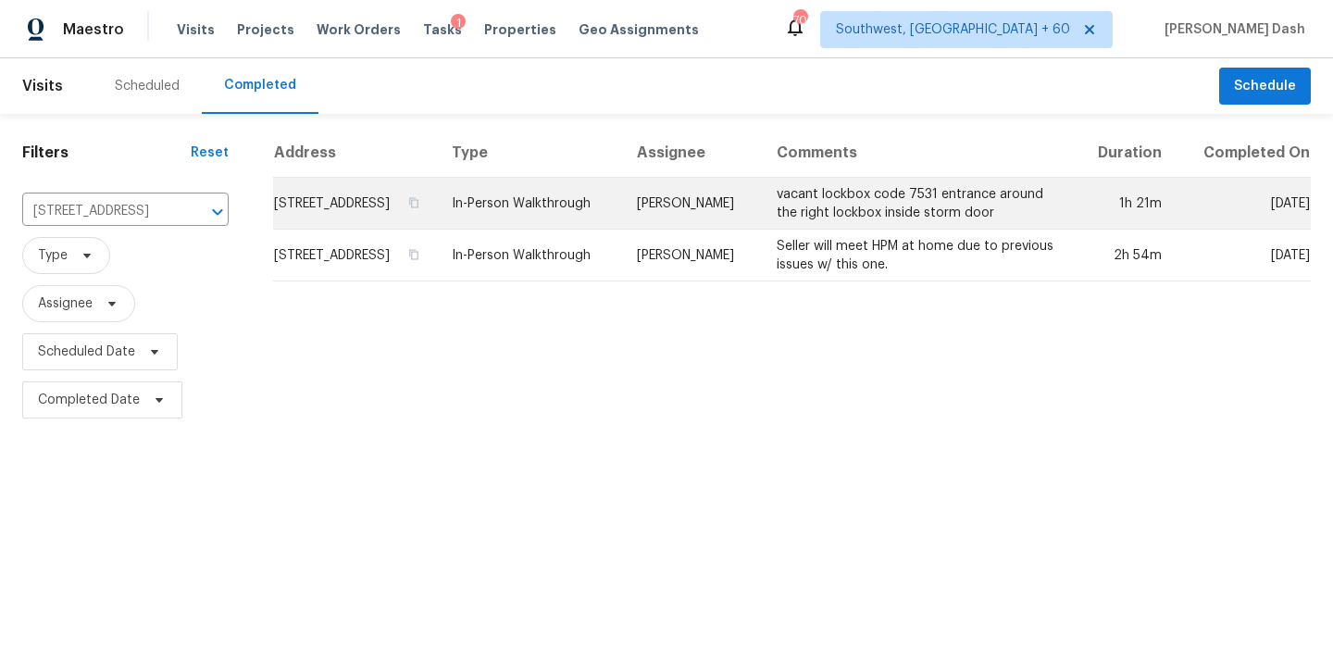
click at [623, 215] on td "In-Person Walkthrough" at bounding box center [530, 204] width 186 height 52
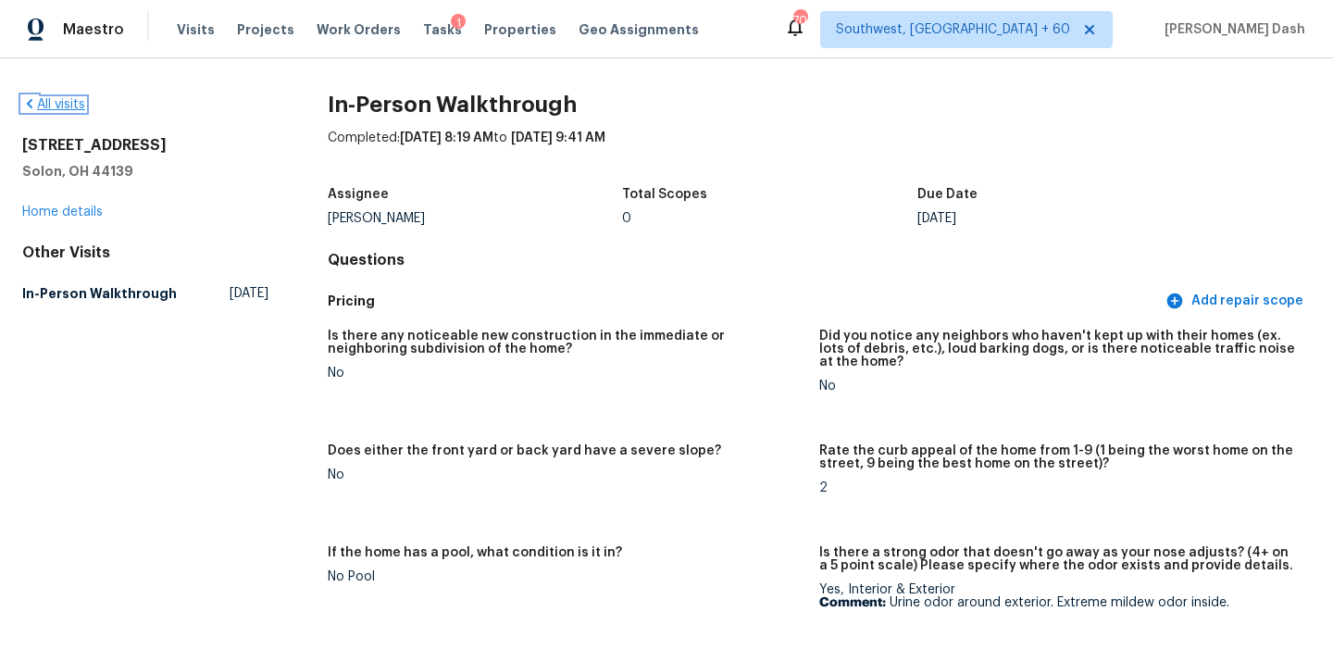
click at [74, 104] on link "All visits" at bounding box center [53, 104] width 63 height 13
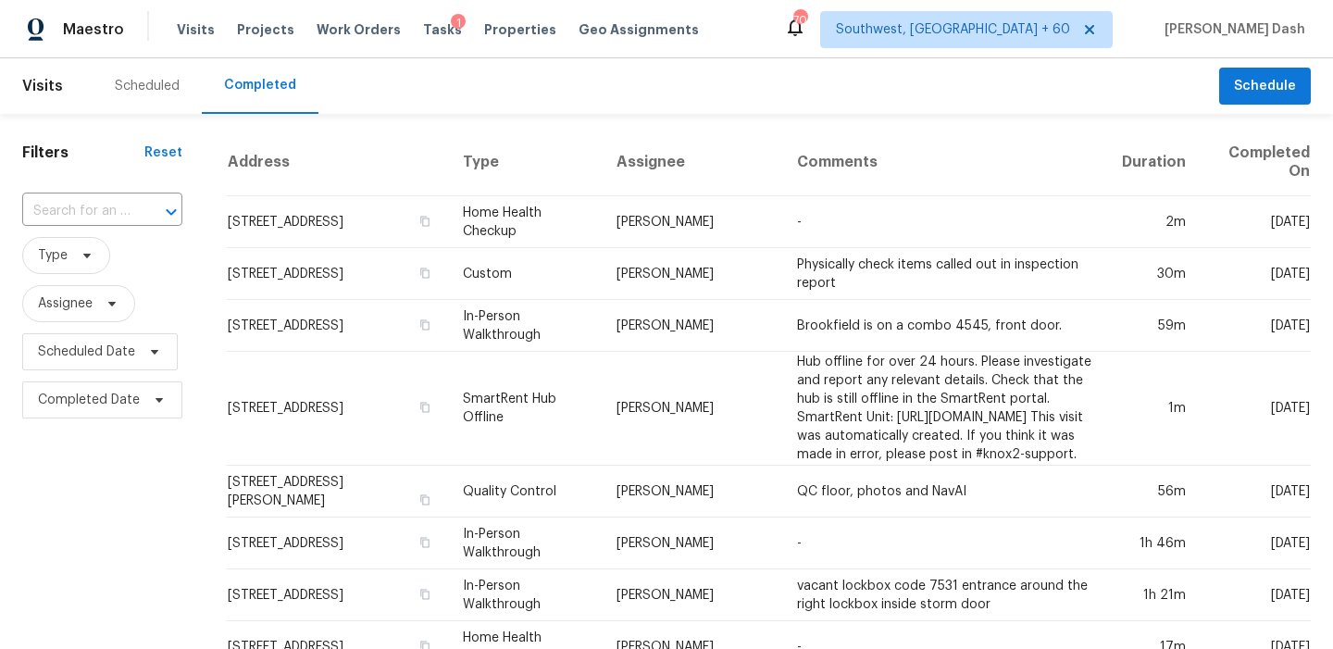
click at [122, 214] on input "text" at bounding box center [76, 211] width 108 height 29
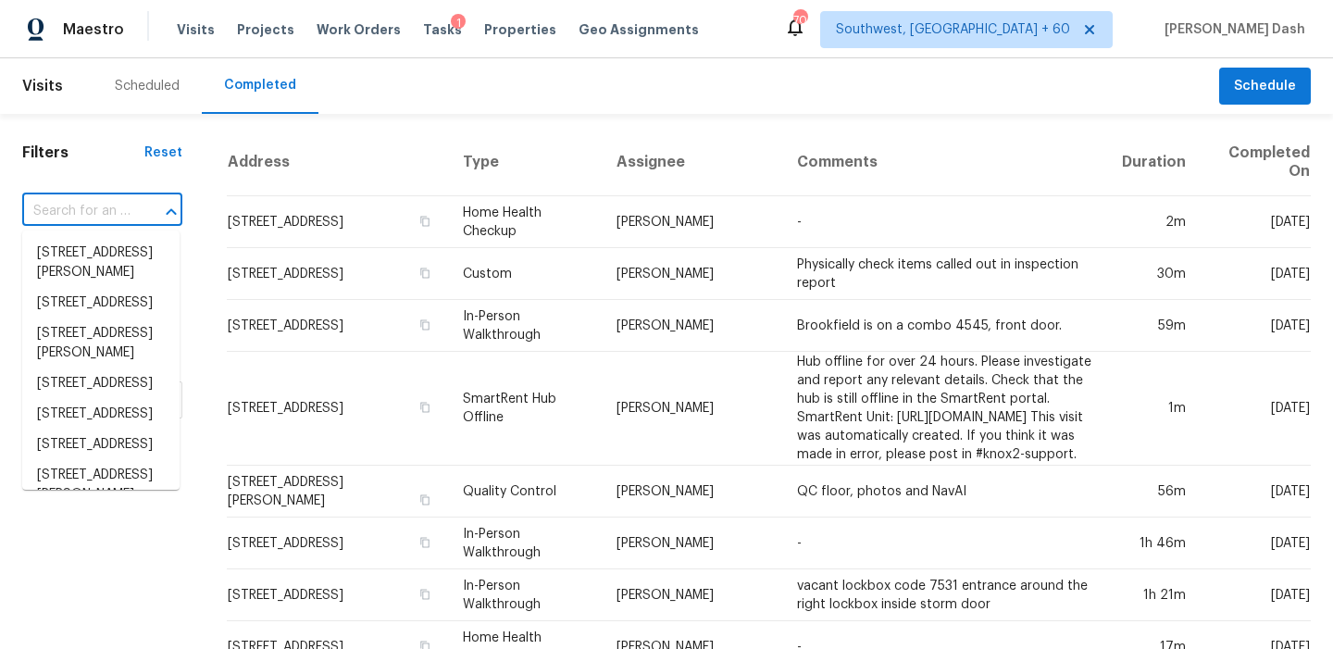
paste input "4102 Creekrun Cir, Buford, GA 30519"
type input "4102 Creekrun Cir, Buford, GA 30519"
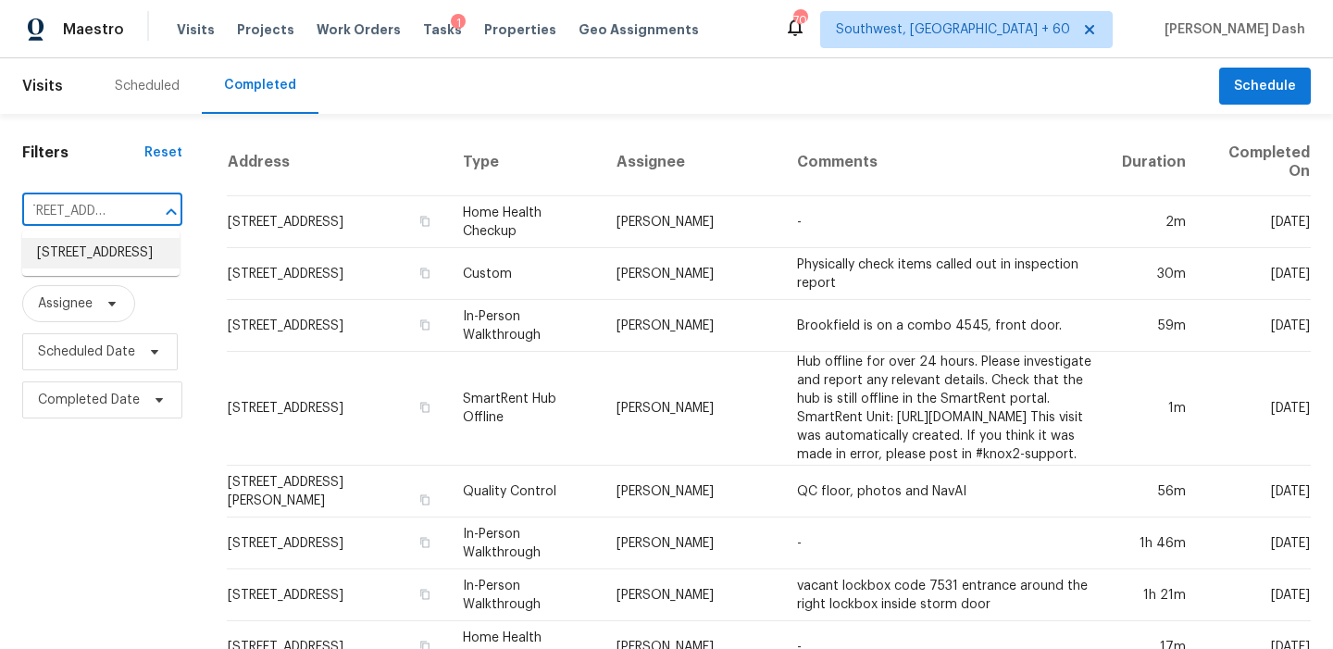
click at [109, 259] on li "4102 Creekrun Cir, Buford, GA 30519" at bounding box center [100, 253] width 157 height 31
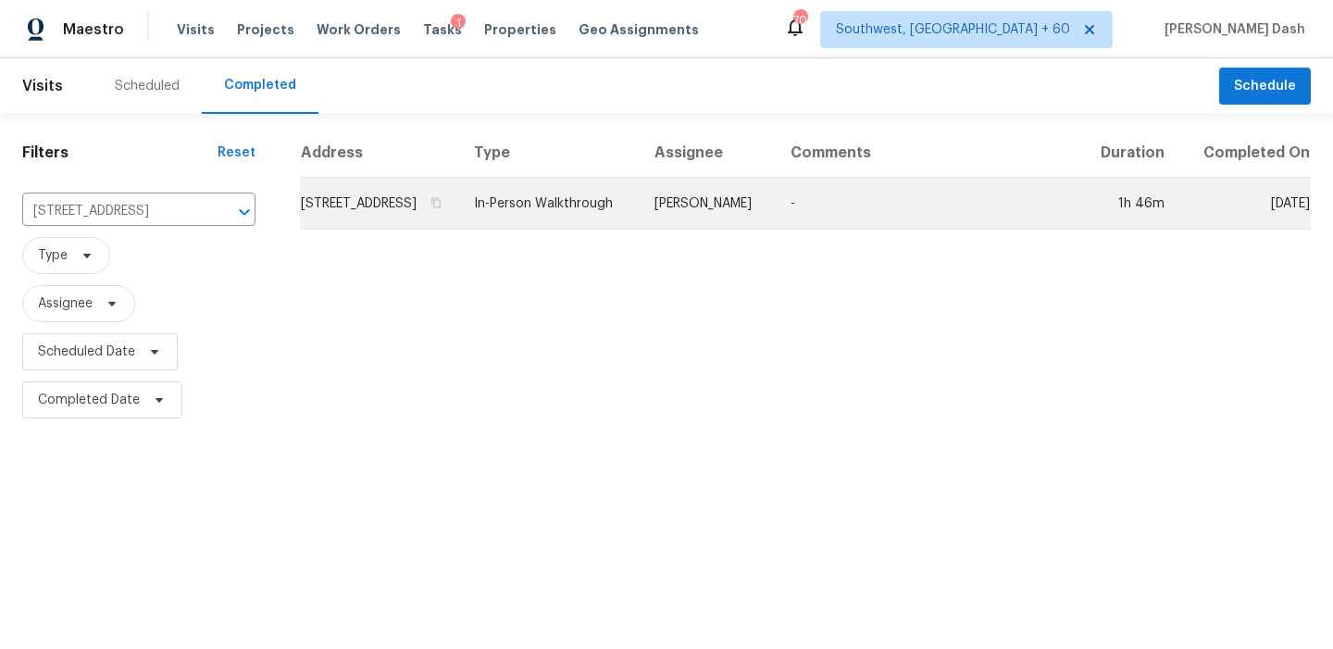
click at [640, 222] on td "In-Person Walkthrough" at bounding box center [549, 204] width 181 height 52
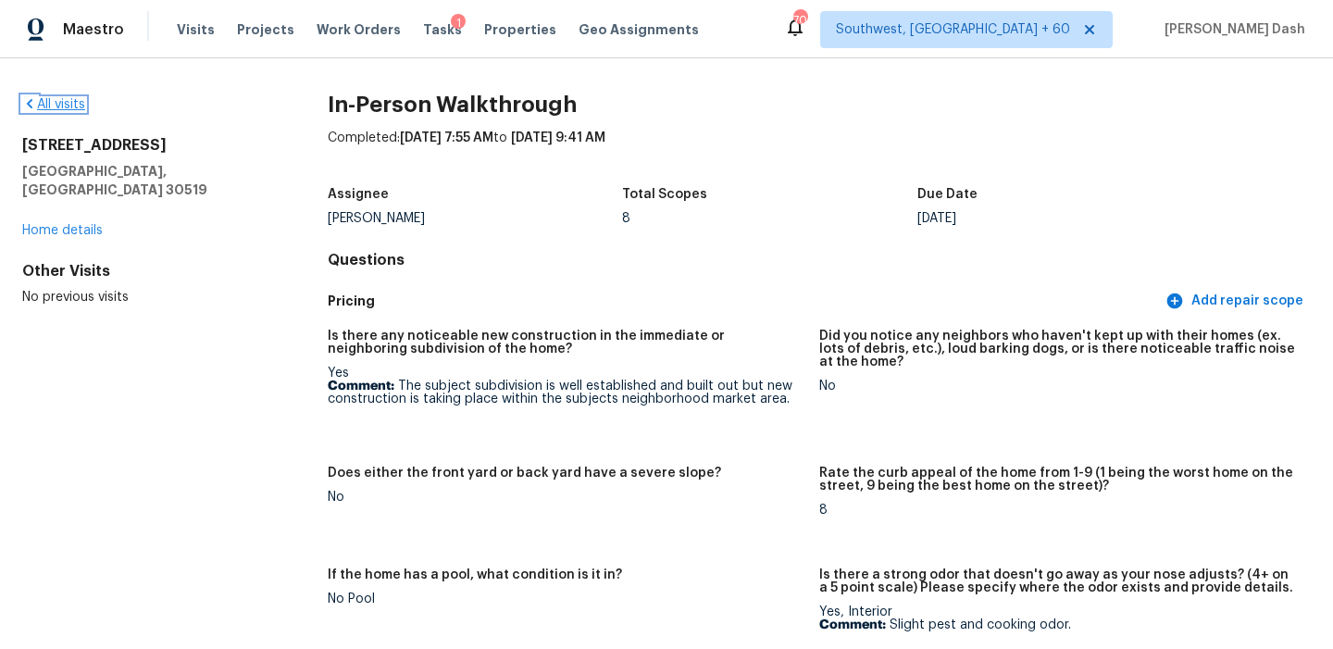
click at [55, 102] on link "All visits" at bounding box center [53, 104] width 63 height 13
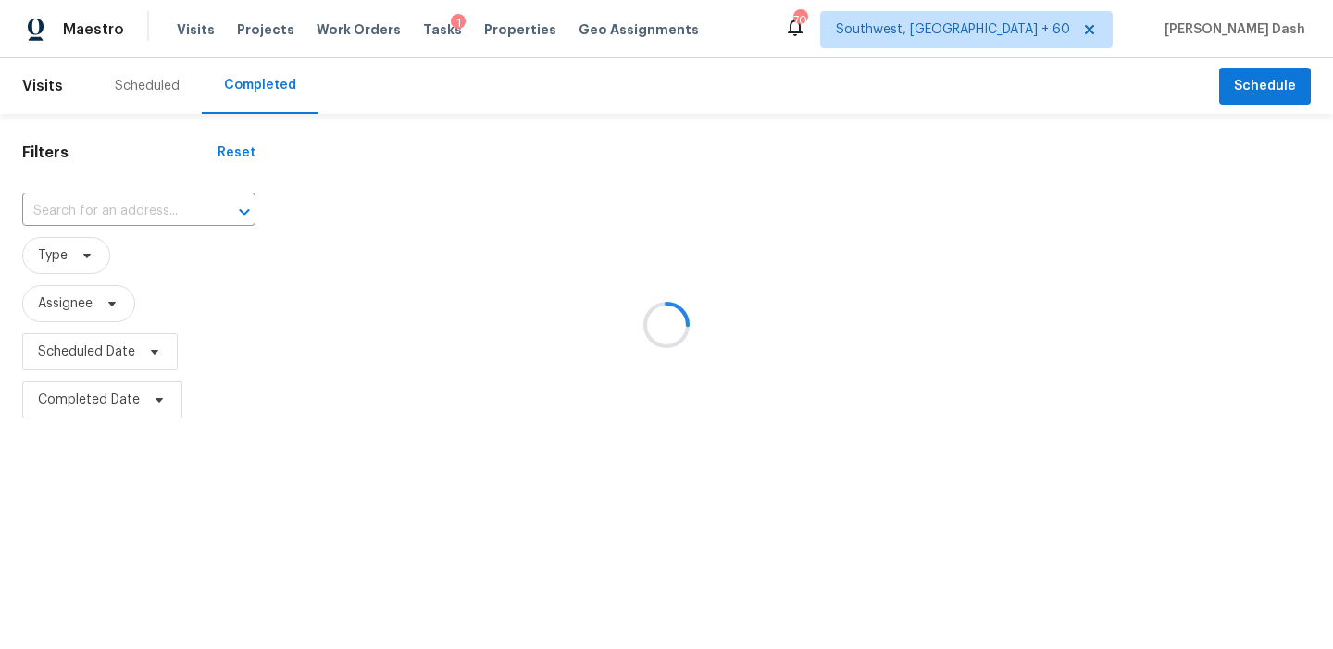
click at [128, 204] on div at bounding box center [666, 324] width 1333 height 649
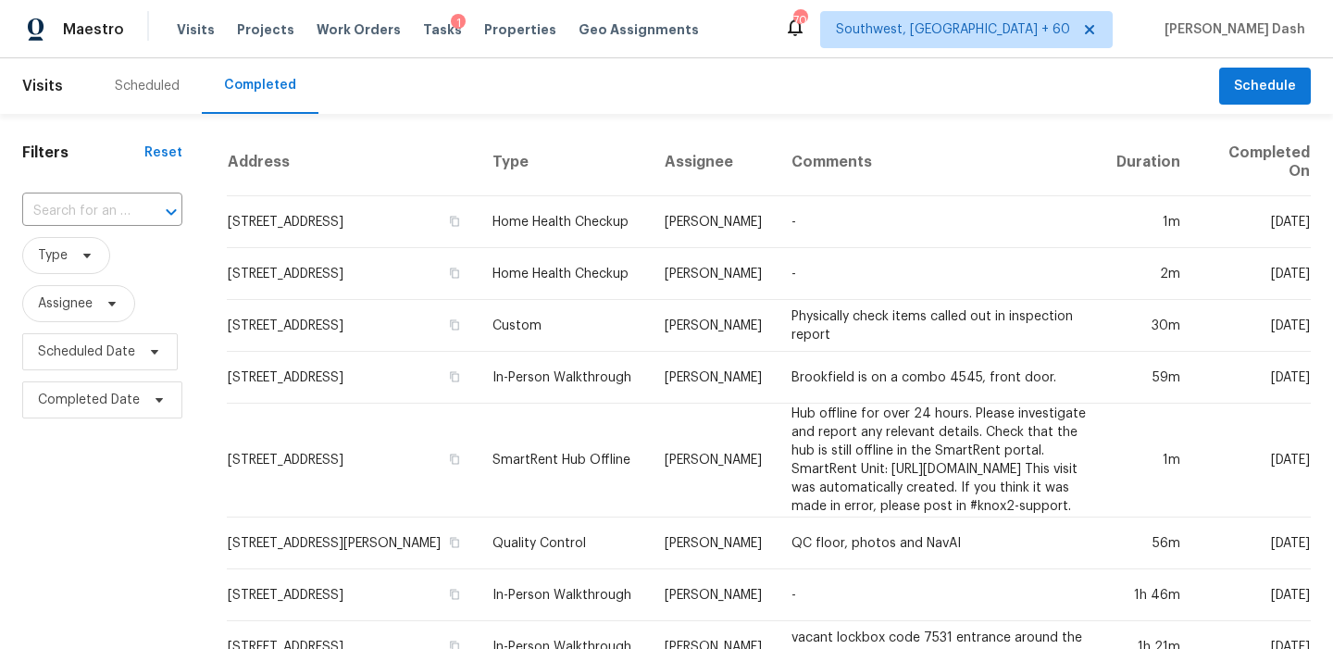
click at [128, 204] on input "text" at bounding box center [76, 211] width 108 height 29
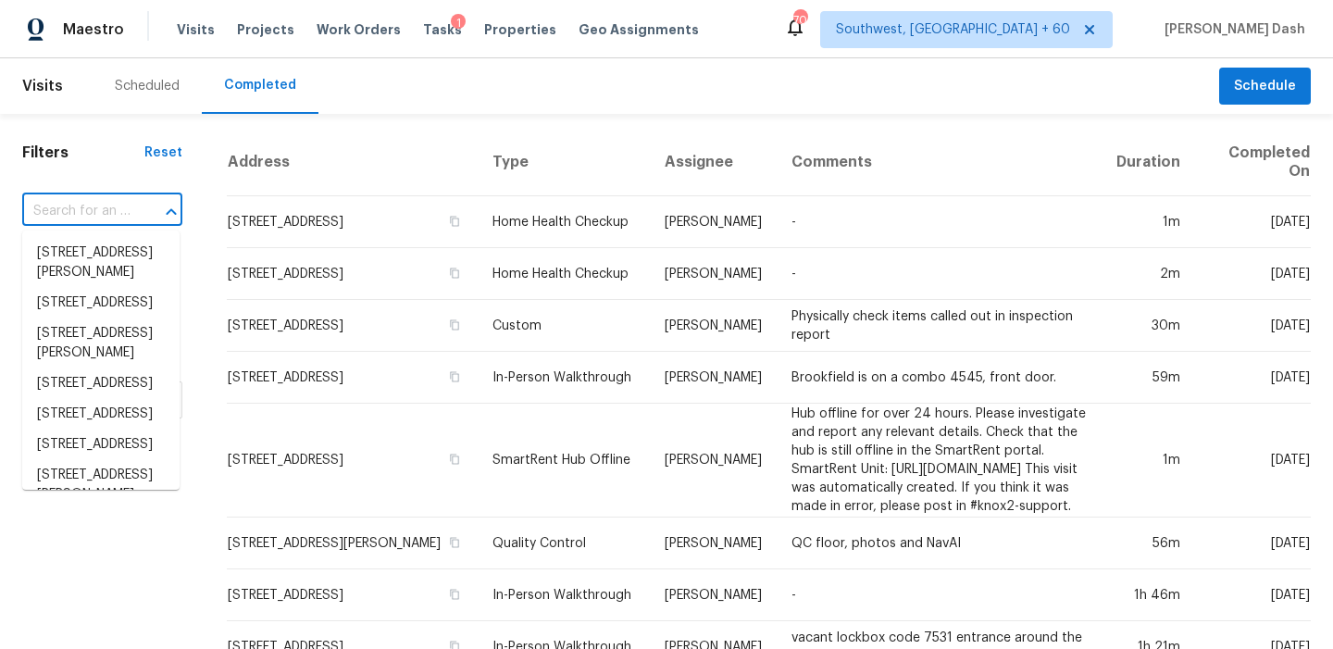
paste input "614 Brookfield Dr, Garland, TX 75040"
type input "614 Brookfield Dr, Garland, TX 75040"
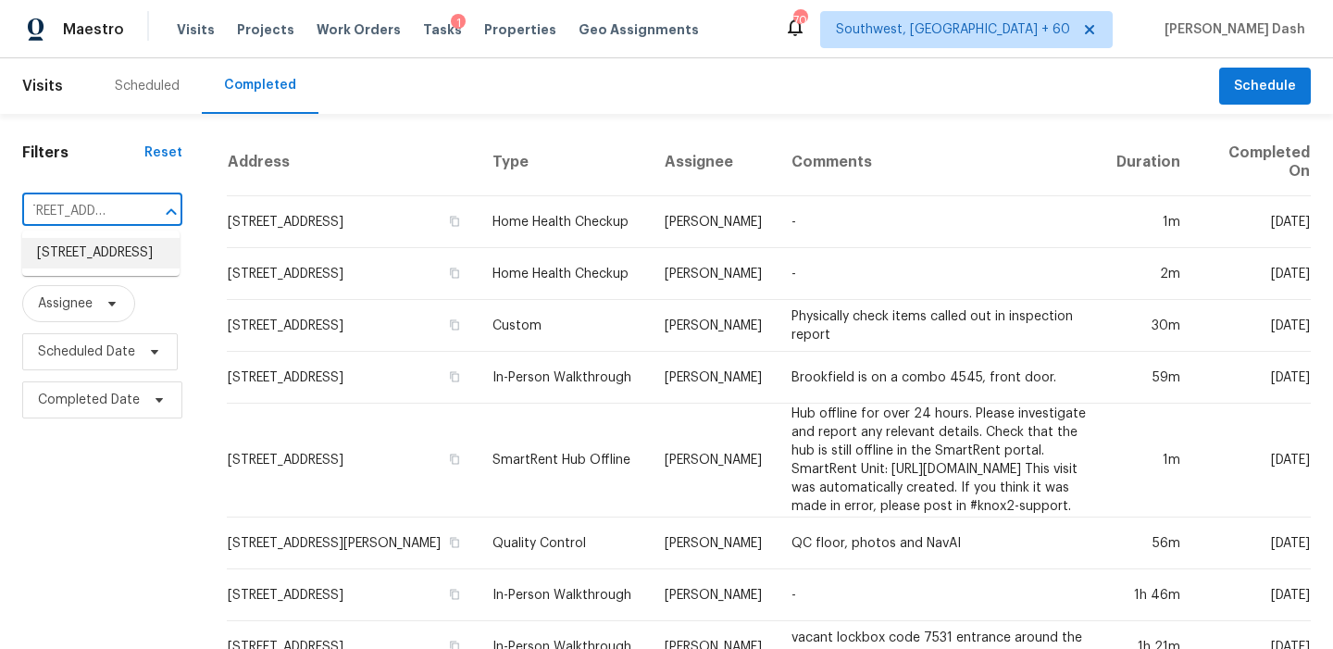
click at [123, 252] on li "614 Brookfield Dr, Garland, TX 75040" at bounding box center [100, 253] width 157 height 31
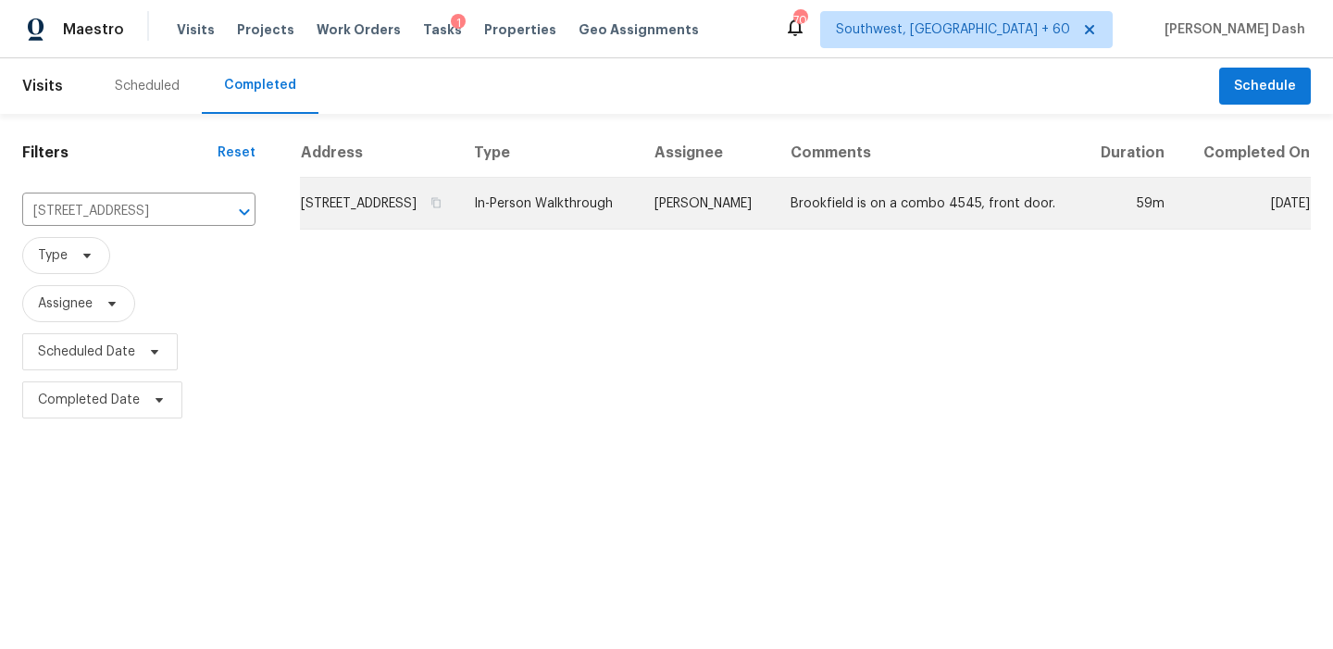
click at [633, 225] on td "In-Person Walkthrough" at bounding box center [549, 204] width 181 height 52
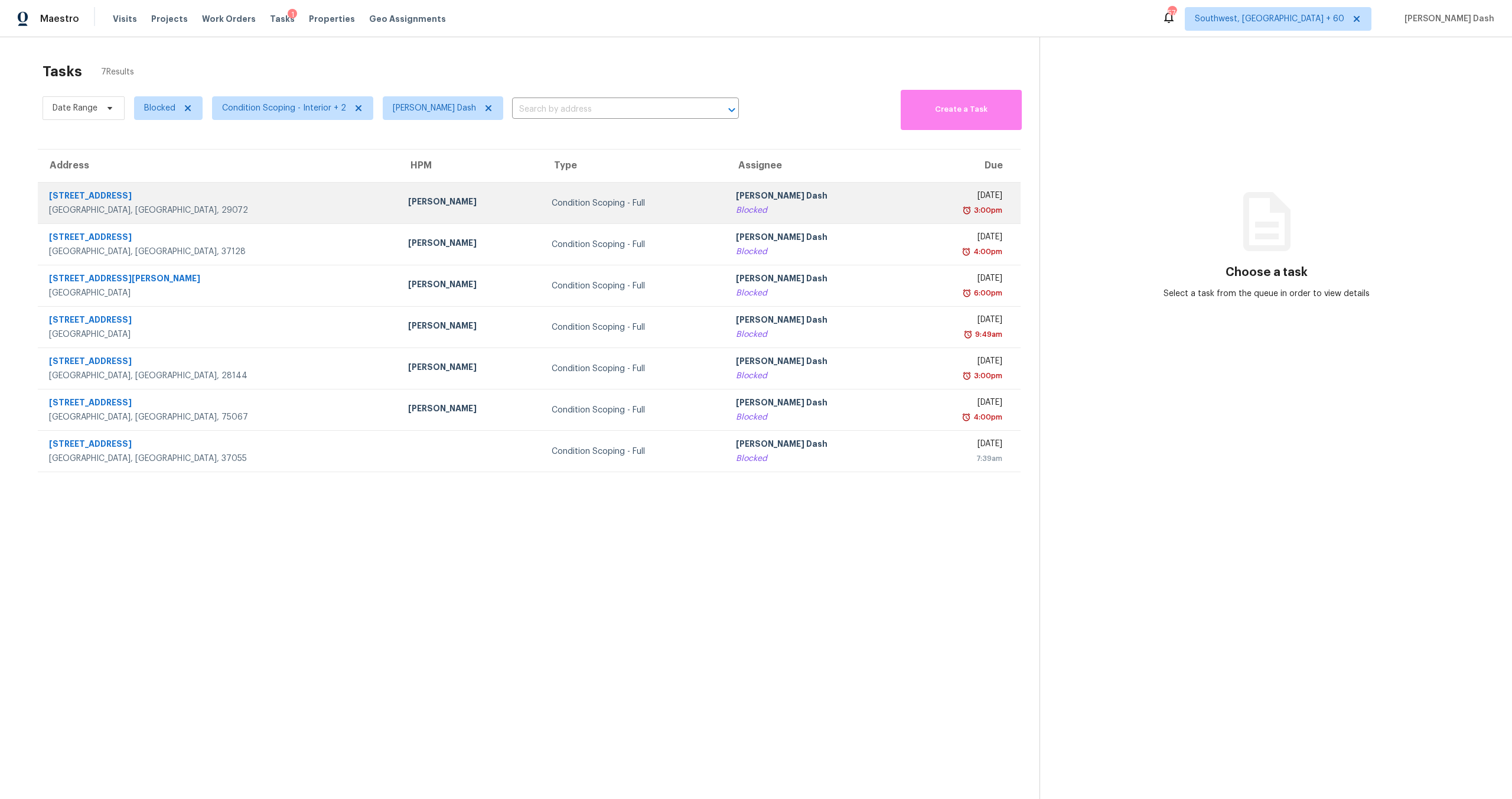
click at [546, 214] on td "Condition Scoping - Full" at bounding box center [634, 203] width 184 height 41
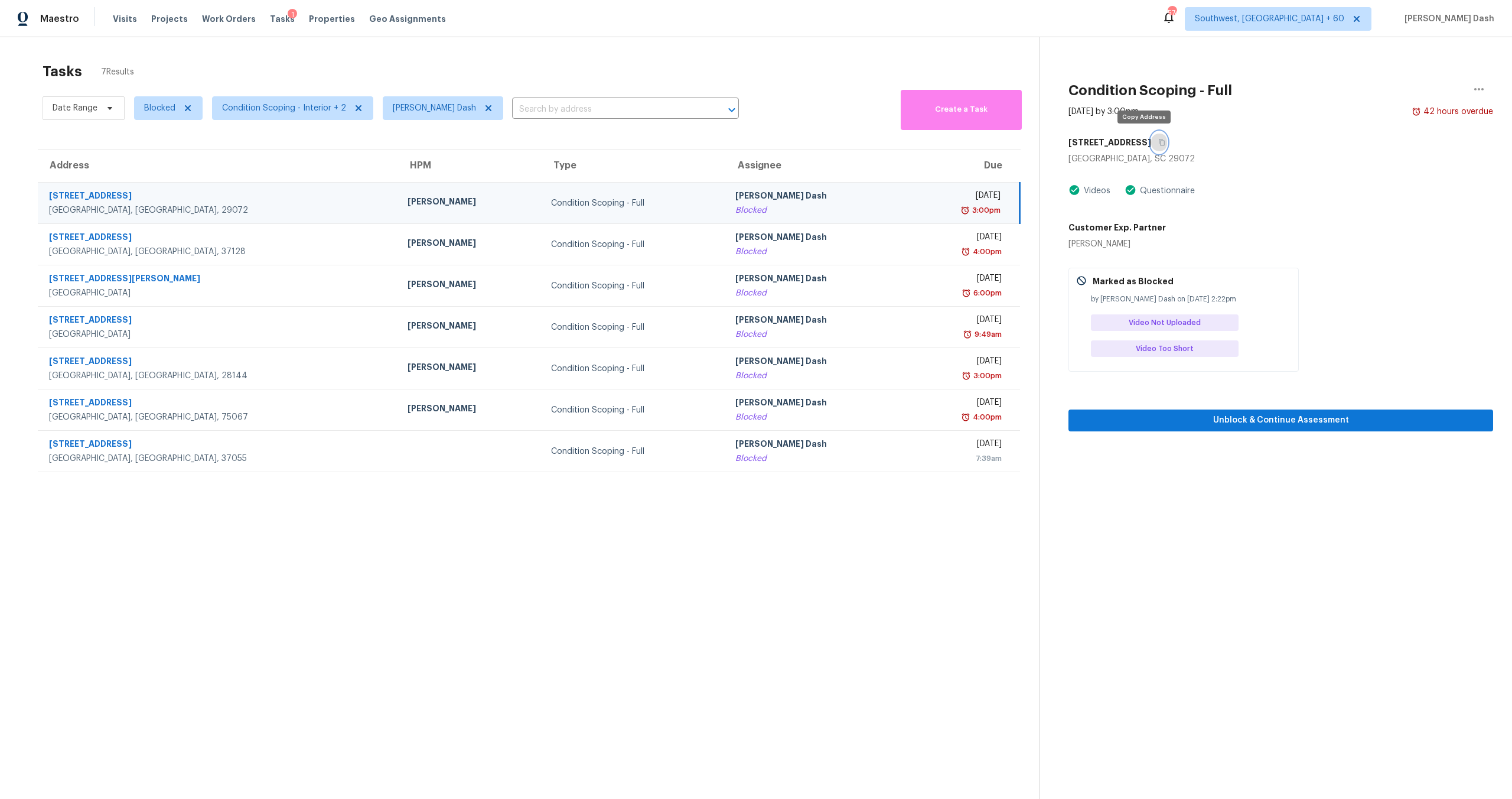
click at [850, 143] on icon "button" at bounding box center [1162, 143] width 6 height 6
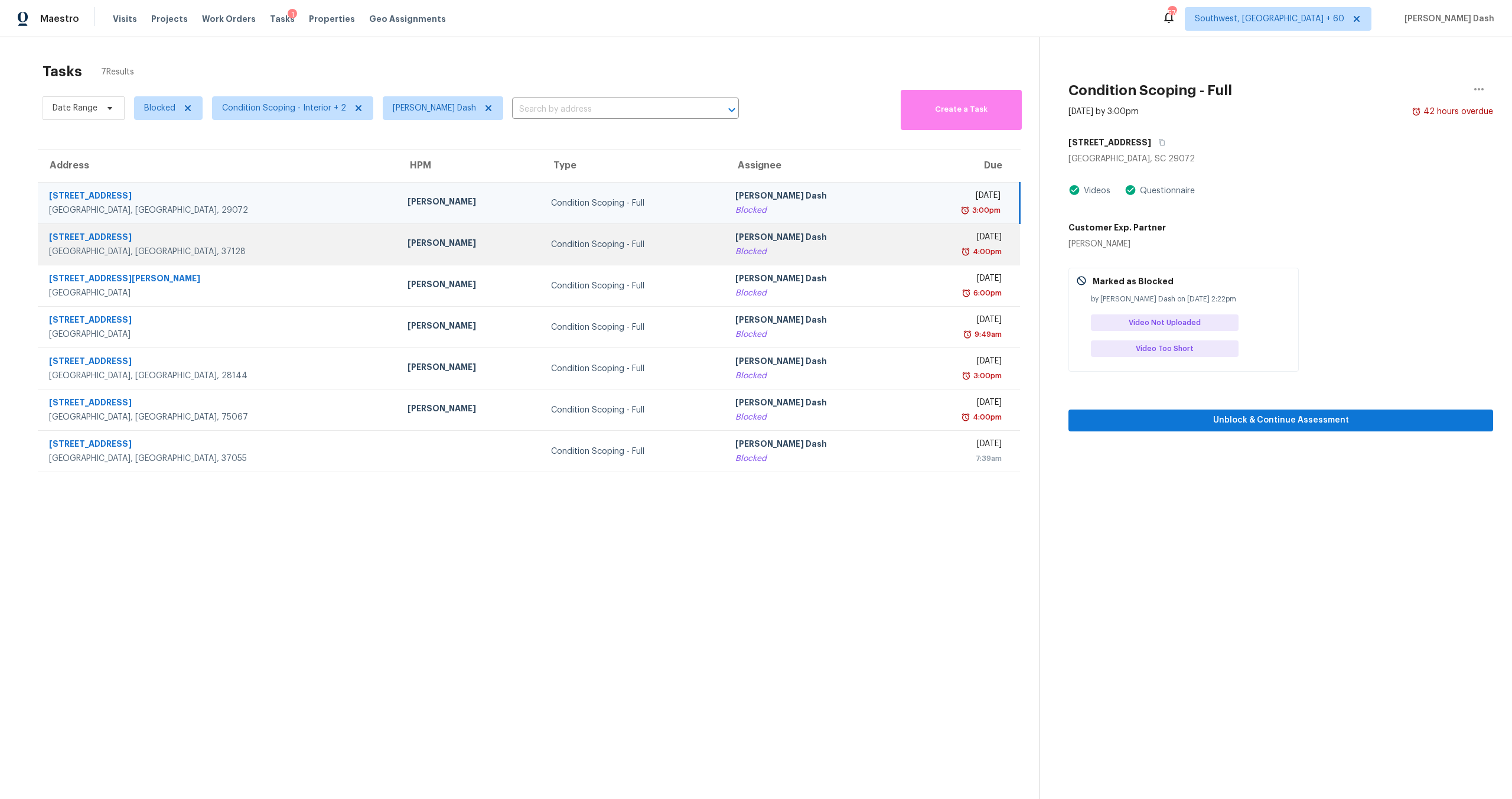
click at [551, 243] on div "Condition Scoping - Full" at bounding box center [634, 244] width 165 height 12
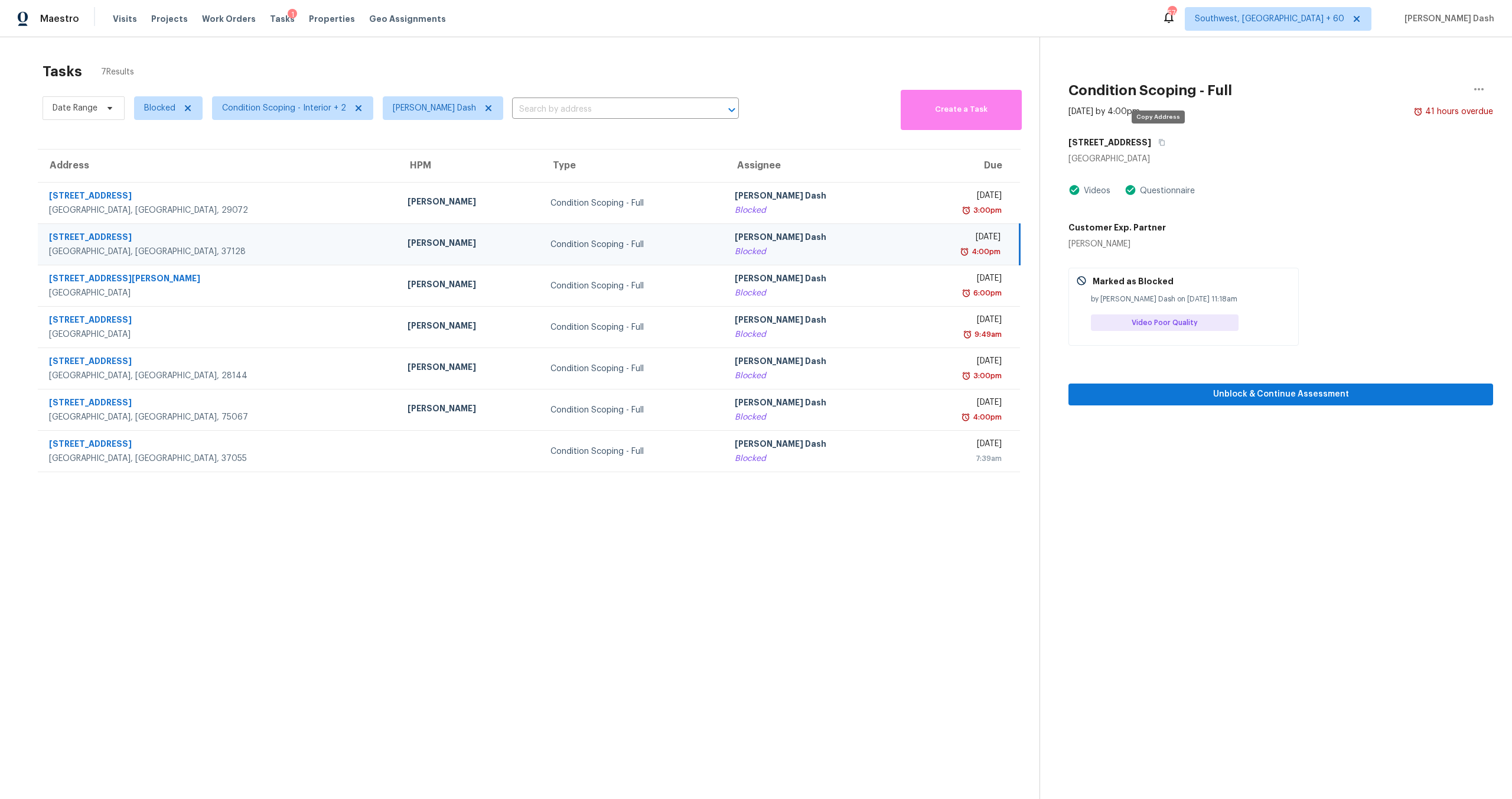
click at [850, 137] on div "5408 Middlebury Dr" at bounding box center [1281, 142] width 425 height 21
click at [850, 137] on button "button" at bounding box center [1159, 142] width 16 height 21
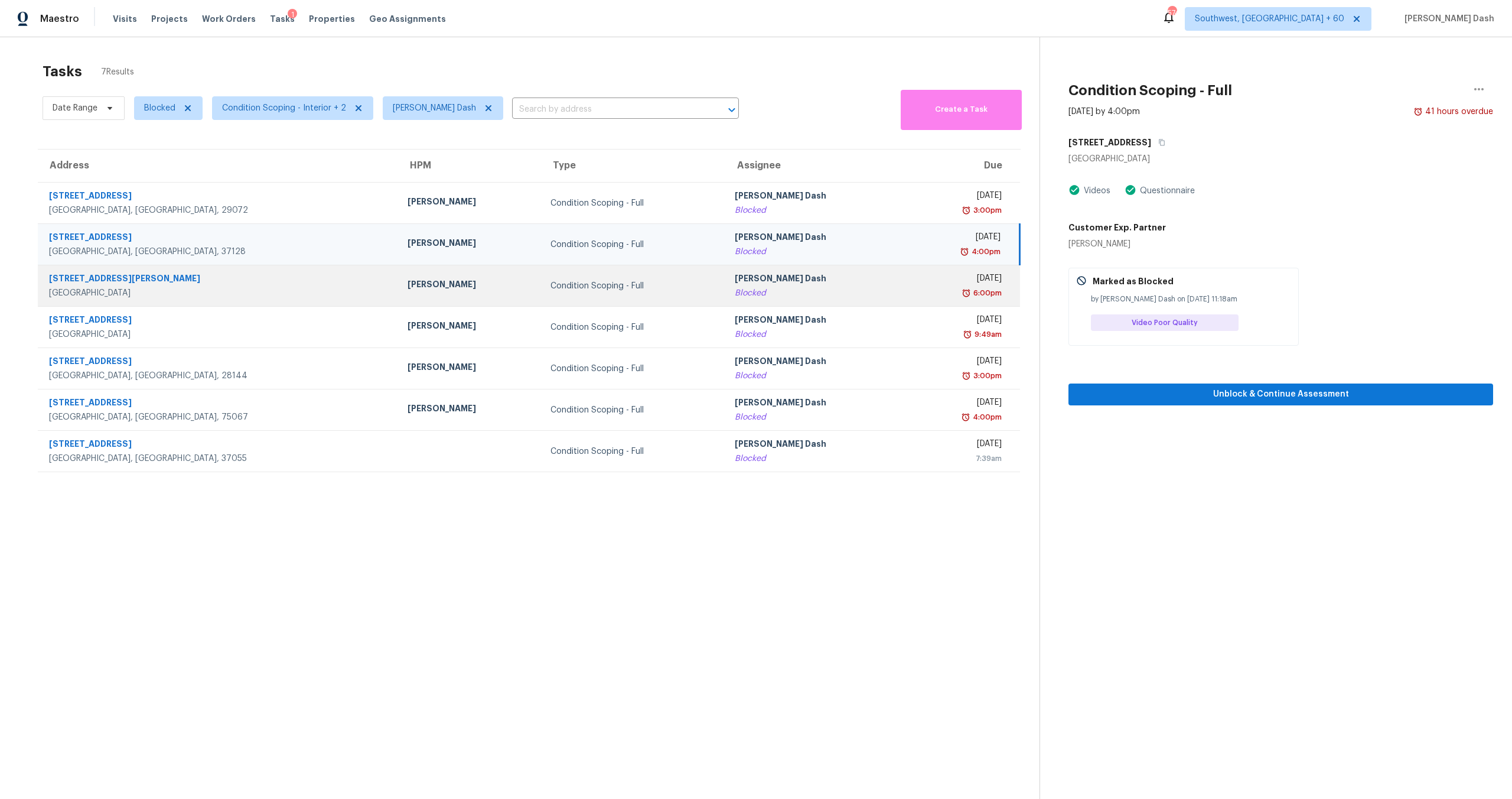
click at [630, 278] on td "Condition Scoping - Full" at bounding box center [633, 286] width 184 height 41
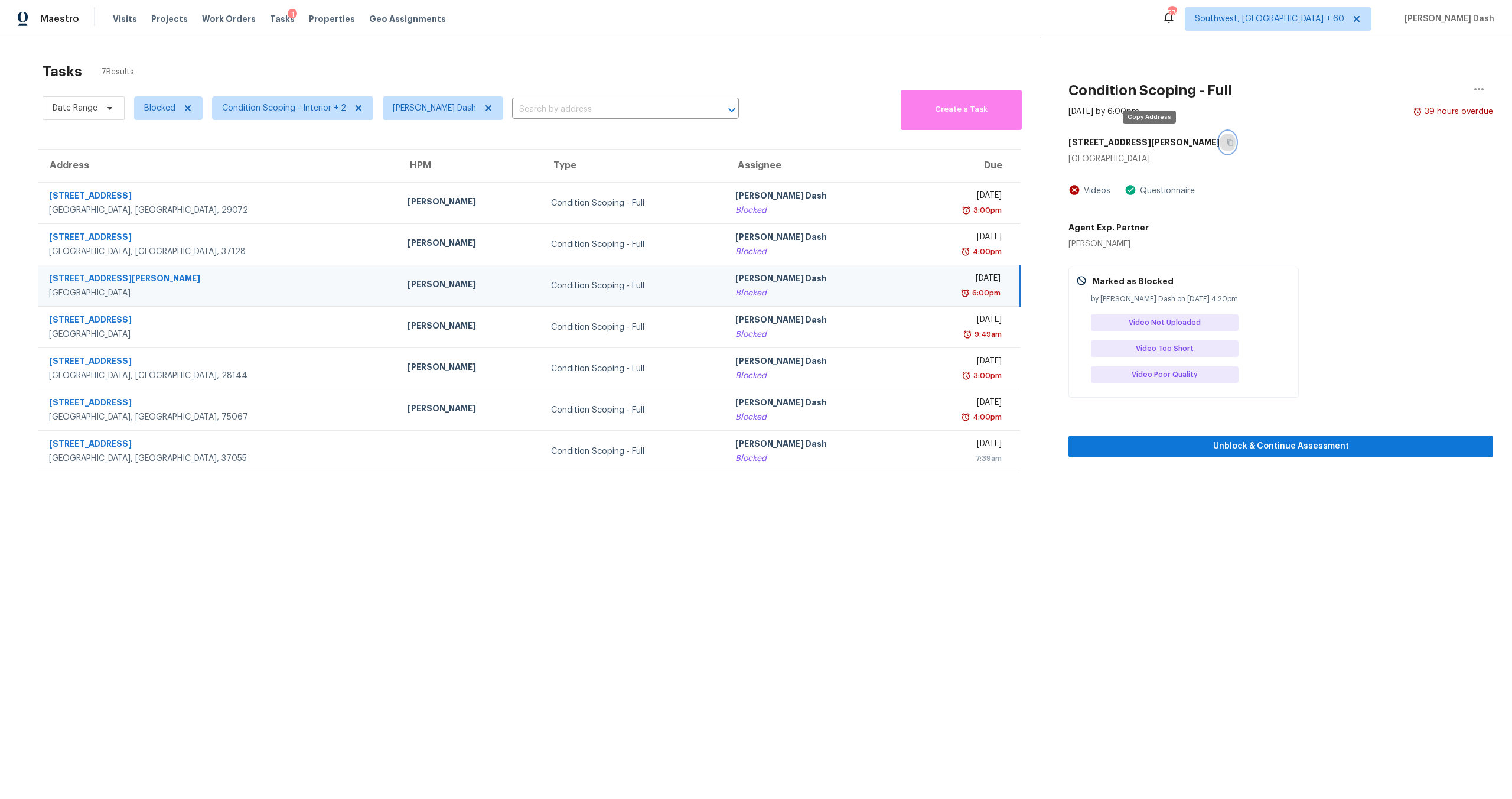
click at [850, 141] on icon "button" at bounding box center [1230, 142] width 7 height 7
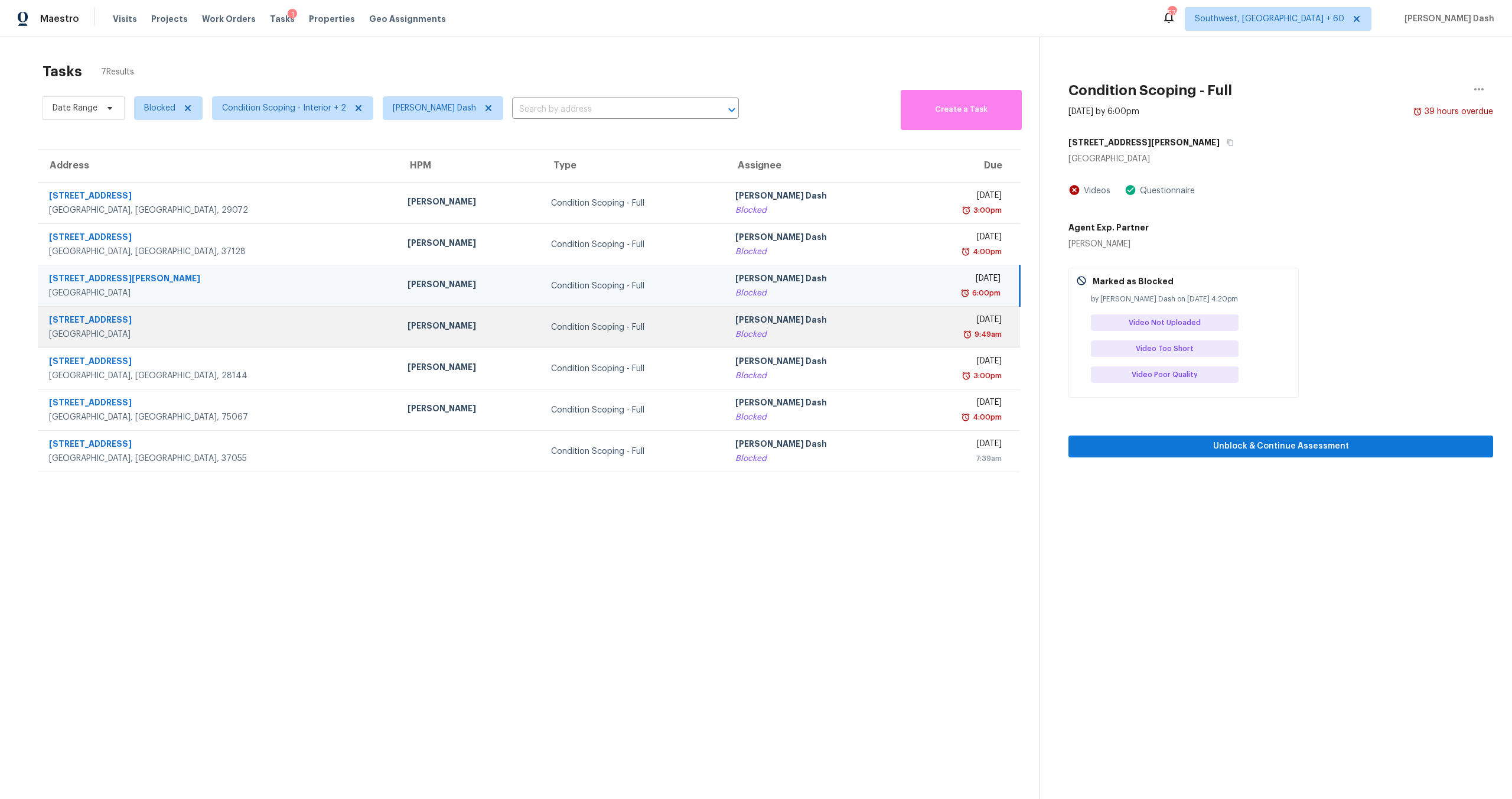
click at [551, 323] on div "Condition Scoping - Full" at bounding box center [634, 327] width 165 height 12
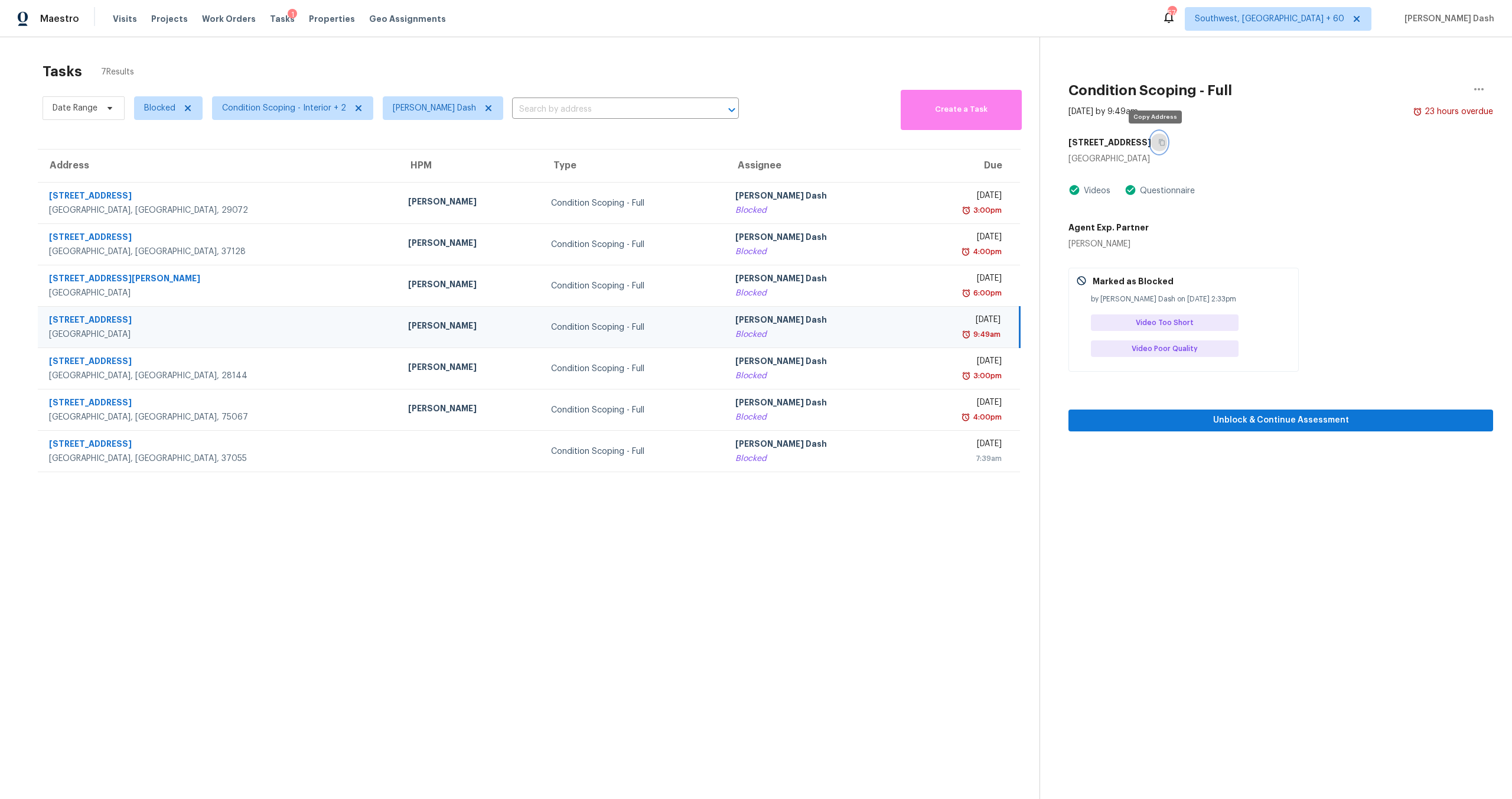
click at [850, 144] on icon "button" at bounding box center [1162, 142] width 7 height 7
click at [850, 141] on icon "button" at bounding box center [1162, 142] width 7 height 7
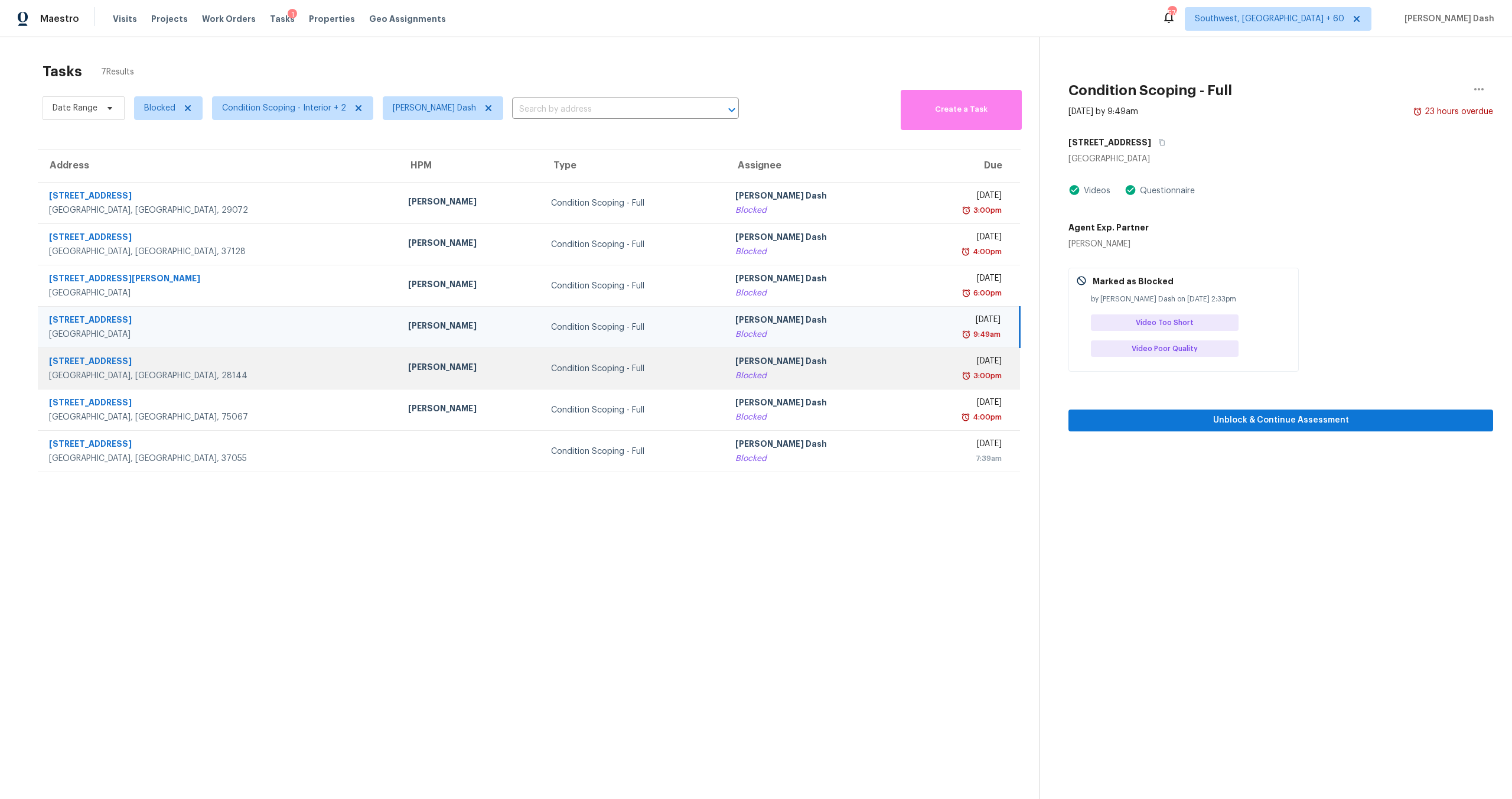
click at [551, 364] on div "Condition Scoping - Full" at bounding box center [634, 369] width 165 height 12
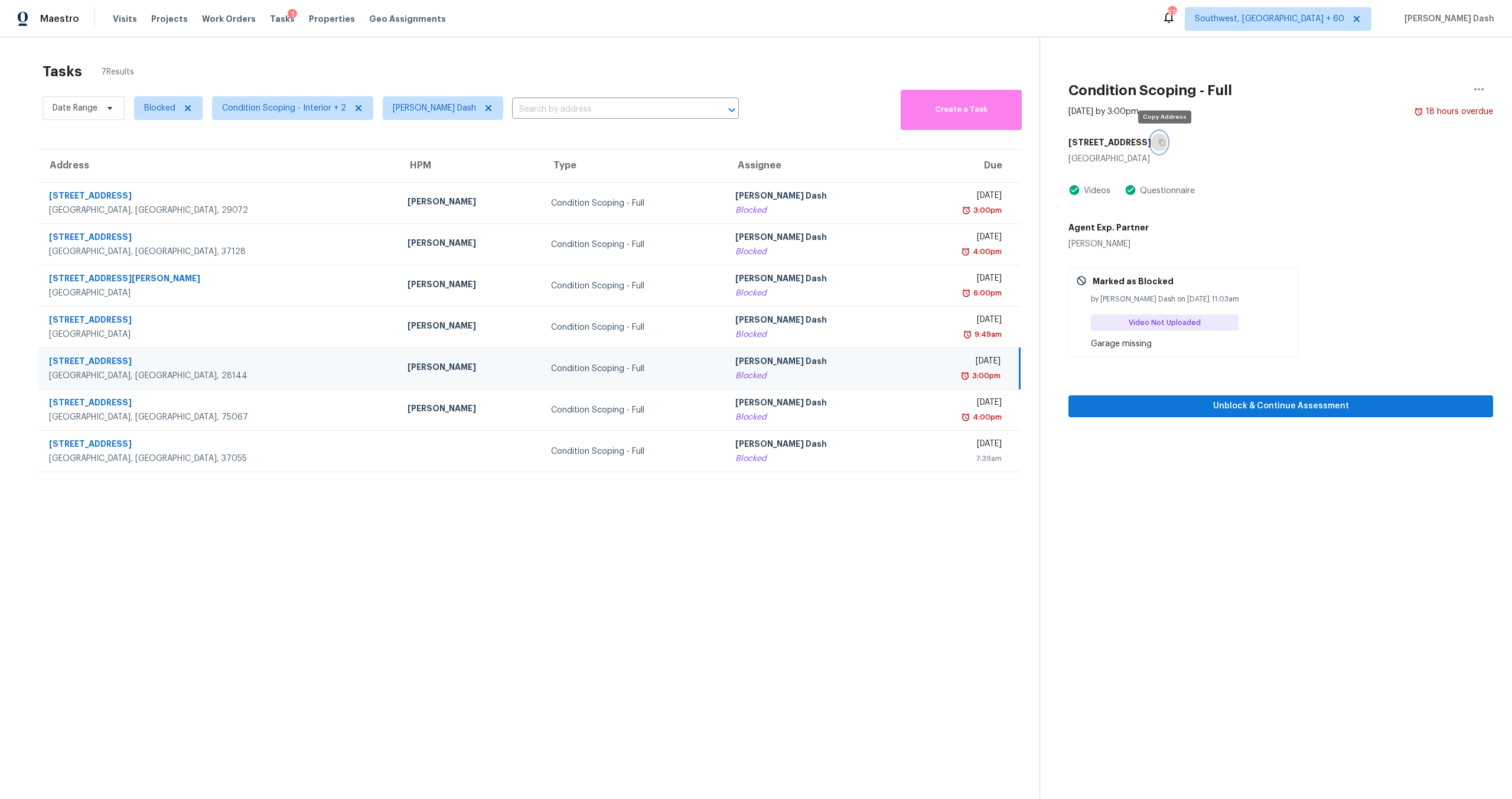
click at [850, 144] on icon "button" at bounding box center [1162, 142] width 7 height 7
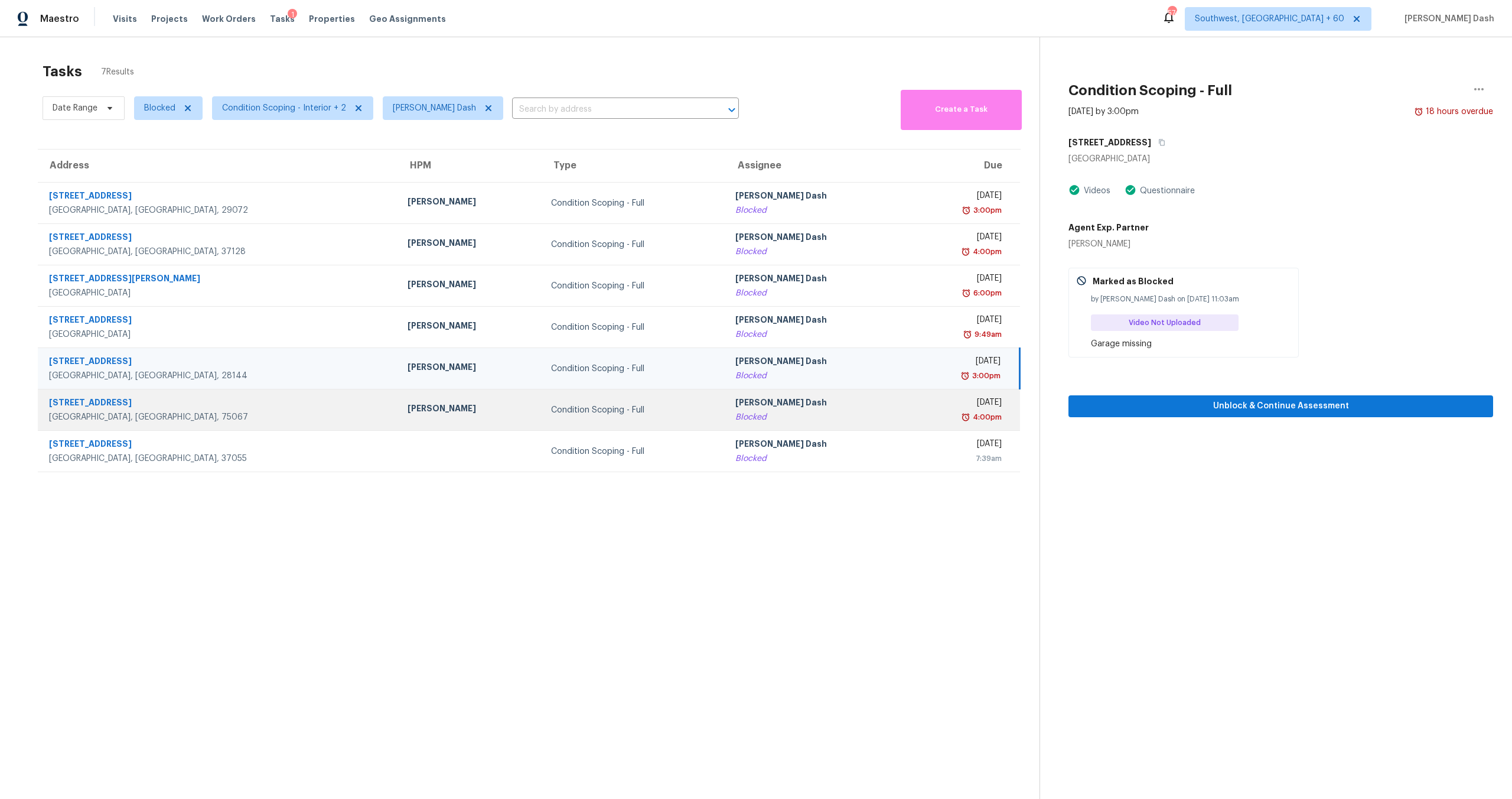
click at [614, 407] on div "Condition Scoping - Full" at bounding box center [634, 410] width 165 height 12
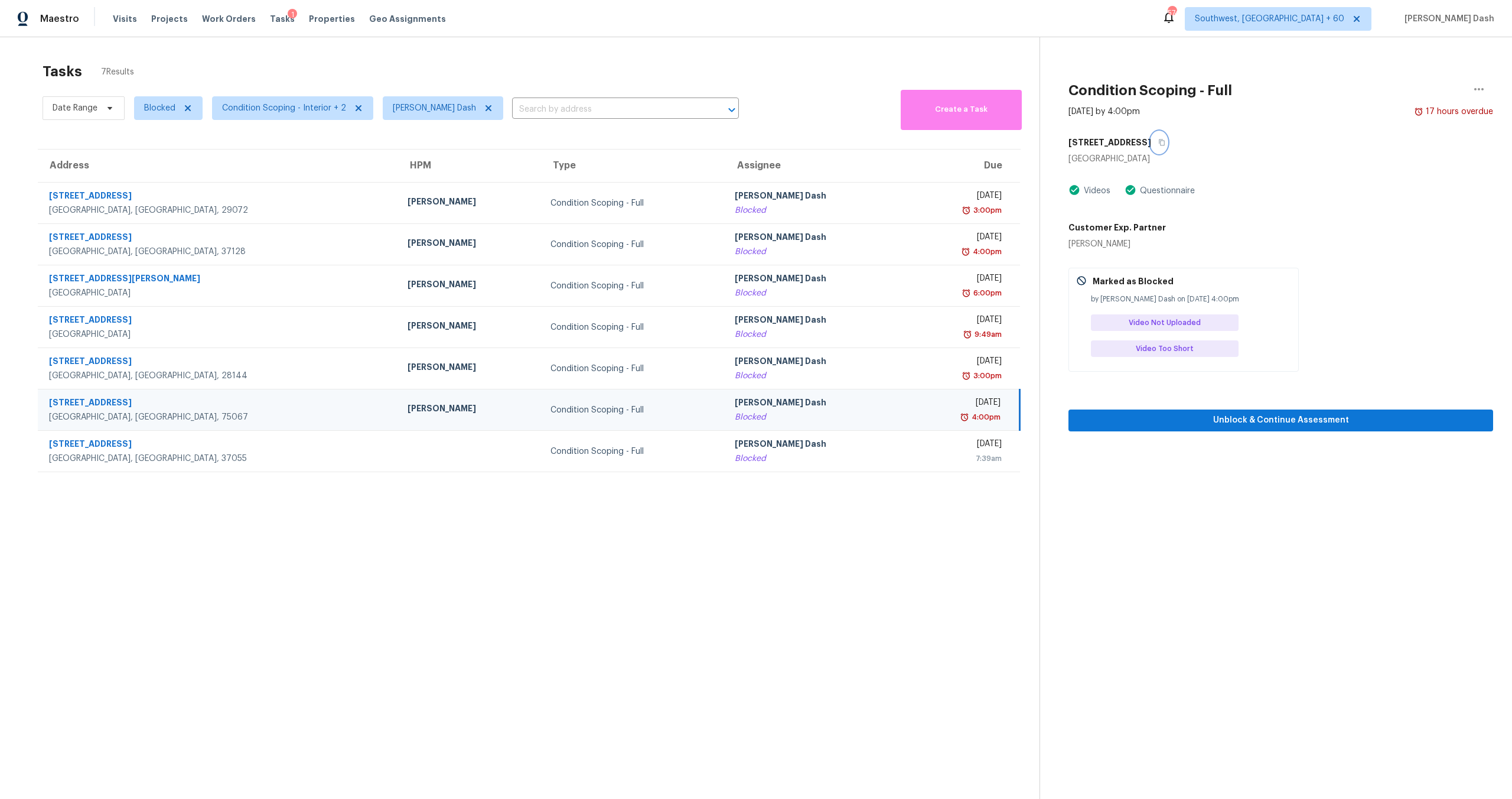
click at [850, 142] on icon "button" at bounding box center [1162, 142] width 7 height 7
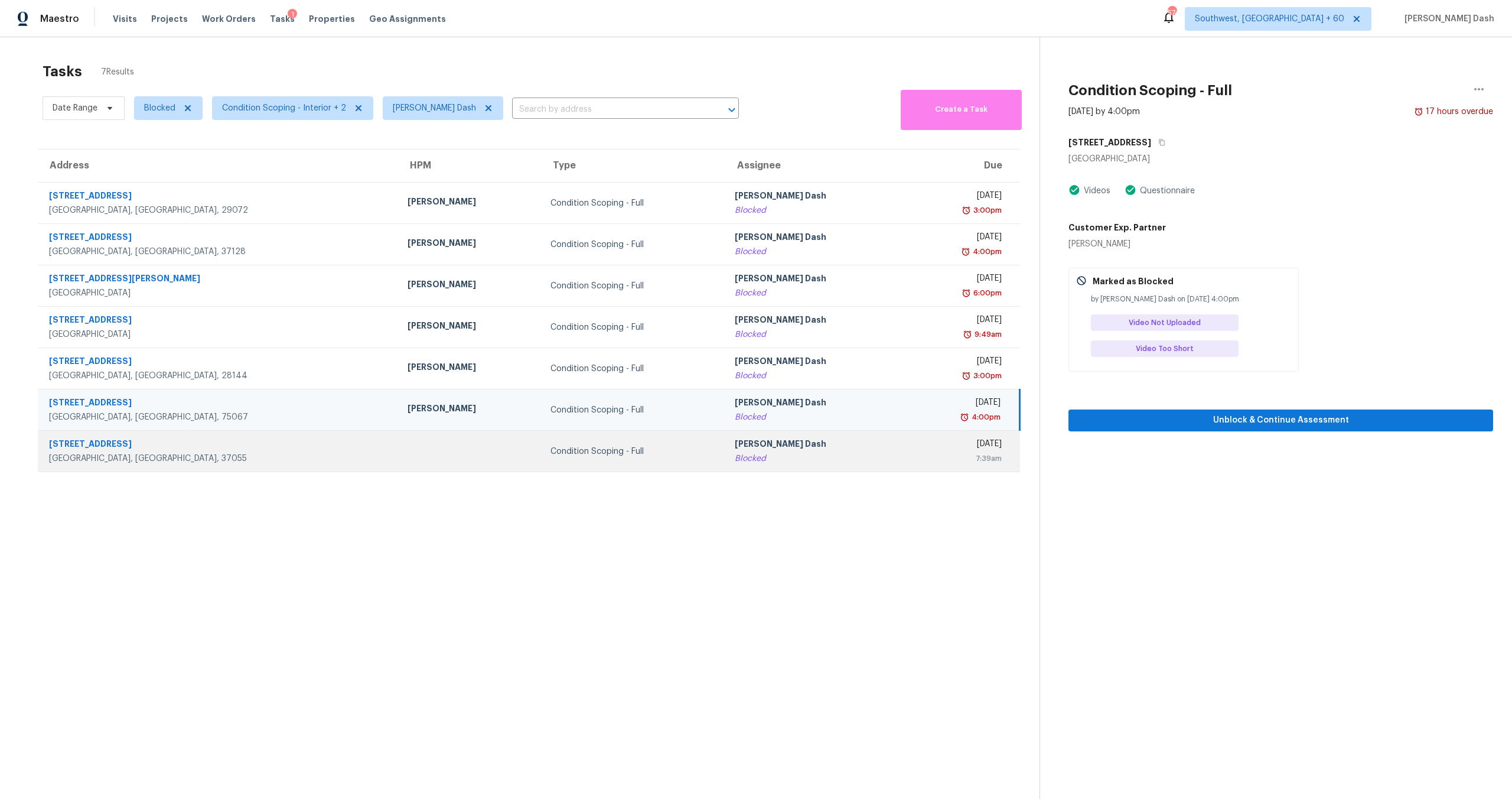
click at [778, 414] on div "[PERSON_NAME] Dash" at bounding box center [816, 445] width 162 height 15
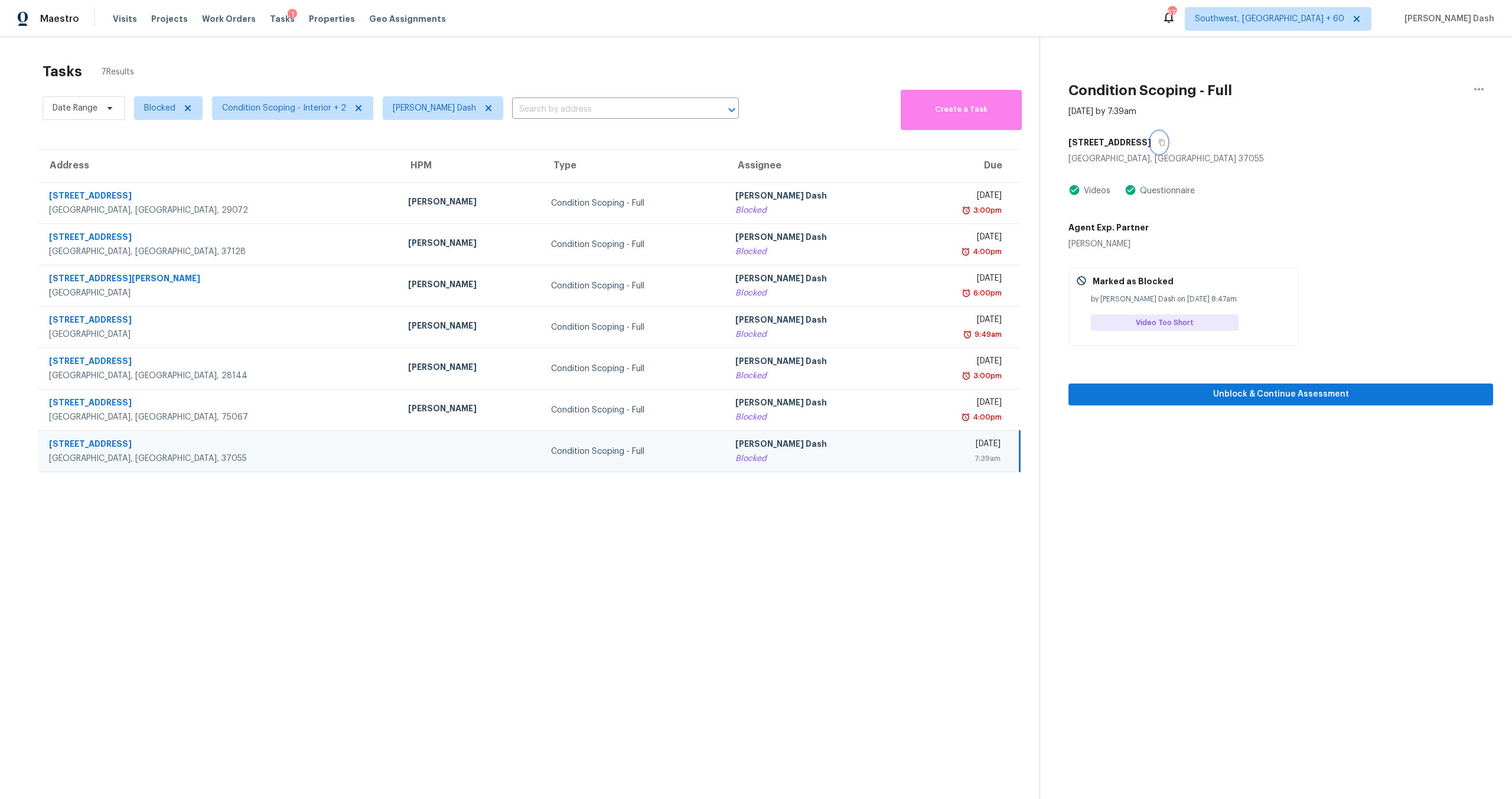
click at [850, 141] on icon "button" at bounding box center [1162, 142] width 7 height 7
click at [850, 414] on section "Tasks 7 Results Date Range Blocked Condition Scoping - Interior + 2 Soumya Ranj…" at bounding box center [530, 446] width 1021 height 780
click at [180, 107] on span at bounding box center [186, 108] width 13 height 10
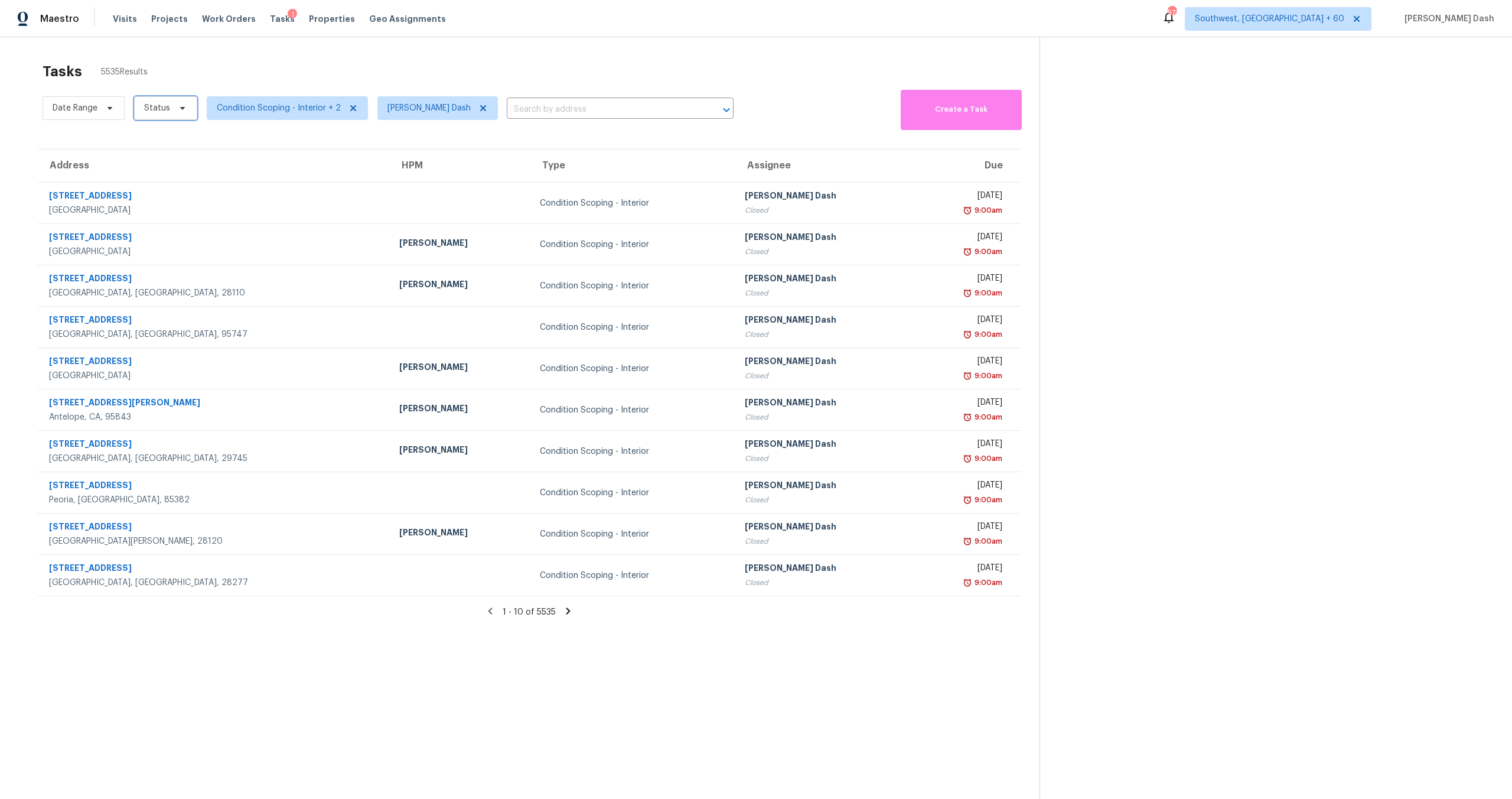
click at [156, 111] on span "Status" at bounding box center [157, 108] width 26 height 12
click at [167, 156] on label "Open" at bounding box center [159, 158] width 37 height 12
click at [148, 156] on input "Open" at bounding box center [144, 156] width 8 height 8
checkbox input "true"
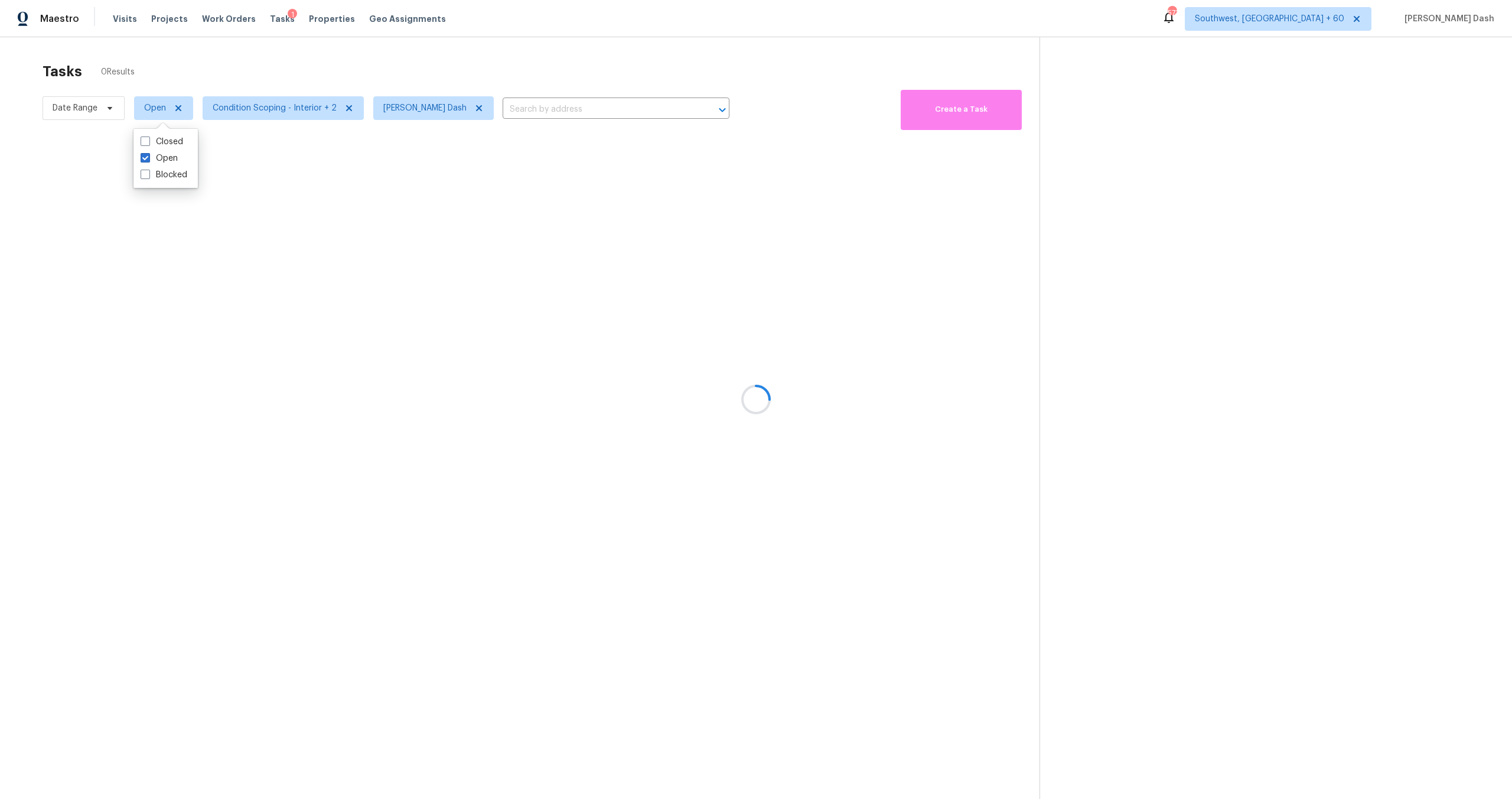
click at [214, 78] on div at bounding box center [756, 400] width 1512 height 799
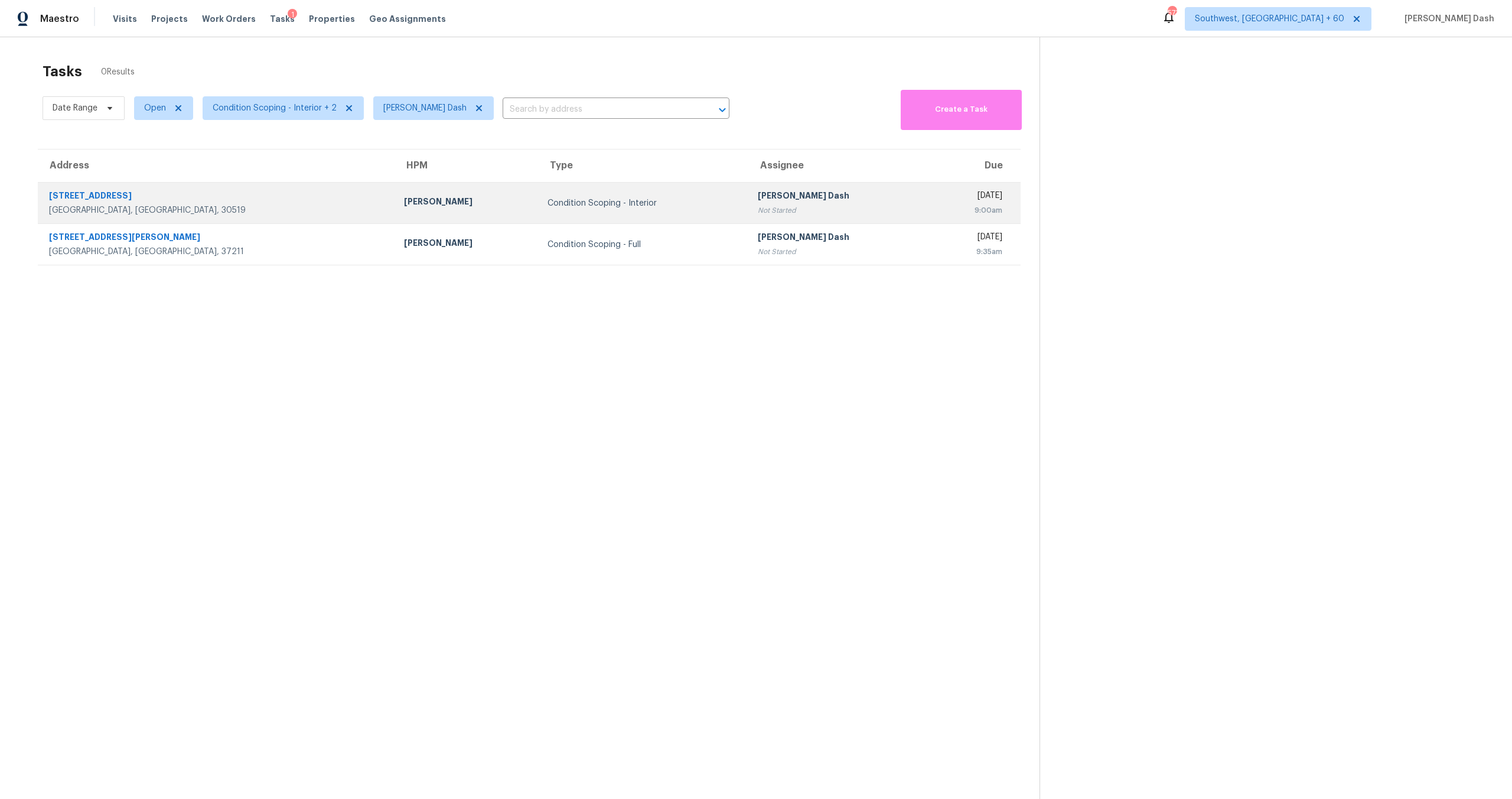
click at [547, 200] on div "Condition Scoping - Interior" at bounding box center [643, 203] width 191 height 12
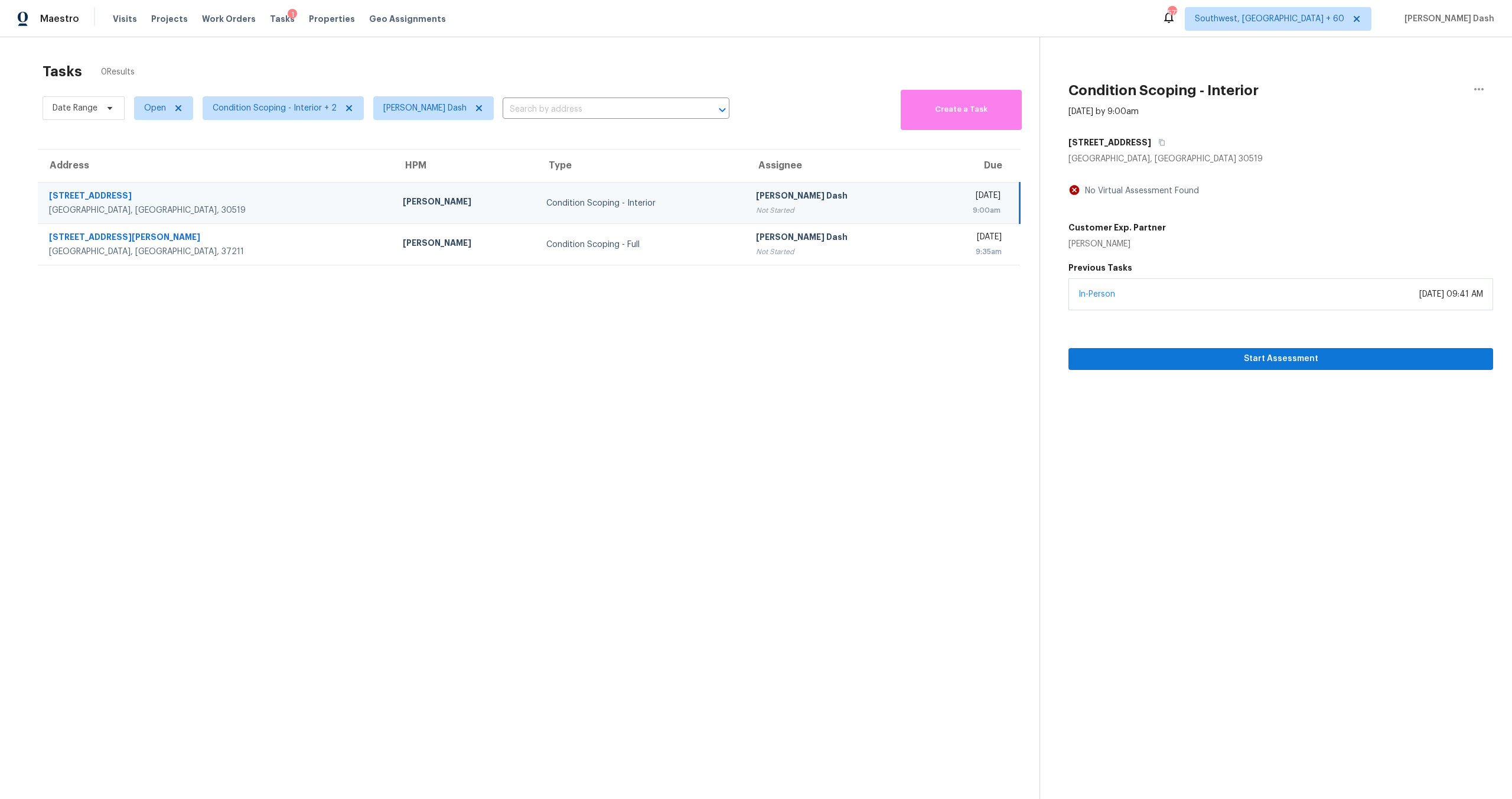
click at [515, 355] on section "Tasks 0 Results Date Range Open Condition Scoping - Interior + 2 Soumya Ranjan …" at bounding box center [530, 446] width 1021 height 780
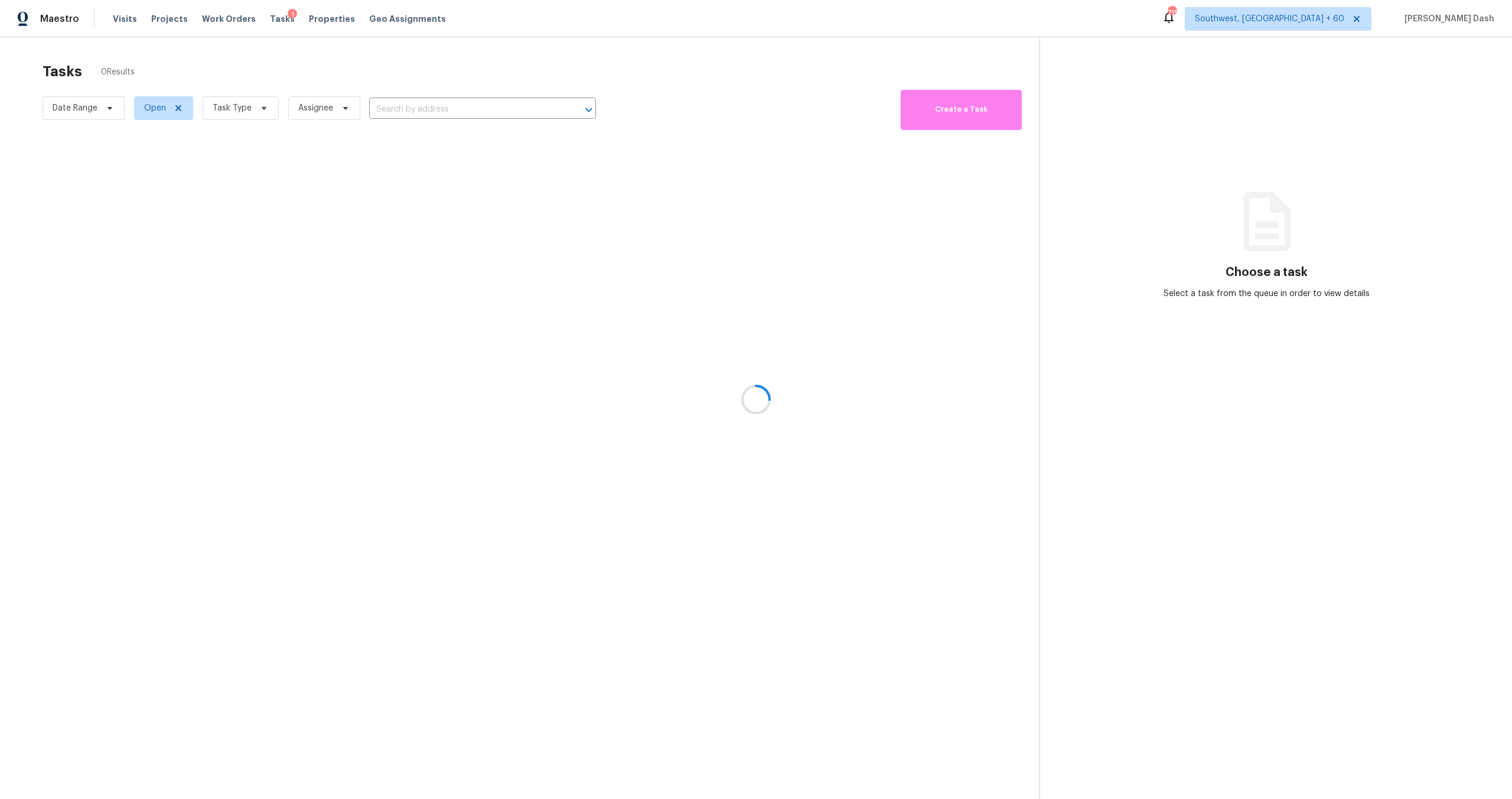
click at [411, 105] on div at bounding box center [756, 400] width 1512 height 799
click at [413, 107] on div at bounding box center [756, 400] width 1512 height 799
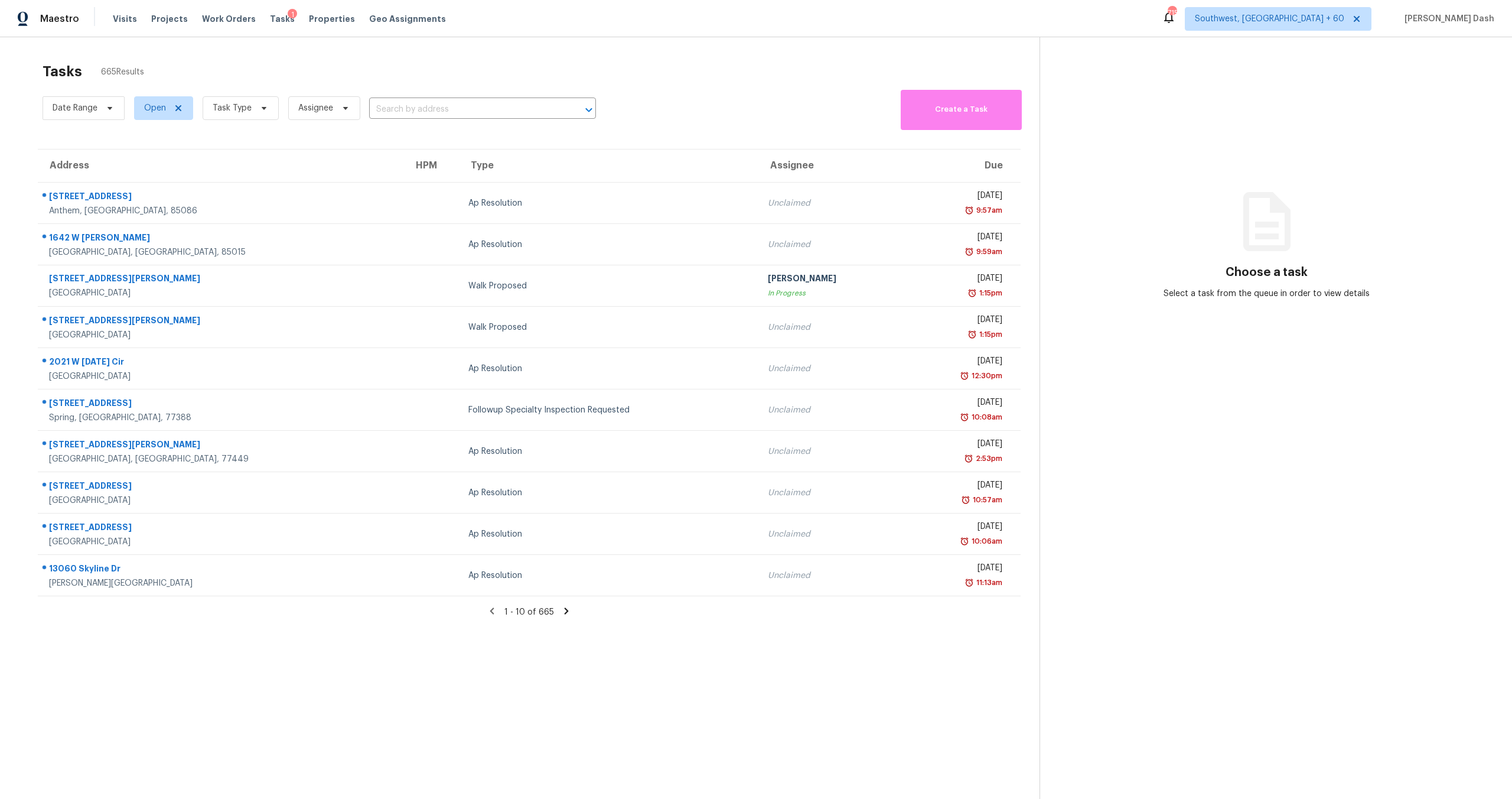
click at [413, 107] on input "text" at bounding box center [466, 109] width 194 height 19
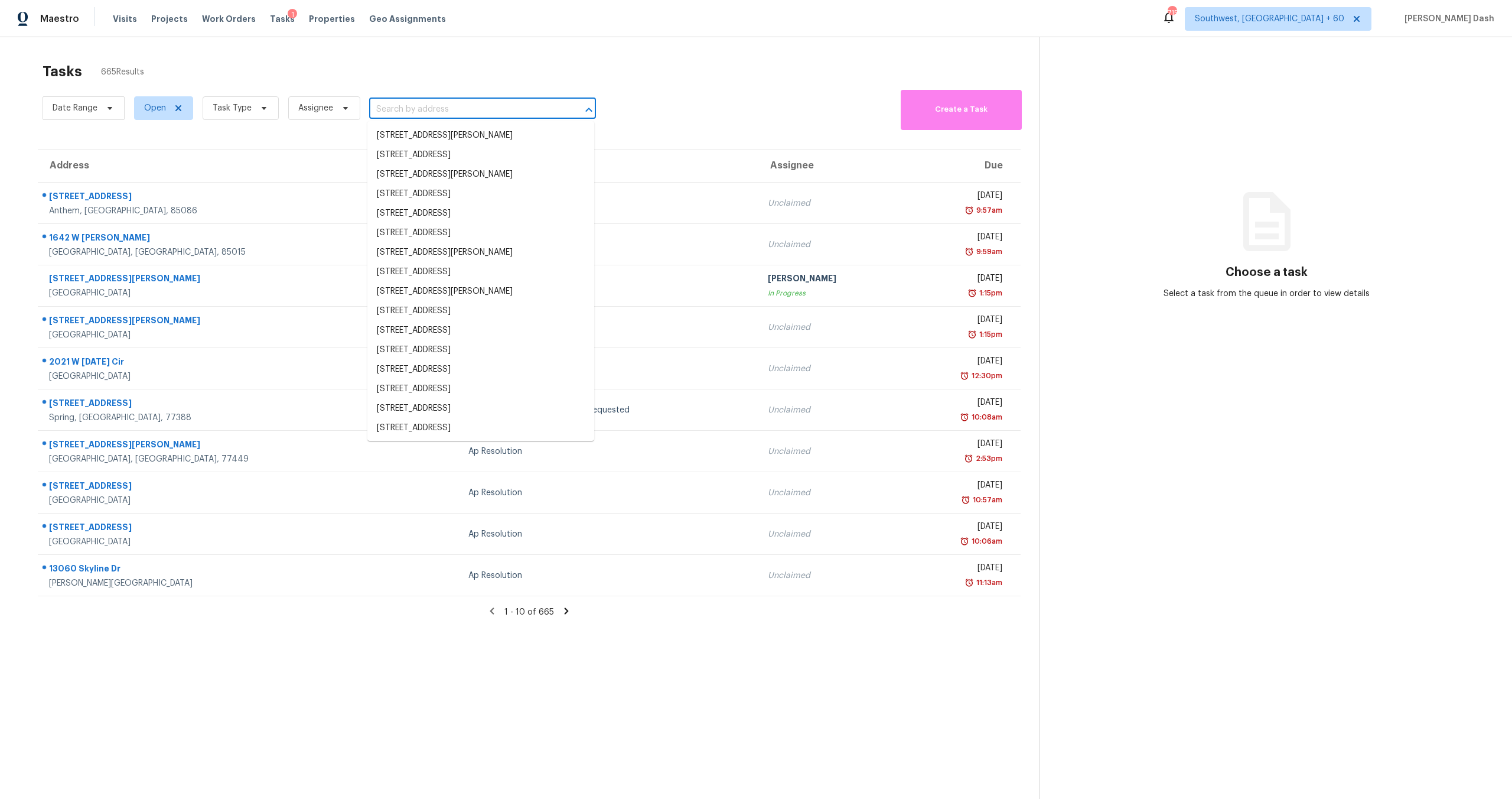
paste input "[STREET_ADDRESS]"
type input "[STREET_ADDRESS]"
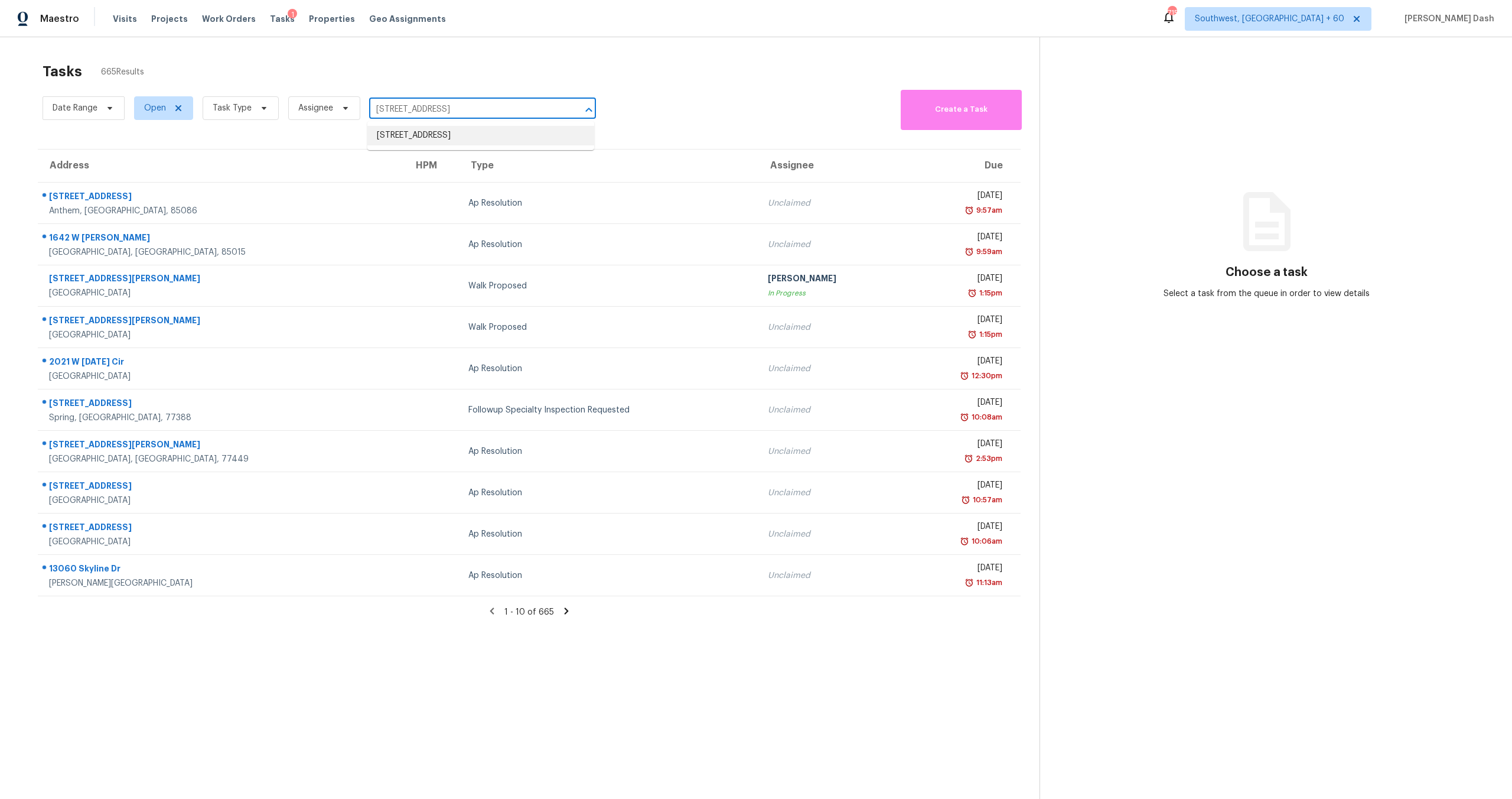
click at [430, 138] on li "[STREET_ADDRESS]" at bounding box center [481, 135] width 227 height 20
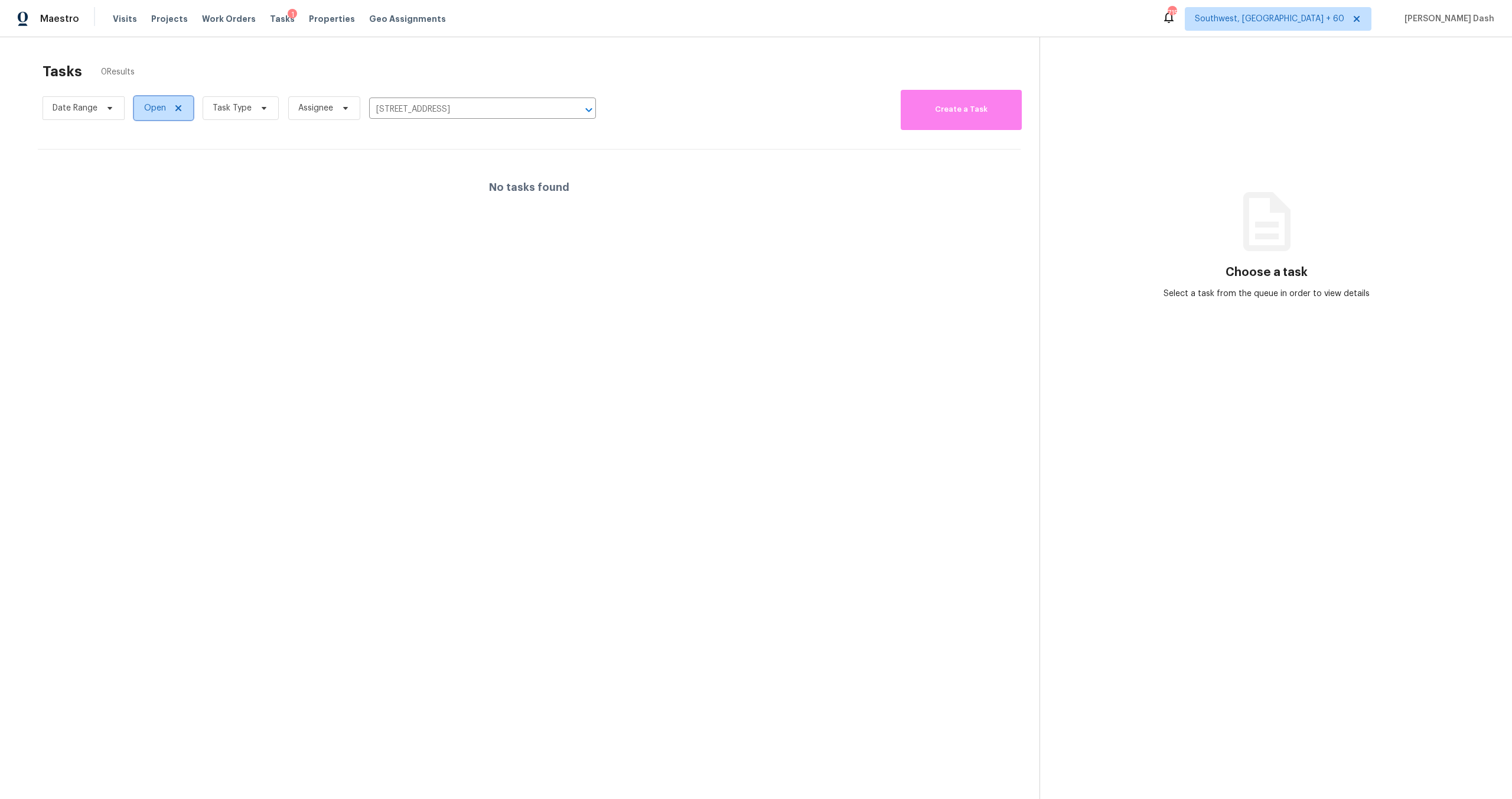
click at [165, 108] on span "Open" at bounding box center [163, 108] width 59 height 24
click at [179, 176] on label "Blocked" at bounding box center [163, 175] width 47 height 12
click at [148, 176] on input "Blocked" at bounding box center [144, 173] width 8 height 8
checkbox input "true"
click at [172, 153] on label "Closed" at bounding box center [161, 158] width 43 height 12
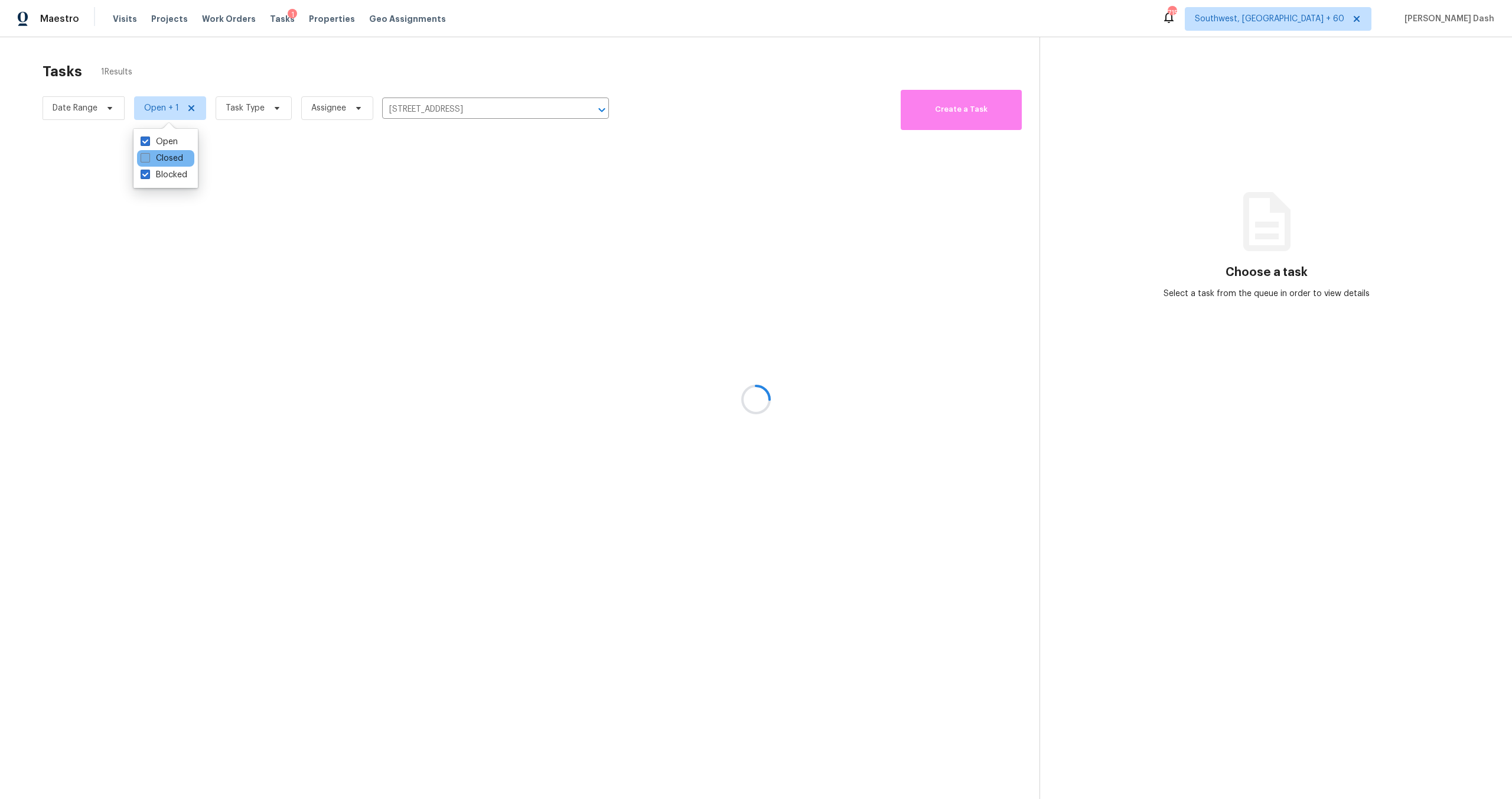
click at [148, 153] on input "Closed" at bounding box center [144, 156] width 8 height 8
click at [176, 161] on label "Closed" at bounding box center [161, 158] width 43 height 12
click at [148, 160] on input "Closed" at bounding box center [144, 156] width 8 height 8
checkbox input "false"
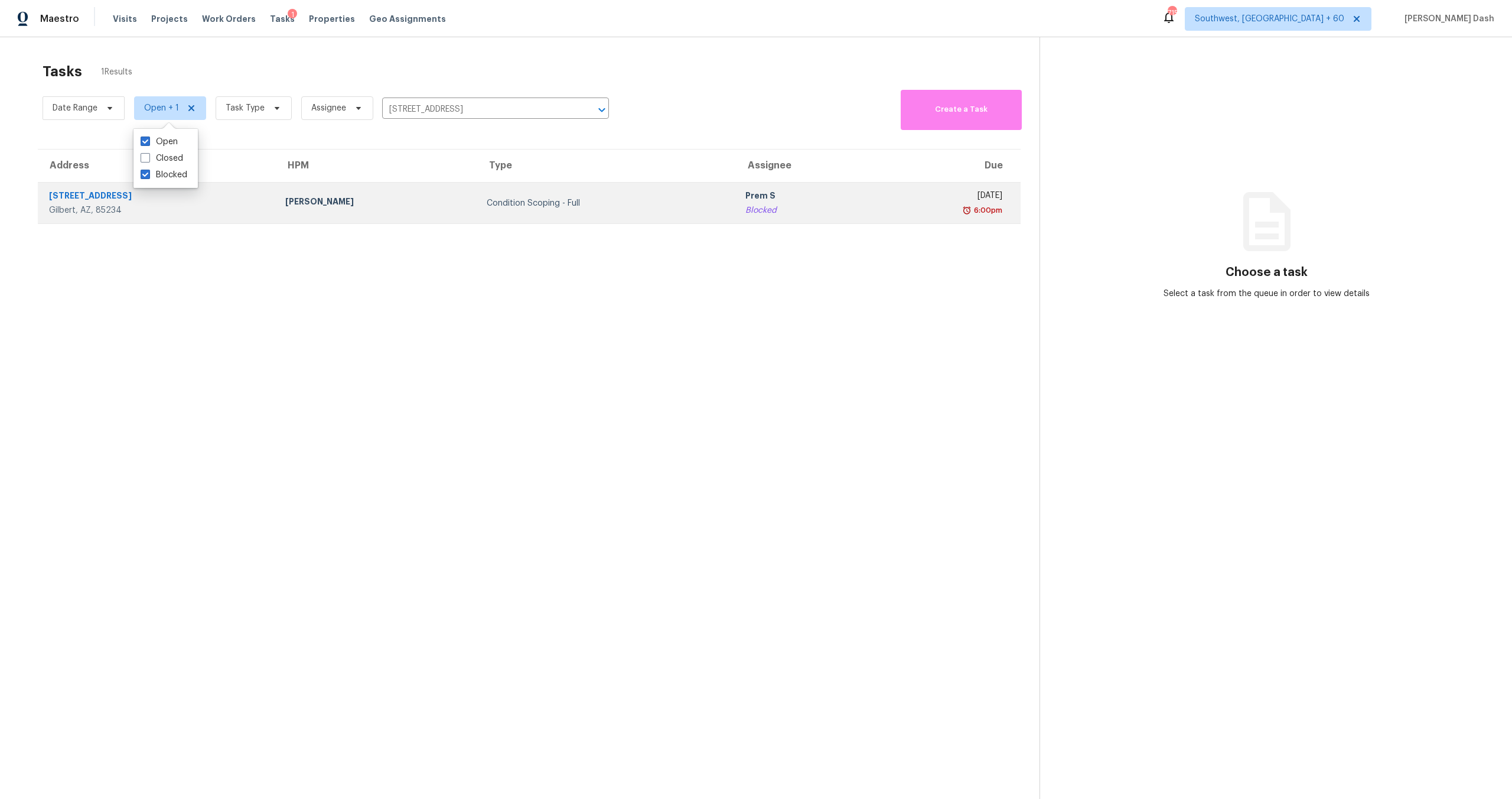
click at [390, 198] on div "[PERSON_NAME]" at bounding box center [376, 202] width 182 height 15
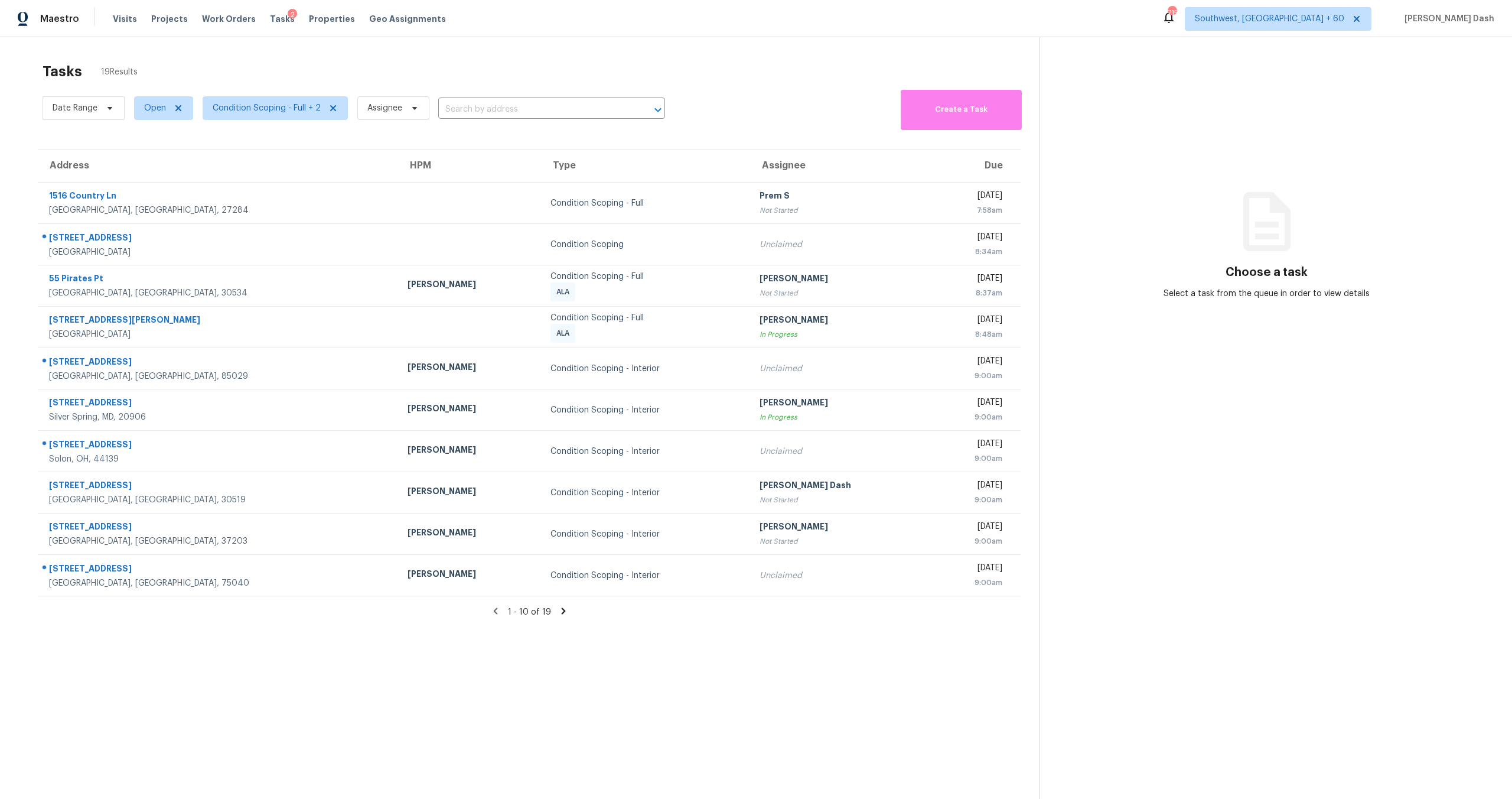
click at [560, 609] on icon at bounding box center [563, 611] width 11 height 11
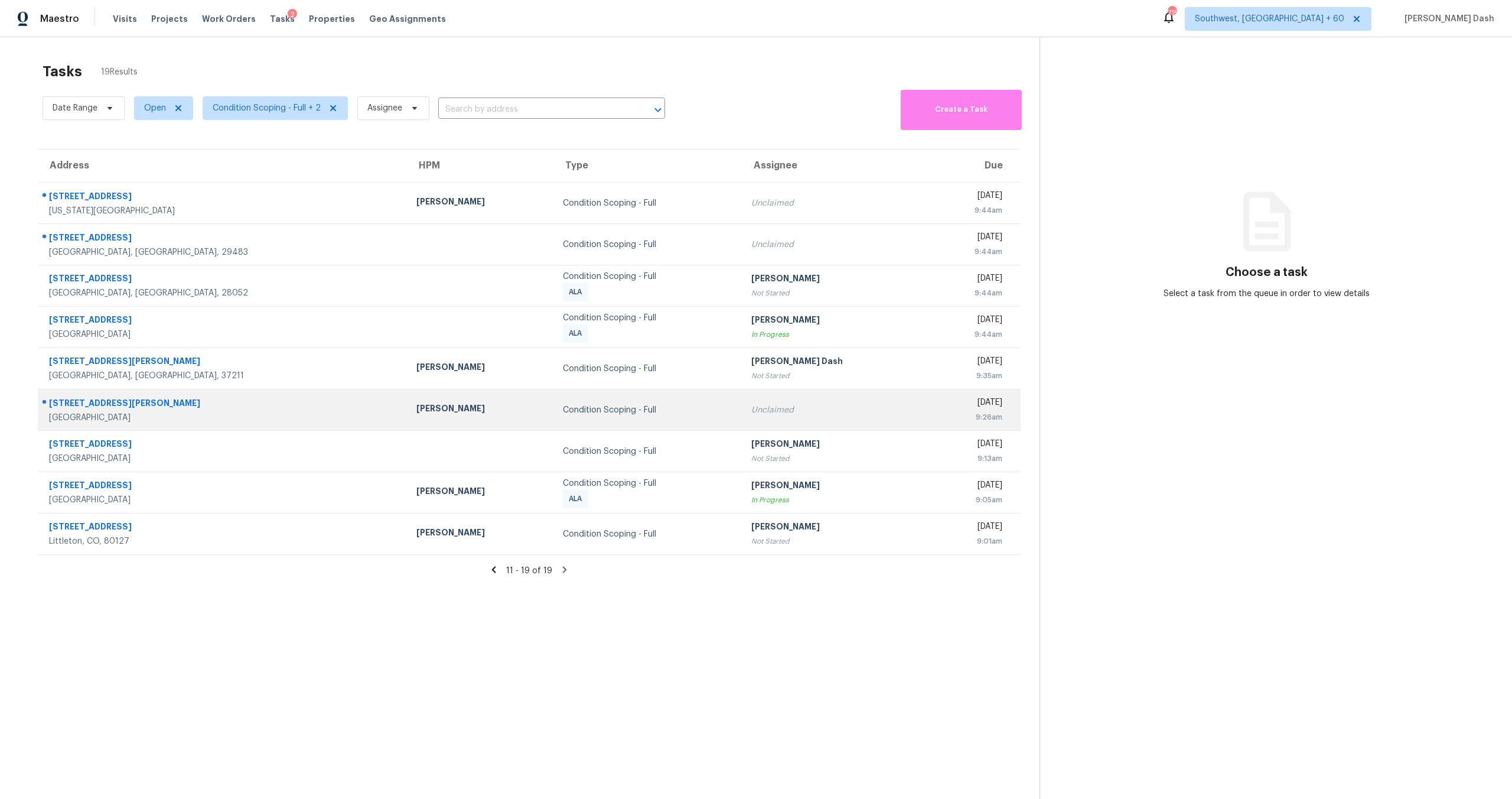
click at [563, 406] on div "Condition Scoping - Full" at bounding box center [648, 410] width 170 height 12
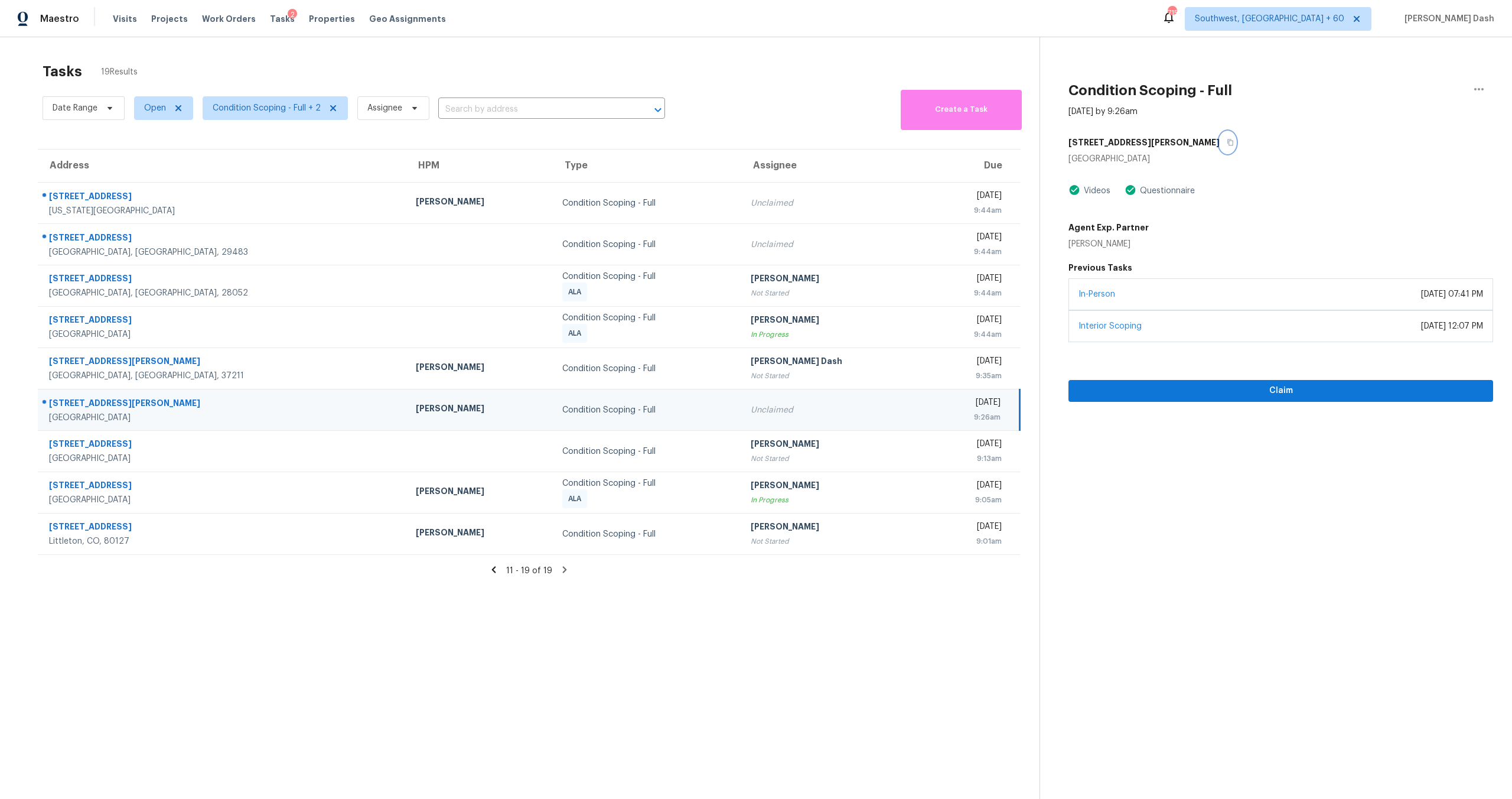
click at [1220, 144] on button "button" at bounding box center [1227, 142] width 16 height 21
click at [1227, 144] on icon "button" at bounding box center [1230, 143] width 6 height 6
click at [1110, 386] on span "Claim" at bounding box center [1281, 391] width 406 height 15
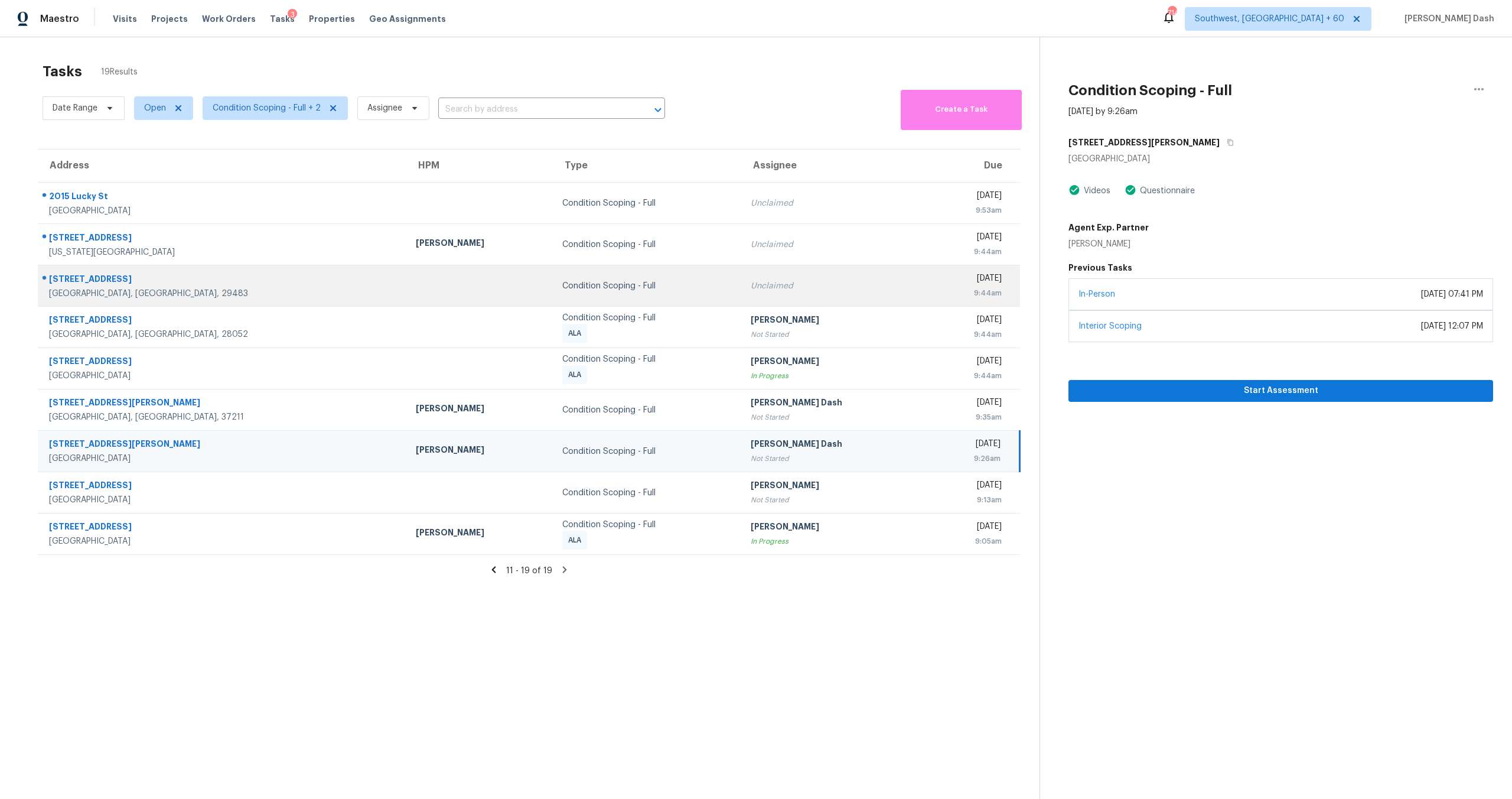
click at [606, 278] on td "Condition Scoping - Full" at bounding box center [647, 286] width 188 height 41
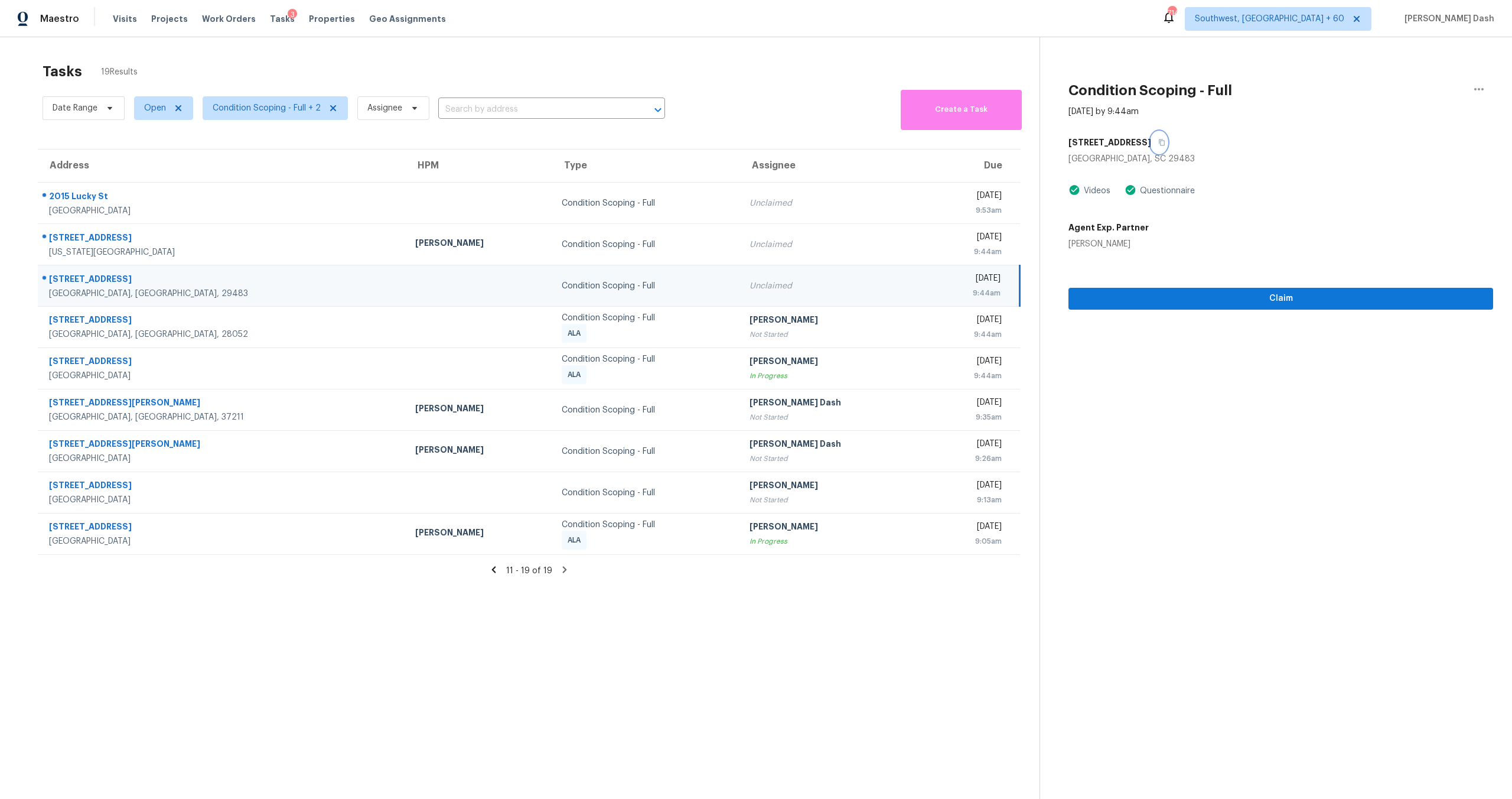
click at [1159, 142] on icon "button" at bounding box center [1162, 142] width 7 height 7
